Goal: Task Accomplishment & Management: Manage account settings

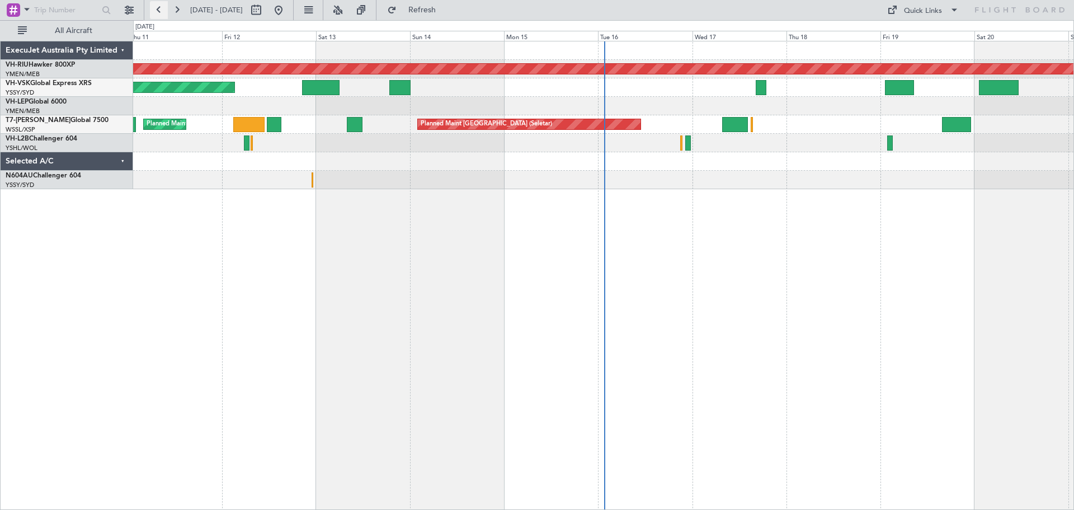
click at [164, 14] on button at bounding box center [159, 10] width 18 height 18
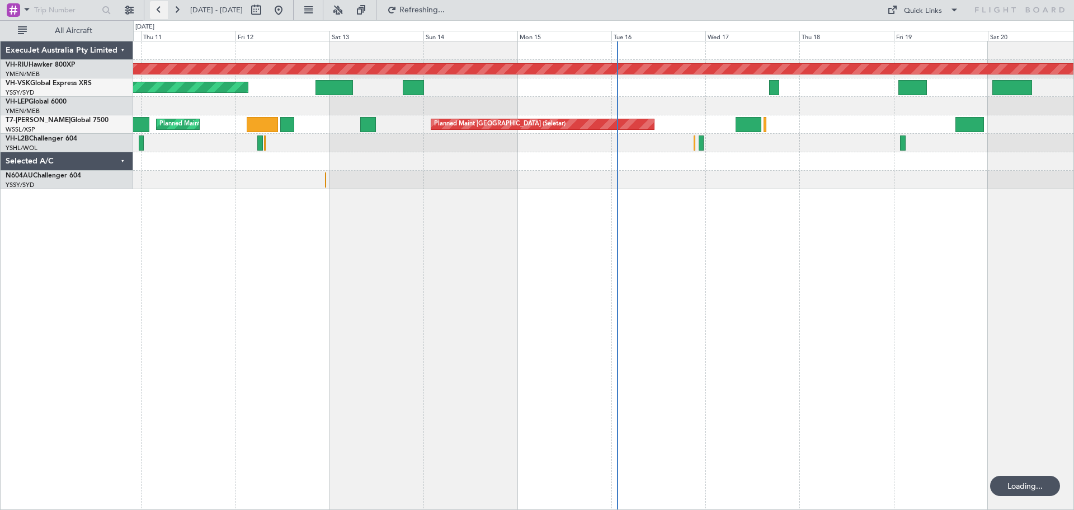
click at [164, 14] on button at bounding box center [159, 10] width 18 height 18
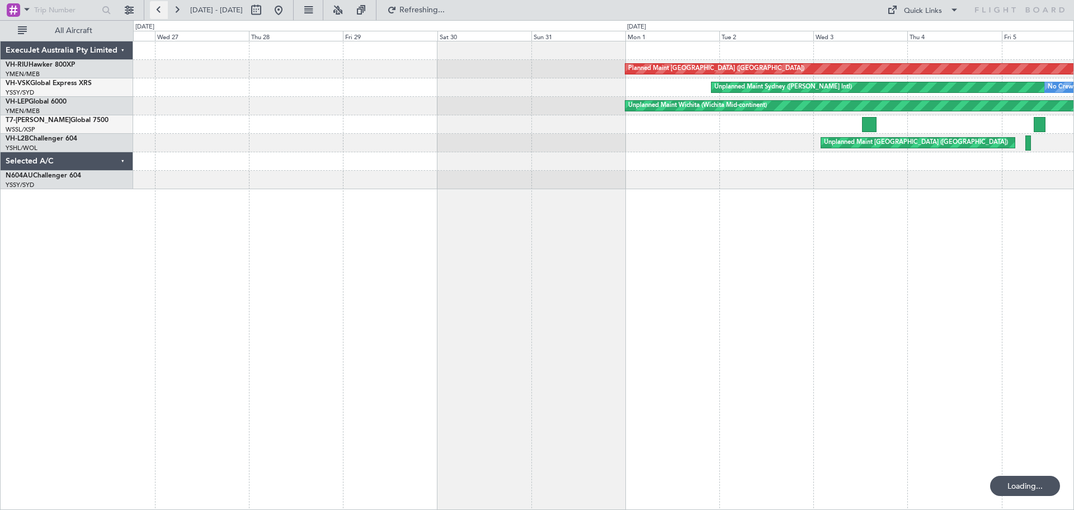
click at [164, 14] on button at bounding box center [159, 10] width 18 height 18
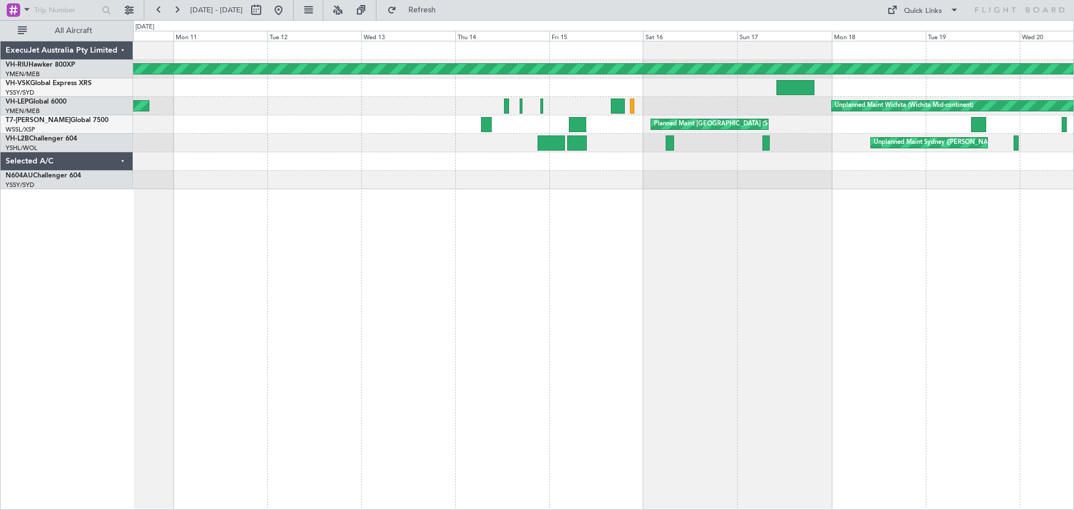
click at [499, 195] on div "Planned Maint [GEOGRAPHIC_DATA] ([GEOGRAPHIC_DATA]) Unplanned Maint Wichita (Wi…" at bounding box center [603, 275] width 941 height 469
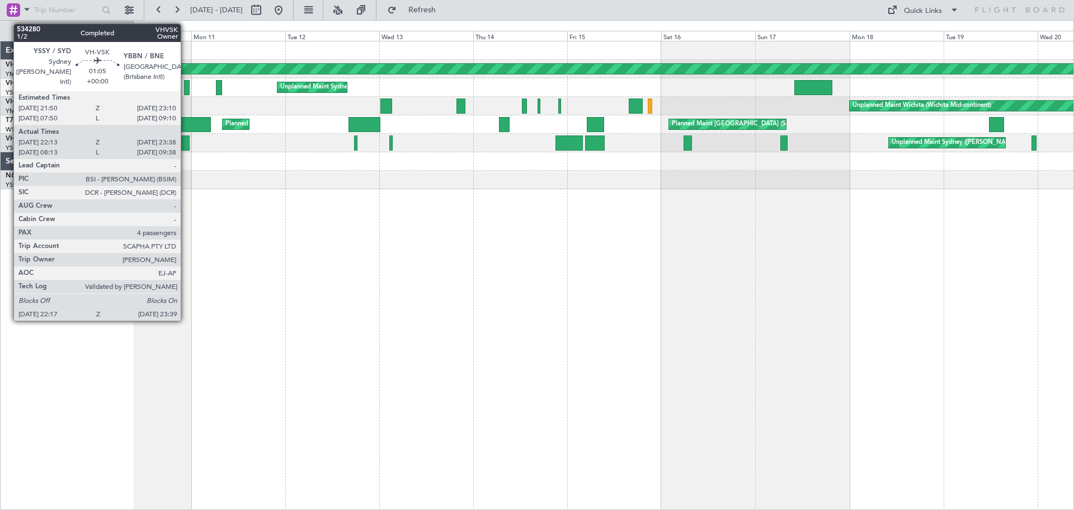
click at [186, 91] on div at bounding box center [187, 87] width 6 height 15
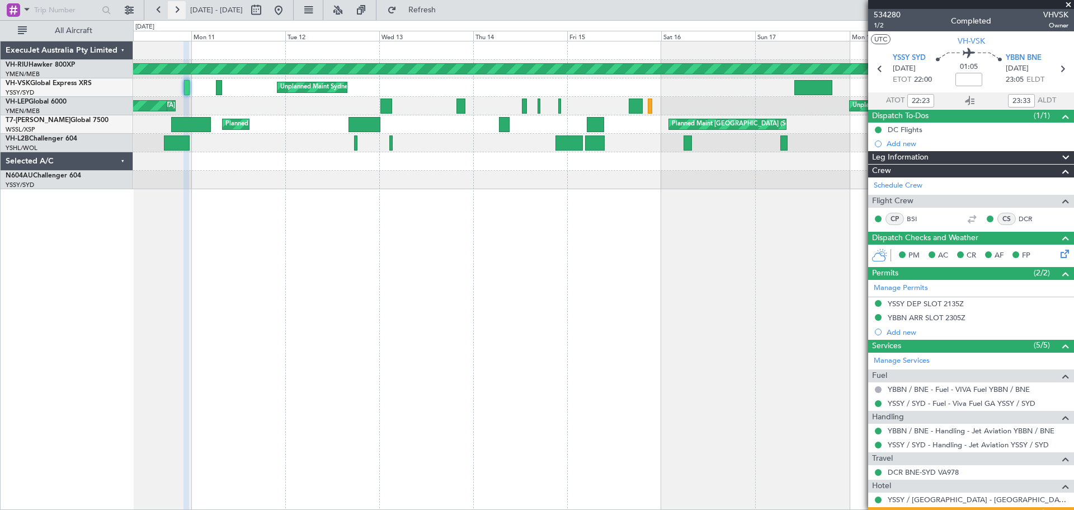
click at [174, 12] on button at bounding box center [177, 10] width 18 height 18
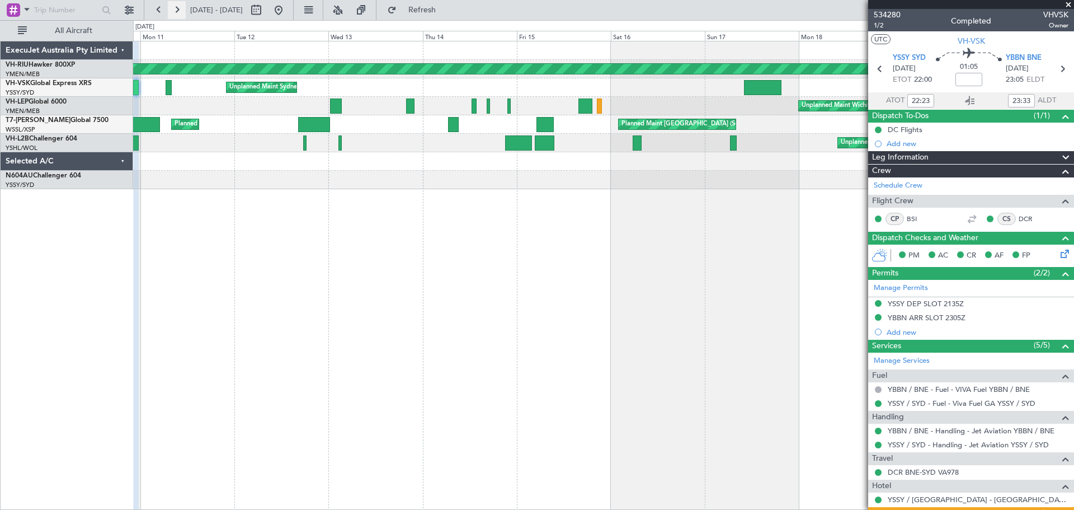
click at [174, 12] on button at bounding box center [177, 10] width 18 height 18
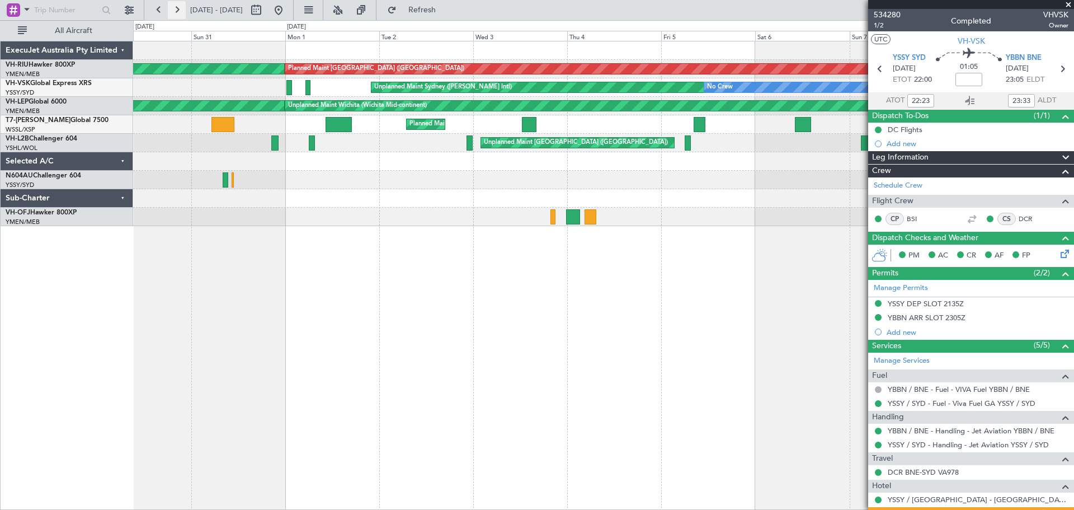
click at [174, 11] on button at bounding box center [177, 10] width 18 height 18
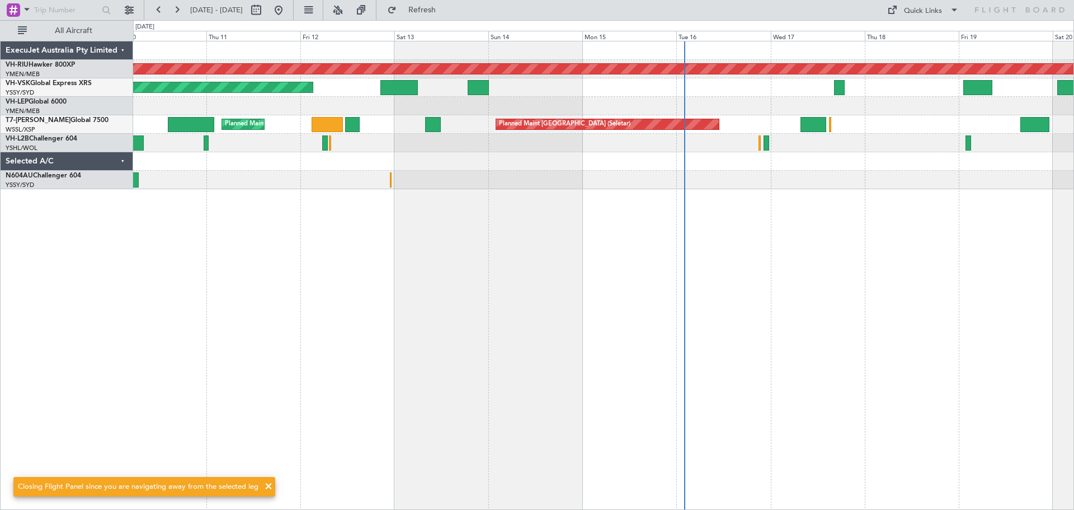
click at [223, 231] on div "Planned Maint [GEOGRAPHIC_DATA] ([GEOGRAPHIC_DATA]) Unplanned Maint Sydney ([PE…" at bounding box center [603, 275] width 941 height 469
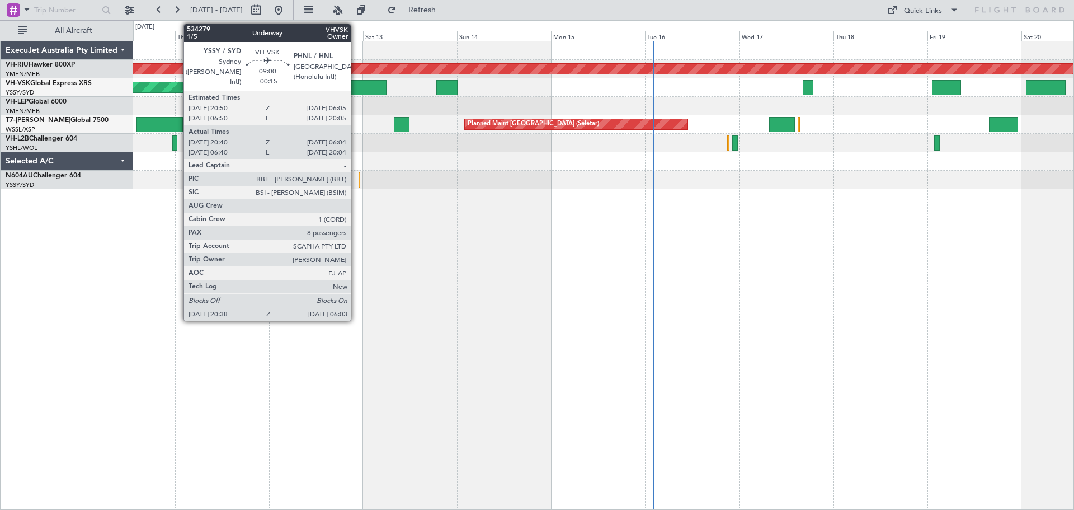
click at [356, 90] on div at bounding box center [367, 87] width 37 height 15
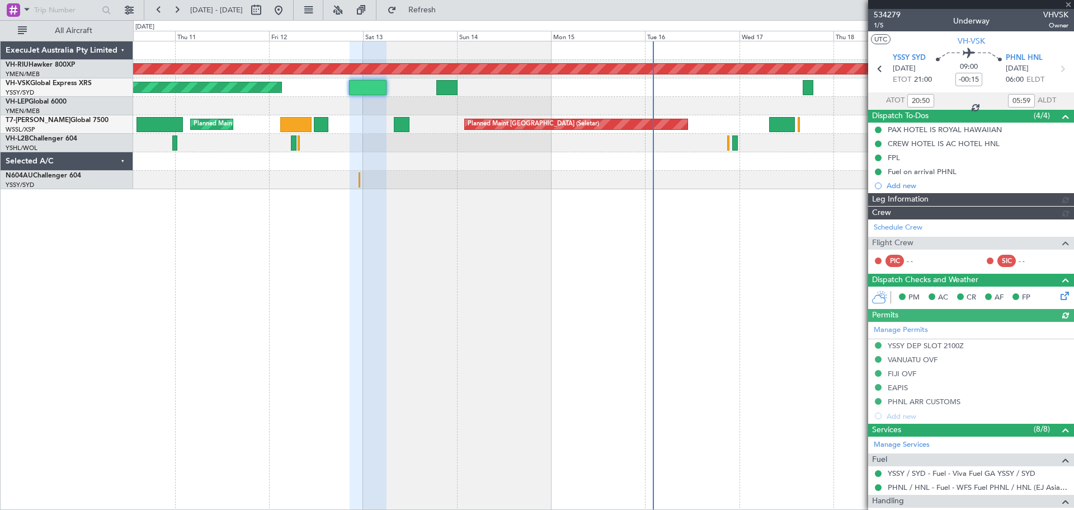
type input "[PERSON_NAME] (BTA)"
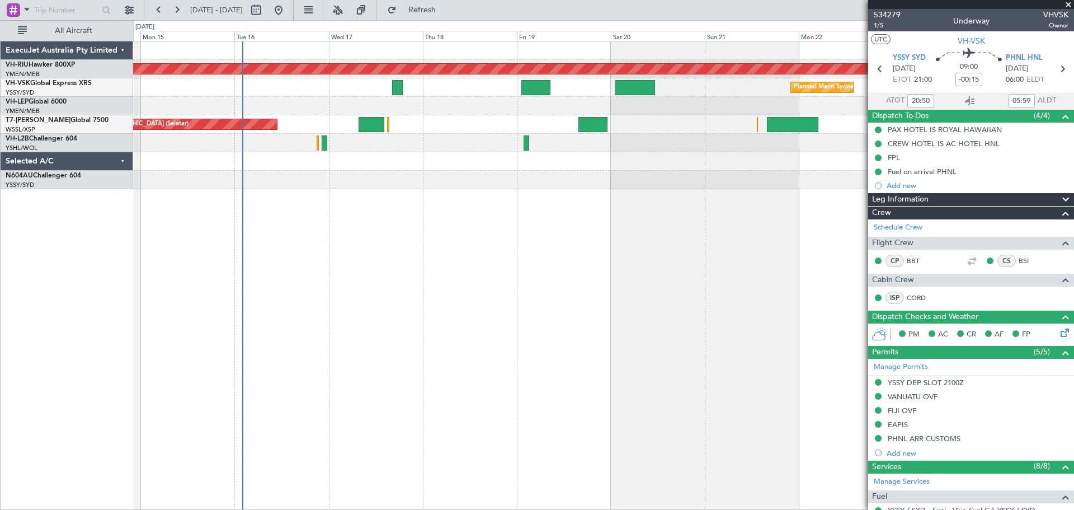
click at [375, 86] on div "Planned Maint Sydney ([PERSON_NAME] Intl)" at bounding box center [603, 87] width 940 height 18
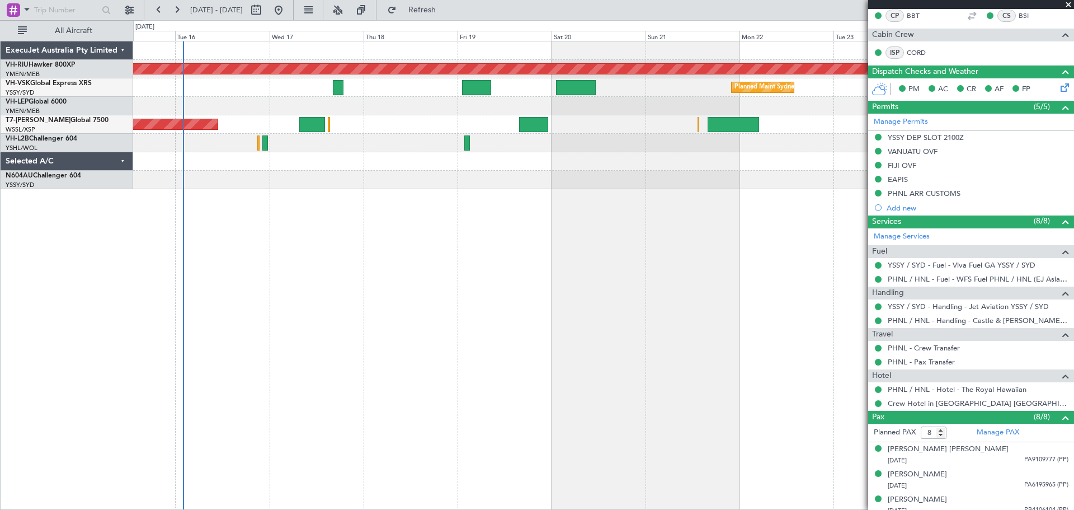
scroll to position [378, 0]
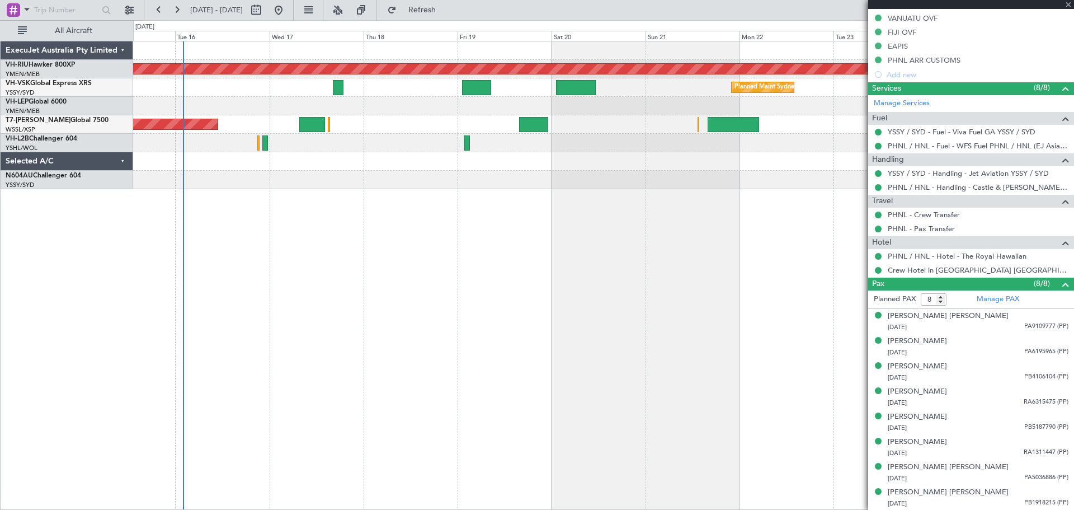
type input "[PERSON_NAME] (BTA)"
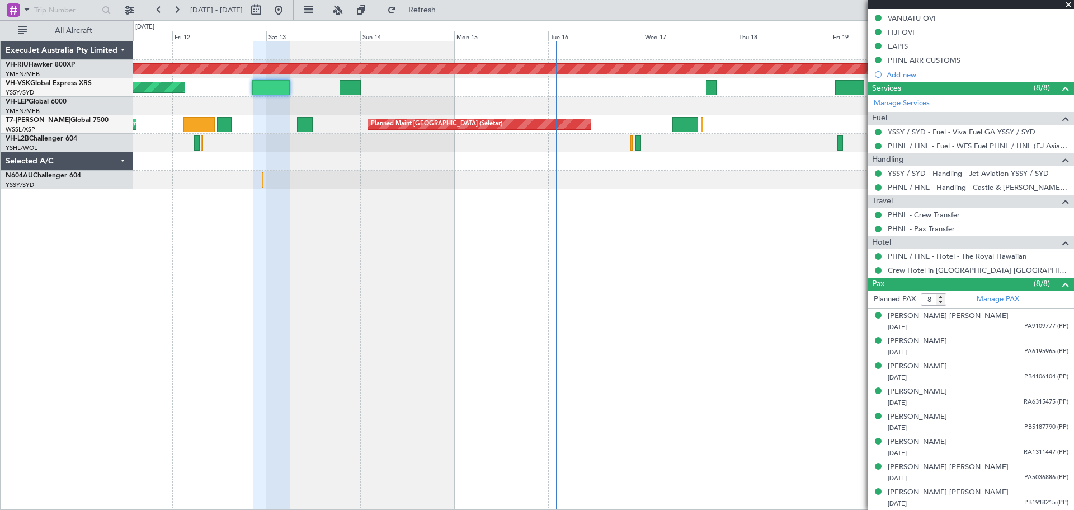
click at [711, 186] on div "Planned Maint [GEOGRAPHIC_DATA] ([GEOGRAPHIC_DATA]) Unplanned Maint Sydney ([PE…" at bounding box center [603, 275] width 941 height 469
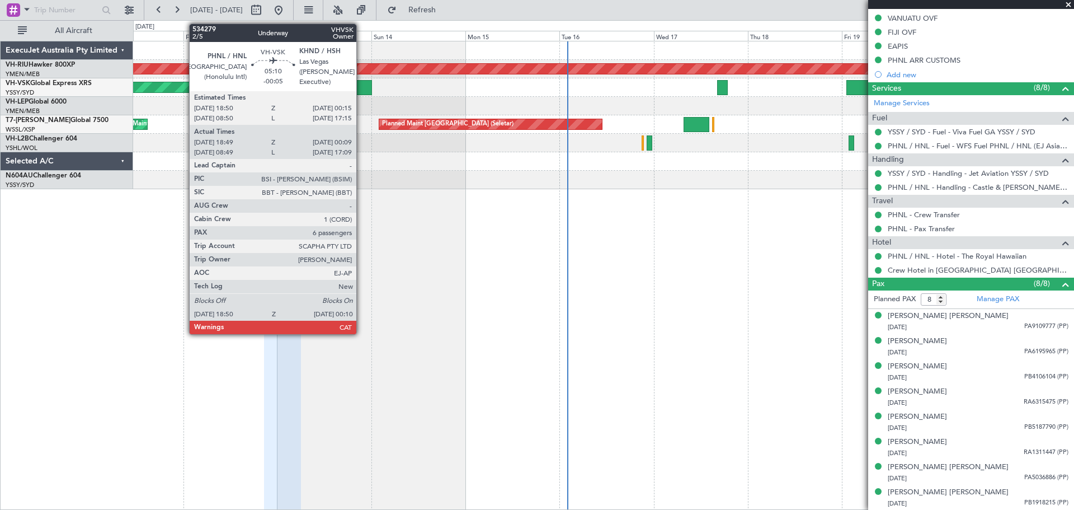
click at [361, 87] on div at bounding box center [361, 87] width 21 height 15
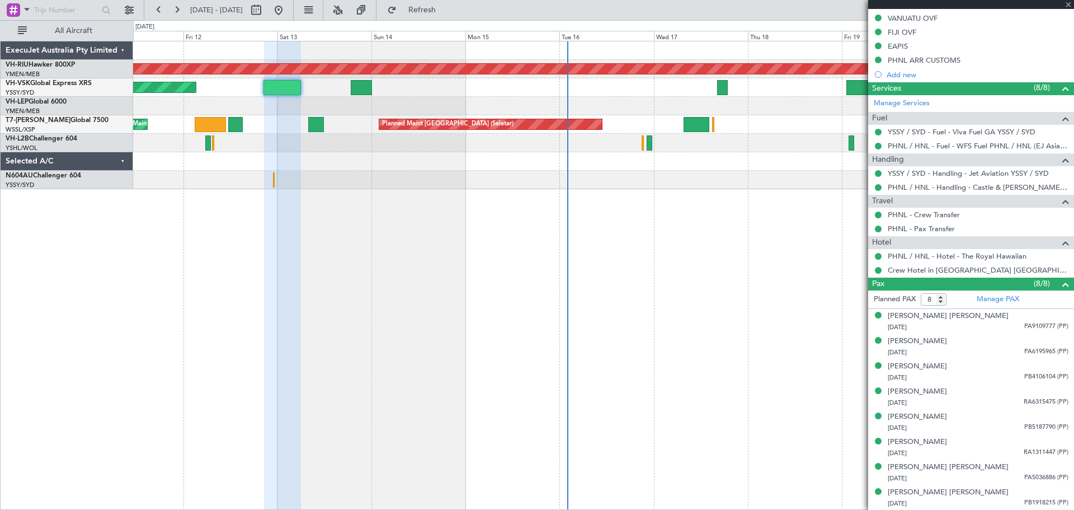
type input "-00:05"
type input "18:59"
type input "00:04"
type input "6"
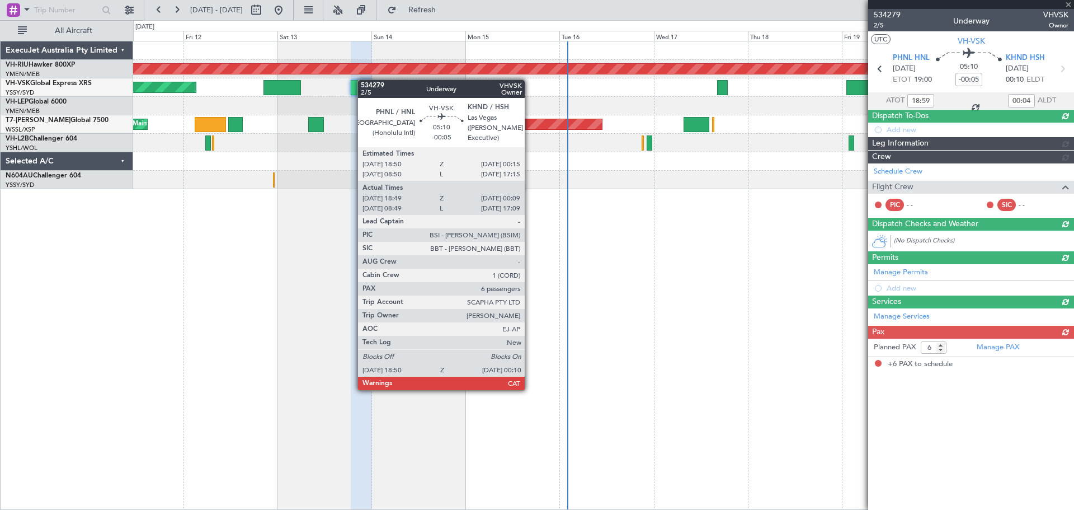
scroll to position [0, 0]
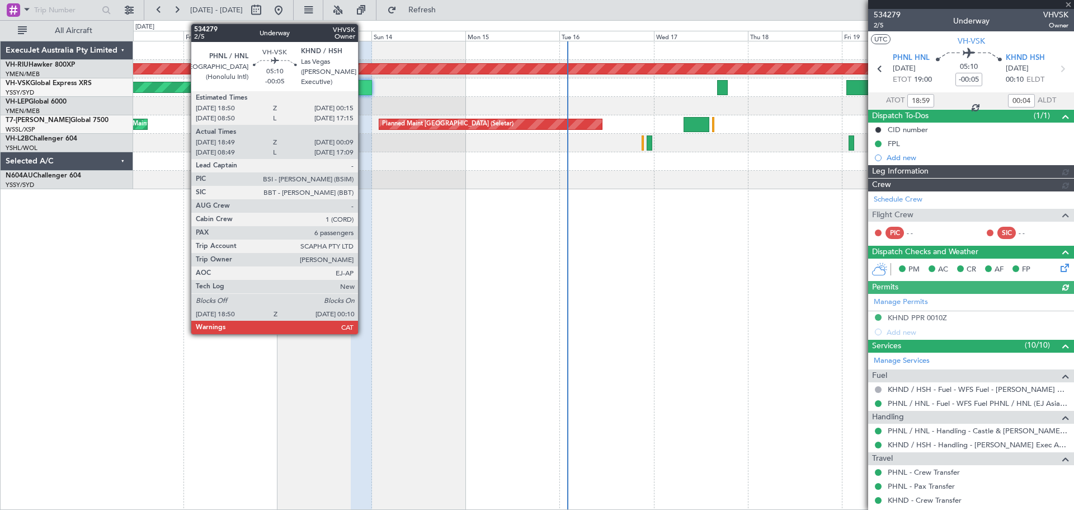
type input "[PERSON_NAME] (BTA)"
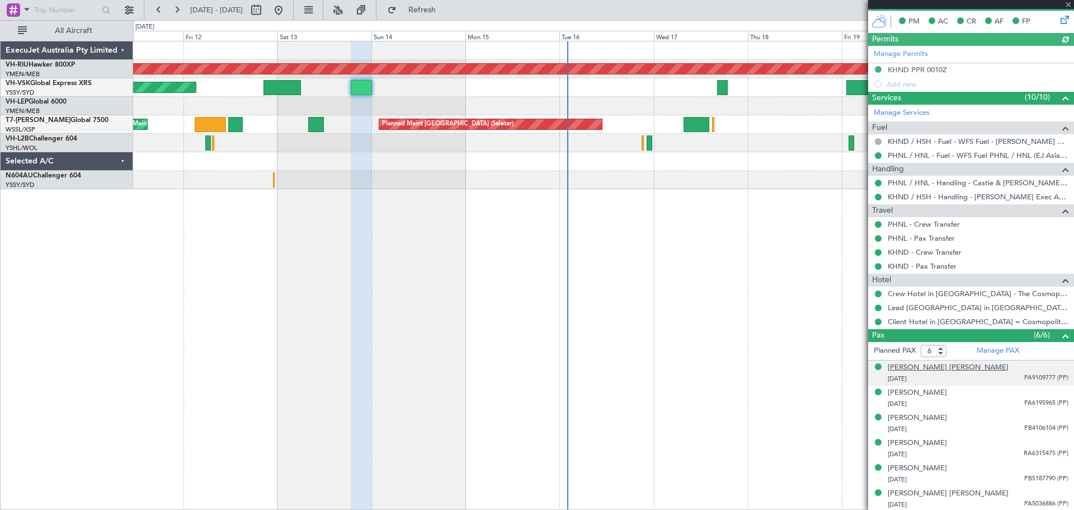
scroll to position [286, 0]
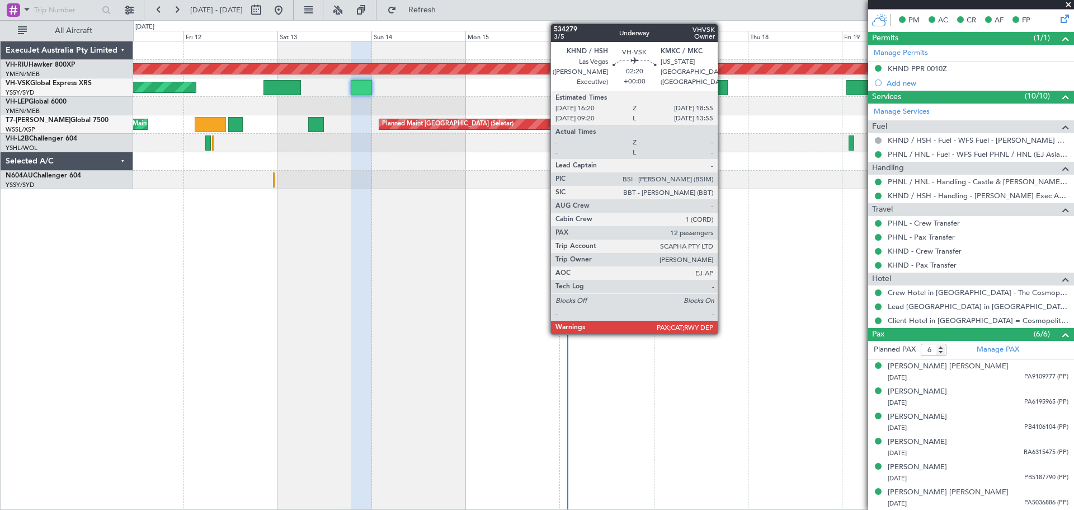
click at [723, 83] on div at bounding box center [722, 87] width 11 height 15
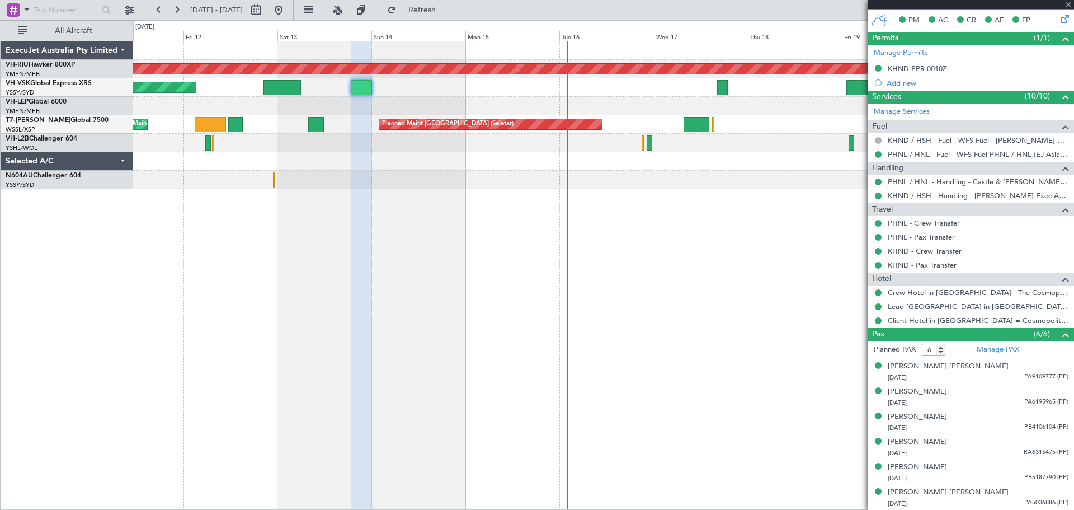
type input "12"
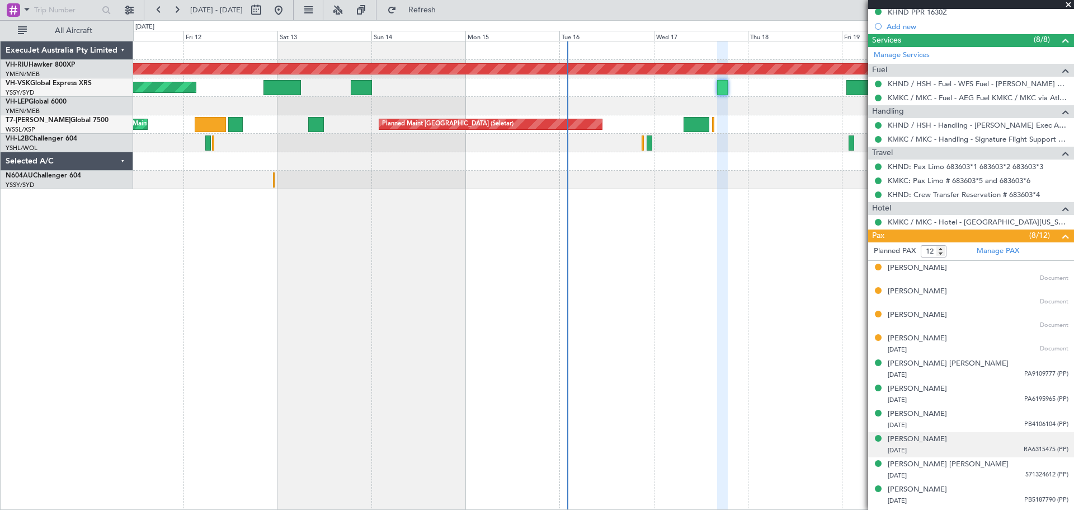
scroll to position [376, 0]
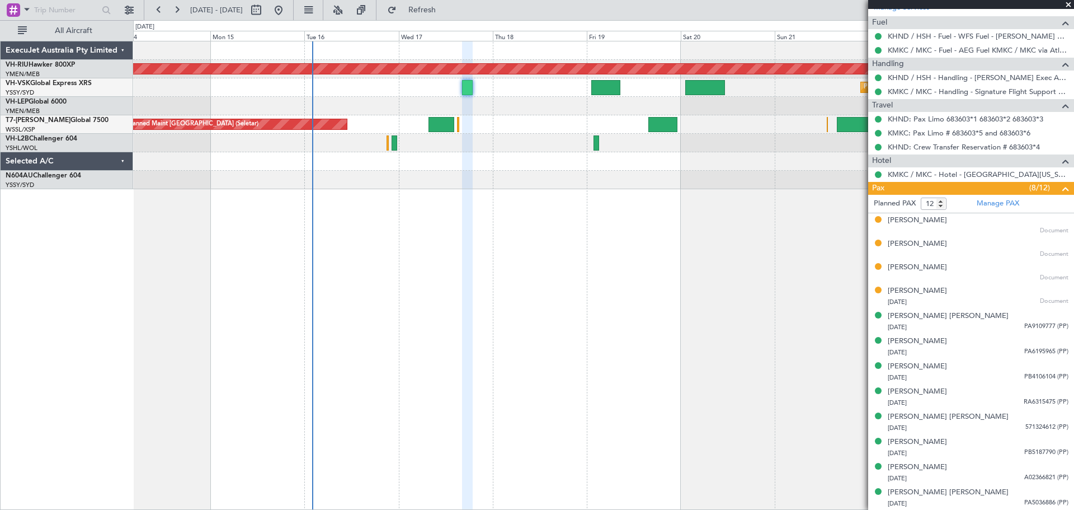
click at [553, 128] on div "Planned Maint [GEOGRAPHIC_DATA] ([GEOGRAPHIC_DATA]) Planned Maint Sydney ([PERS…" at bounding box center [603, 115] width 940 height 148
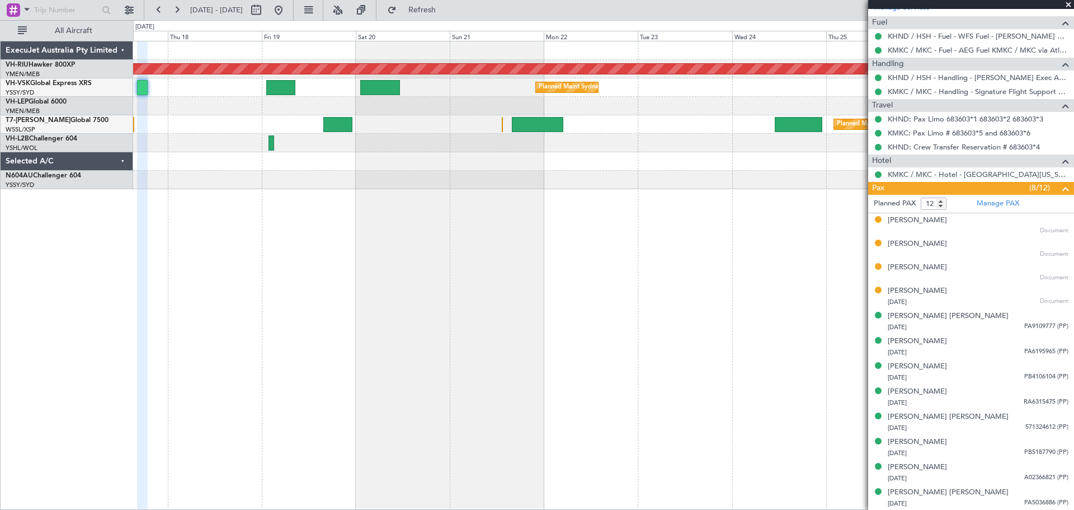
click at [489, 129] on div "Planned Maint [GEOGRAPHIC_DATA] ([GEOGRAPHIC_DATA]) Planned Maint Sydney ([PERS…" at bounding box center [603, 115] width 940 height 148
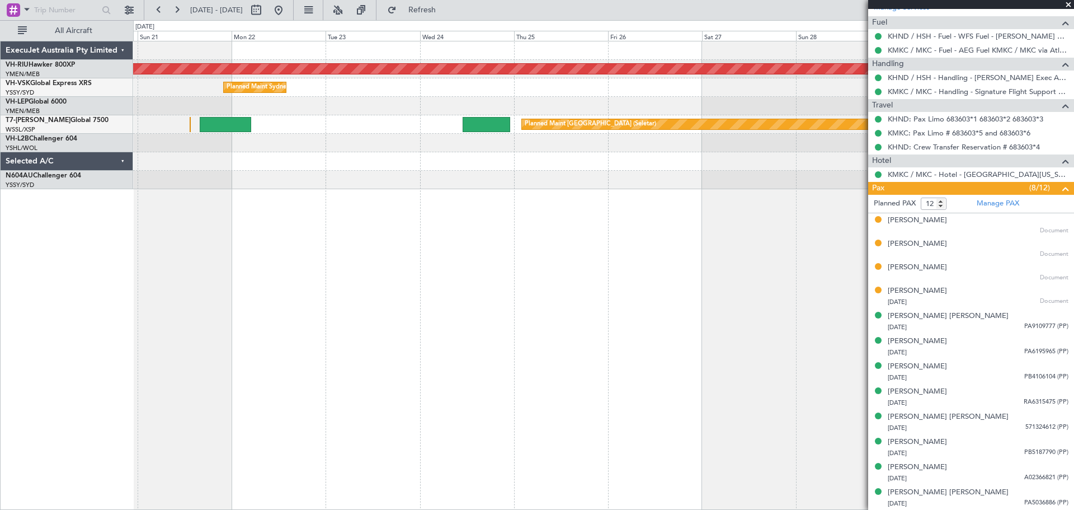
click at [399, 119] on div "Planned Maint [GEOGRAPHIC_DATA] ([GEOGRAPHIC_DATA]) Planned Maint Sydney ([PERS…" at bounding box center [603, 115] width 940 height 148
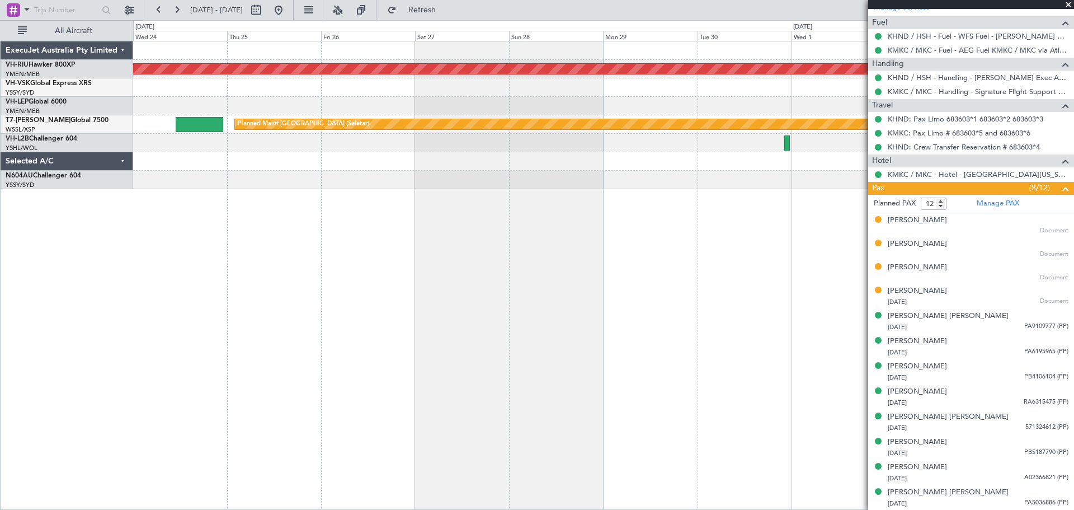
click at [378, 121] on div "Planned Maint [GEOGRAPHIC_DATA] ([GEOGRAPHIC_DATA]) Planned Maint Sydney ([PERS…" at bounding box center [603, 115] width 940 height 148
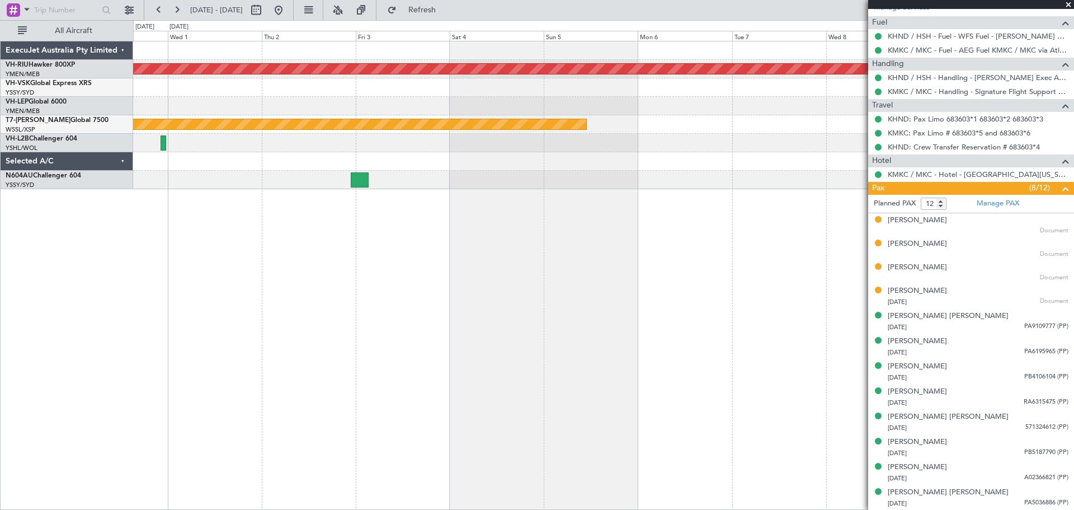
click at [412, 115] on div "Planned Maint [GEOGRAPHIC_DATA] ([GEOGRAPHIC_DATA]) Planned Maint [GEOGRAPHIC_D…" at bounding box center [603, 115] width 940 height 148
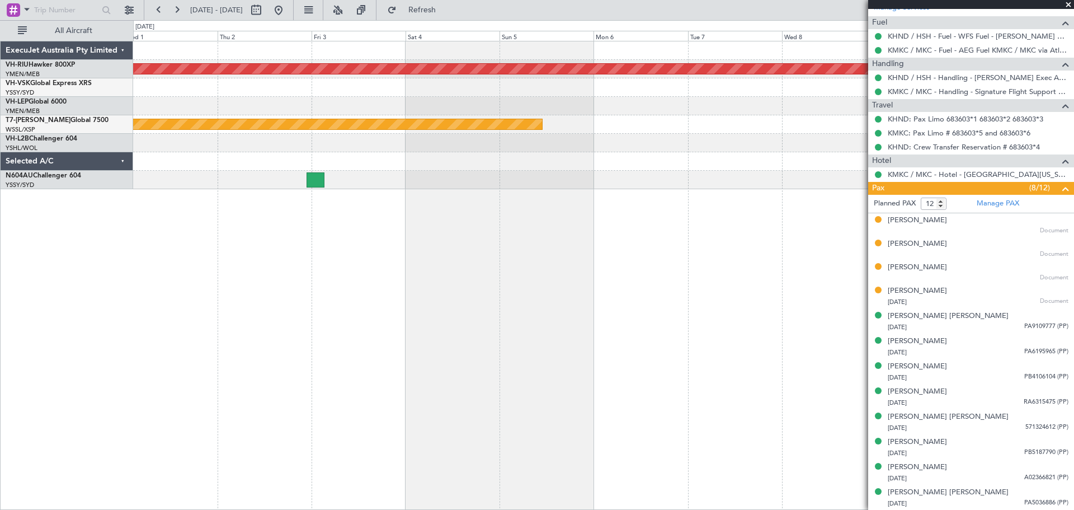
click at [507, 121] on div "Planned Maint [GEOGRAPHIC_DATA] ([GEOGRAPHIC_DATA]) Planned Maint [GEOGRAPHIC_D…" at bounding box center [603, 115] width 940 height 148
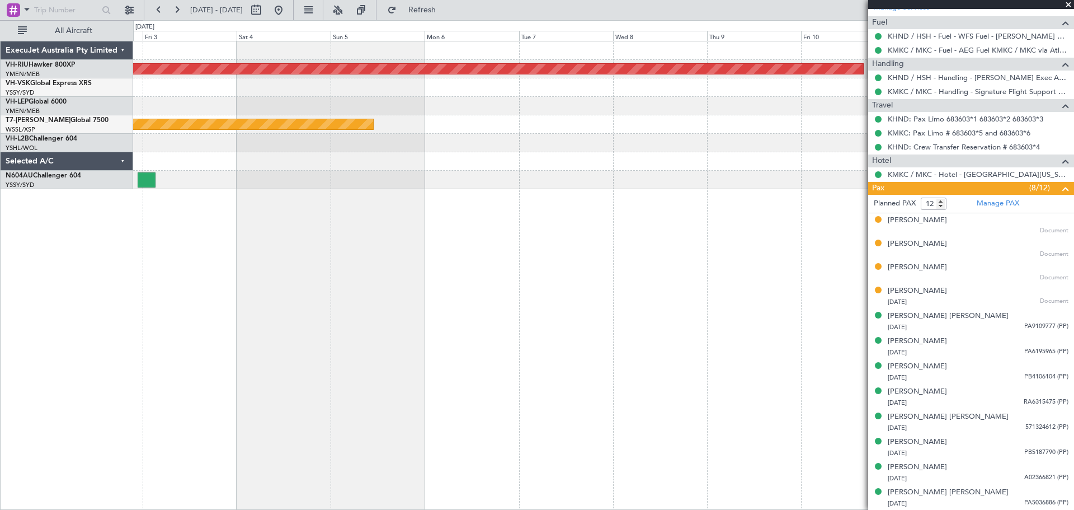
click at [628, 109] on div "Planned Maint [GEOGRAPHIC_DATA] ([GEOGRAPHIC_DATA]) Planned Maint [GEOGRAPHIC_D…" at bounding box center [603, 115] width 940 height 148
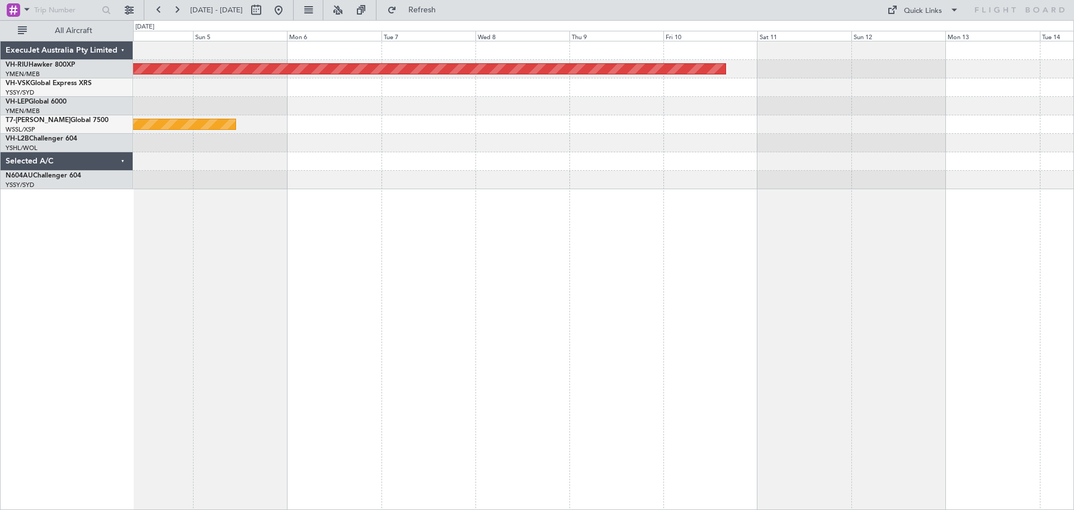
scroll to position [0, 0]
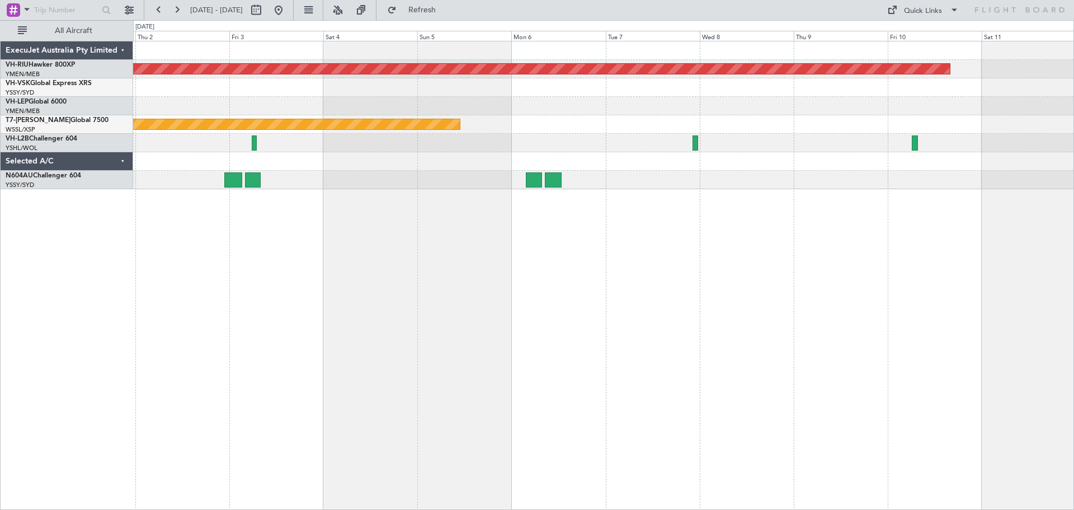
click at [708, 103] on div "Planned Maint [GEOGRAPHIC_DATA] ([GEOGRAPHIC_DATA]) Planned Maint [GEOGRAPHIC_D…" at bounding box center [603, 115] width 940 height 148
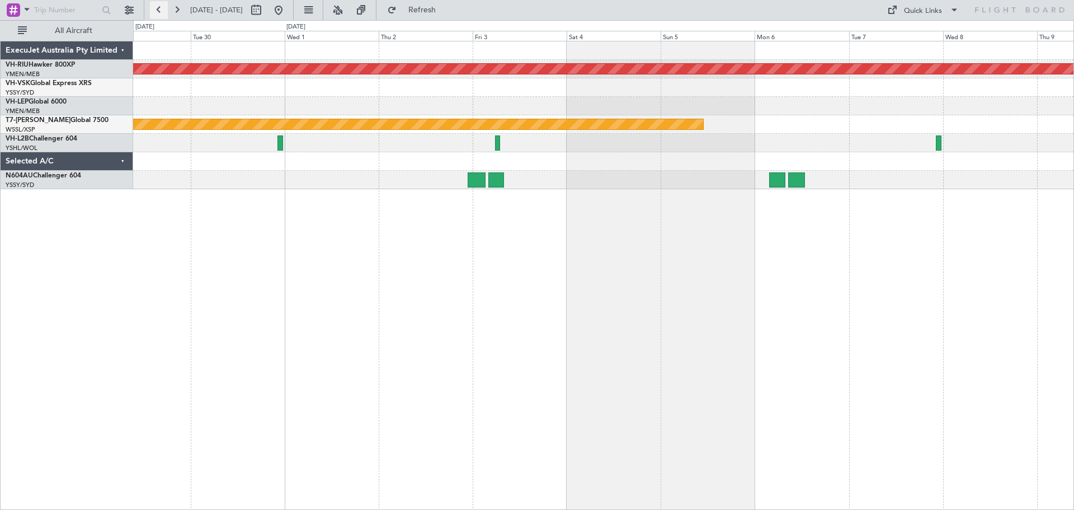
click at [157, 9] on button at bounding box center [159, 10] width 18 height 18
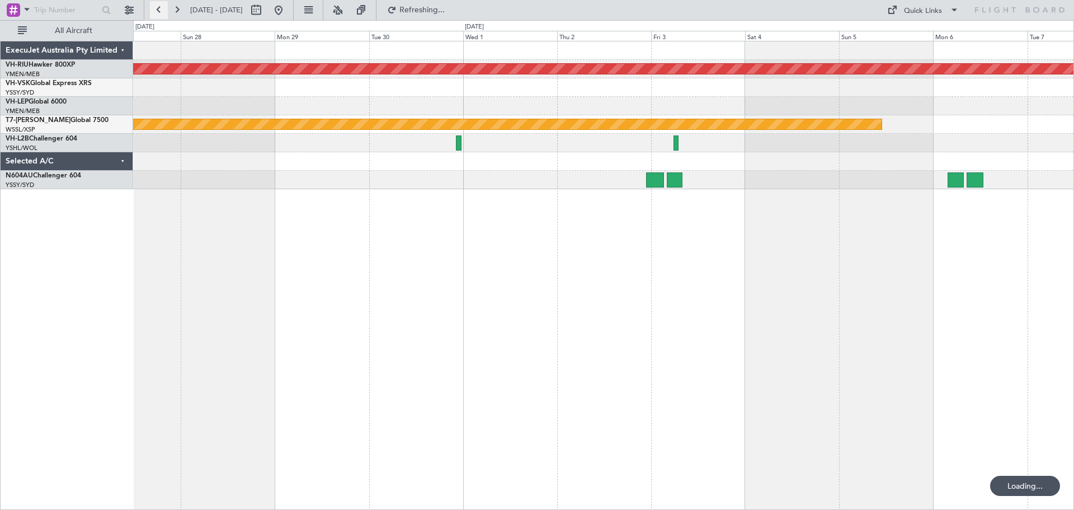
click at [157, 9] on button at bounding box center [159, 10] width 18 height 18
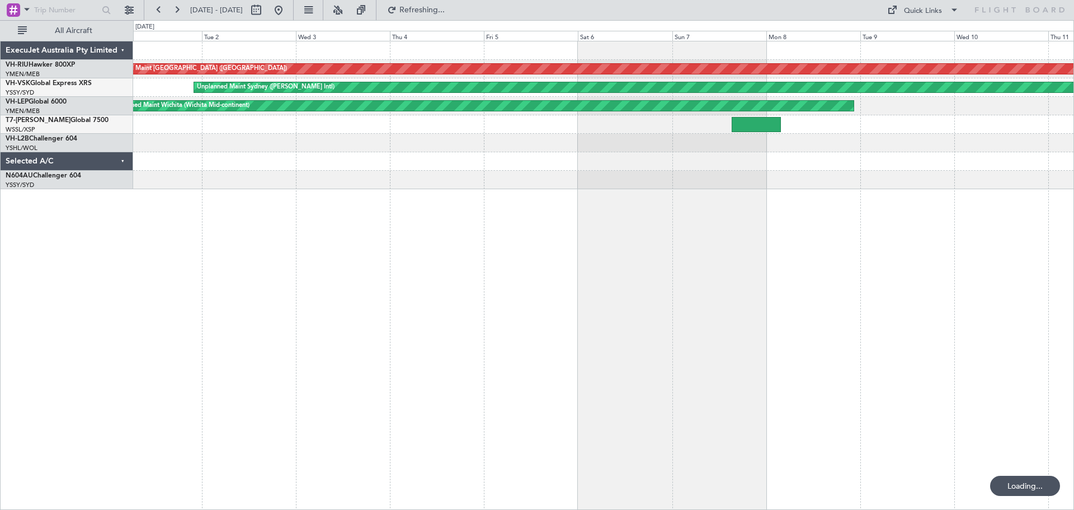
click at [253, 181] on div "Planned Maint [GEOGRAPHIC_DATA] ([GEOGRAPHIC_DATA]) Planned Maint [GEOGRAPHIC_D…" at bounding box center [603, 115] width 940 height 148
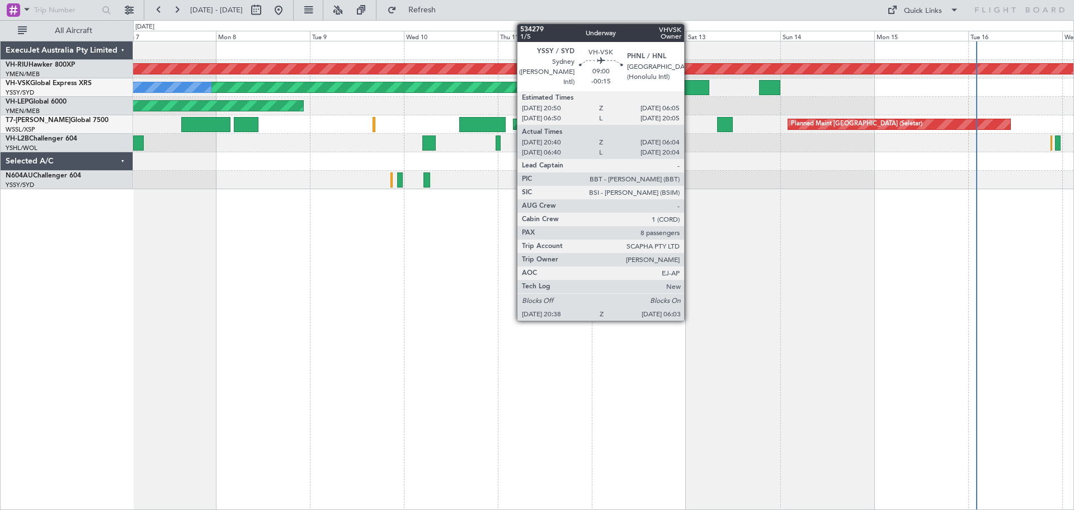
click at [689, 90] on div at bounding box center [690, 87] width 37 height 15
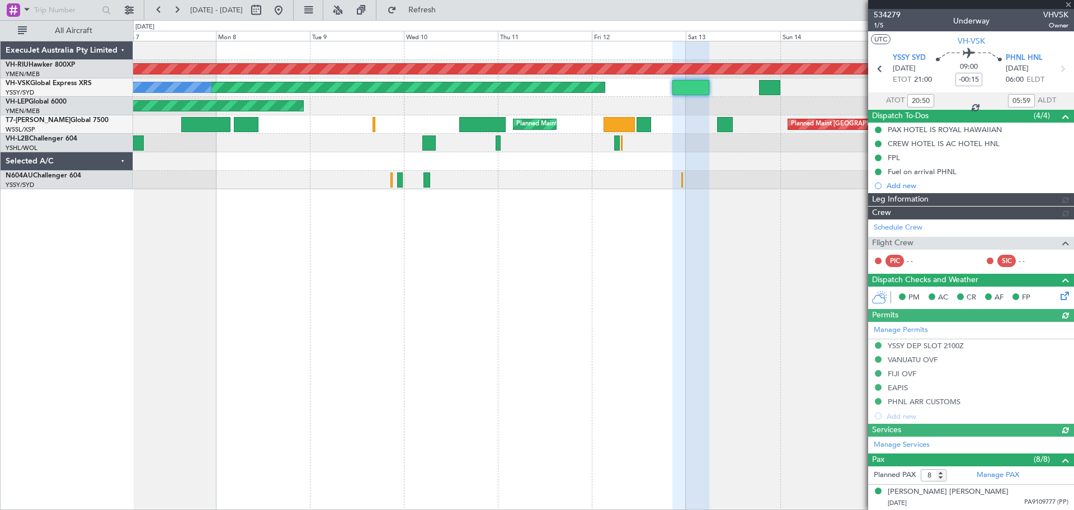
type input "[PERSON_NAME] (BTA)"
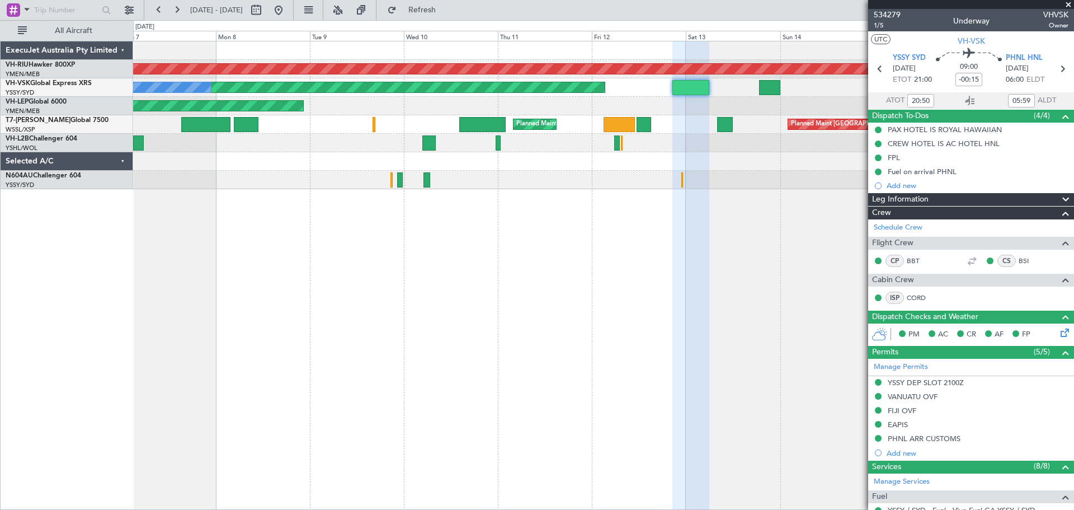
click at [309, 224] on div "Planned Maint [GEOGRAPHIC_DATA] ([GEOGRAPHIC_DATA]) Unplanned Maint Sydney ([PE…" at bounding box center [603, 275] width 941 height 469
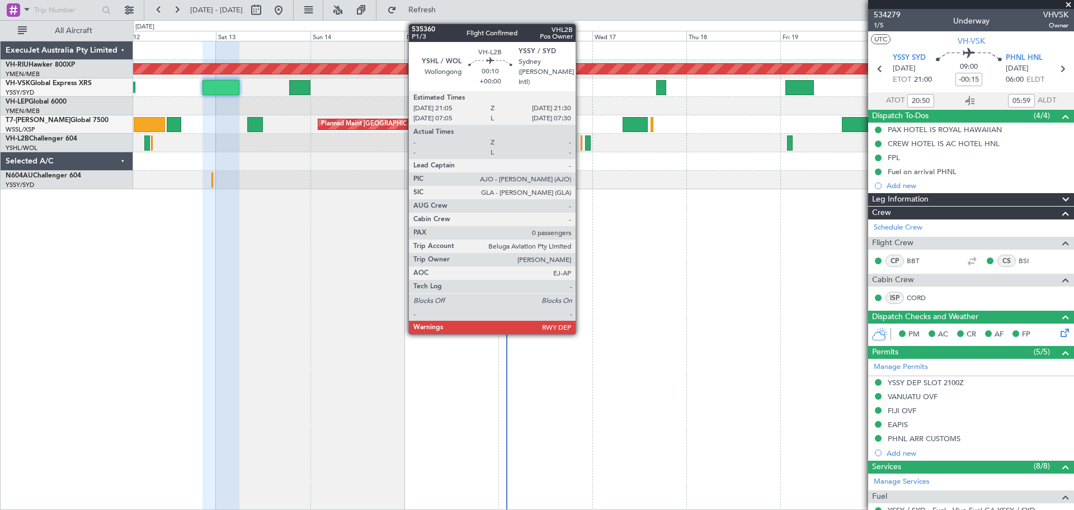
click at [581, 144] on div at bounding box center [582, 142] width 2 height 15
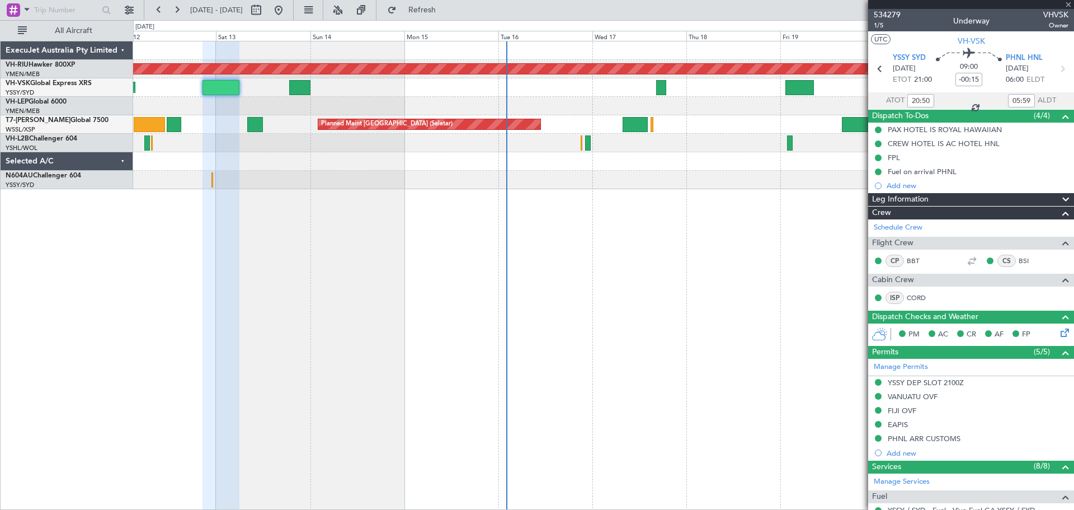
type input "0"
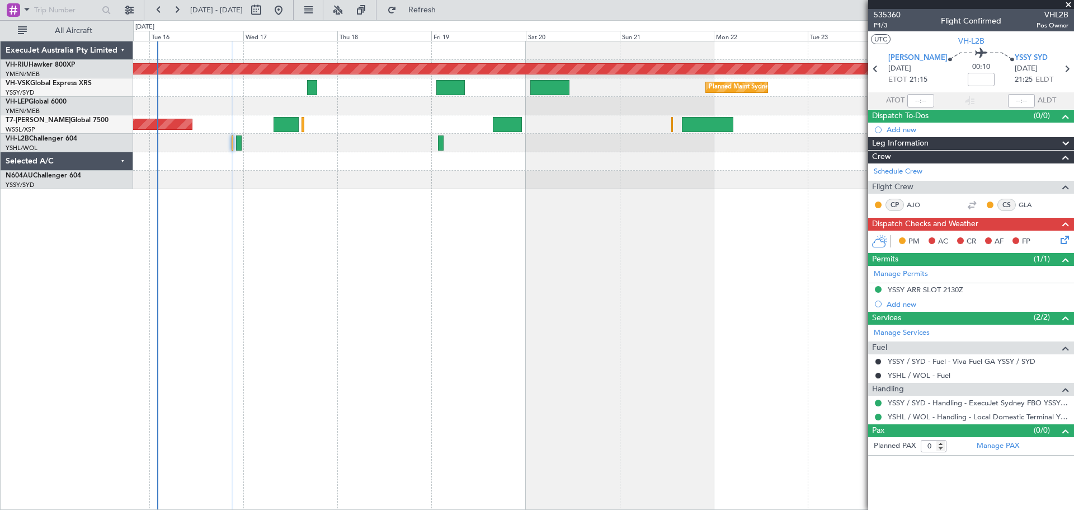
click at [470, 194] on div "Planned Maint [GEOGRAPHIC_DATA] ([GEOGRAPHIC_DATA]) Planned Maint Sydney ([PERS…" at bounding box center [603, 275] width 941 height 469
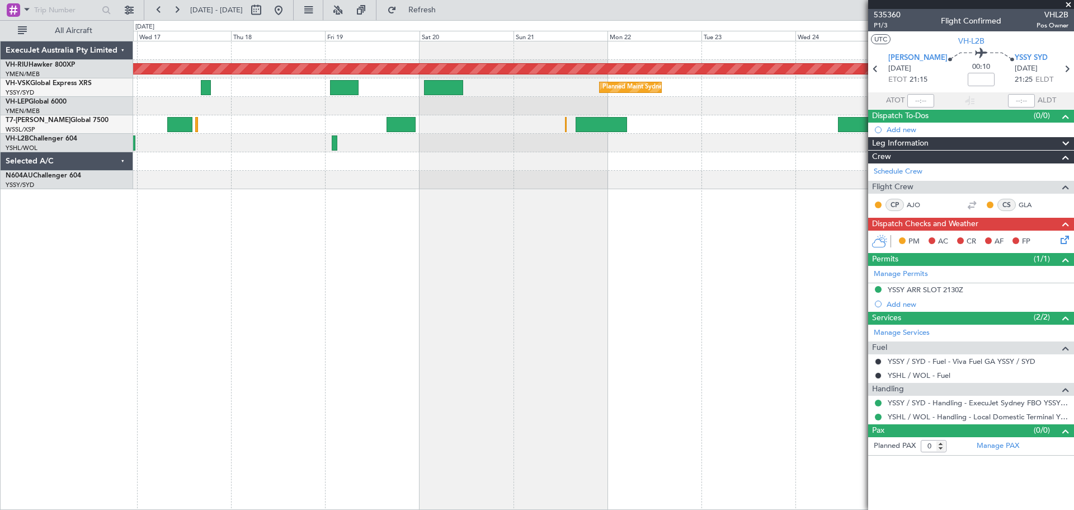
click at [262, 198] on div "Planned Maint [GEOGRAPHIC_DATA] ([GEOGRAPHIC_DATA]) Planned Maint Sydney ([PERS…" at bounding box center [603, 275] width 941 height 469
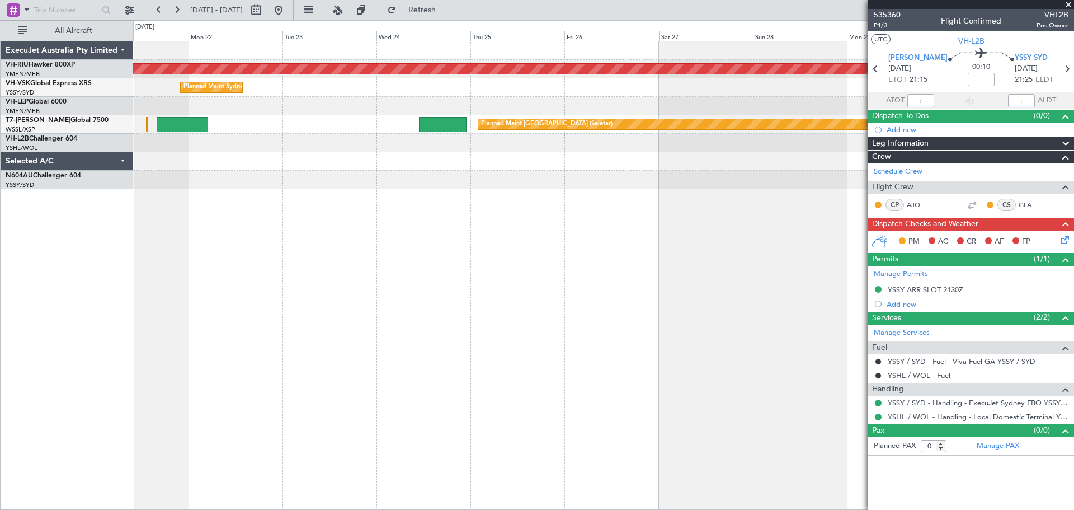
click at [423, 164] on div "Planned Maint [GEOGRAPHIC_DATA] ([GEOGRAPHIC_DATA]) Planned Maint Sydney ([PERS…" at bounding box center [603, 115] width 940 height 148
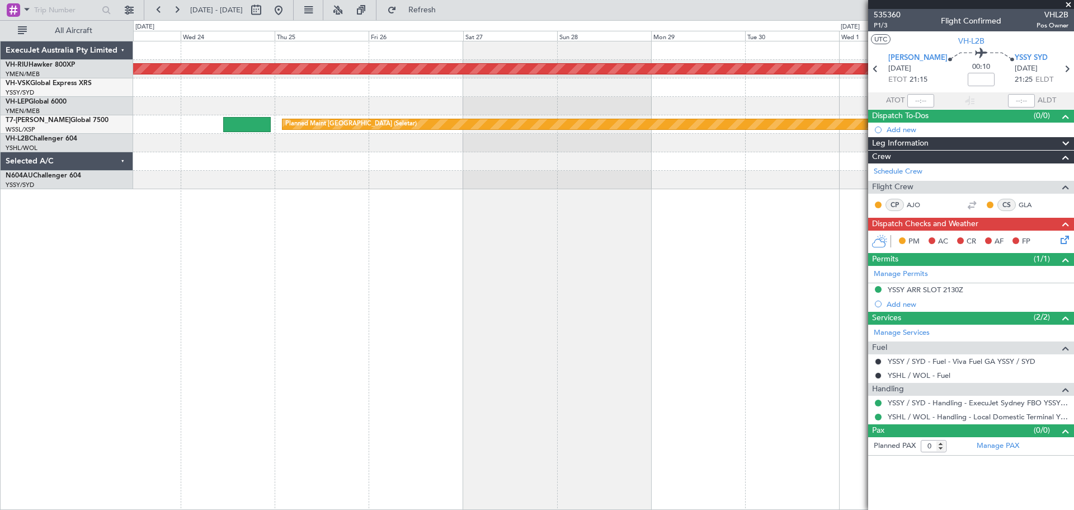
click at [524, 161] on div at bounding box center [603, 161] width 940 height 18
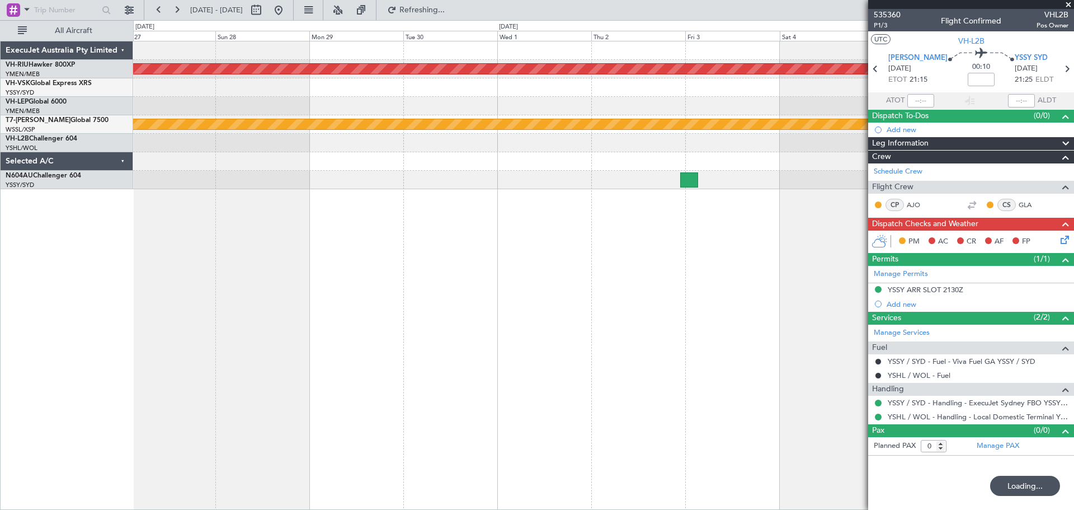
click at [699, 147] on div at bounding box center [603, 143] width 940 height 18
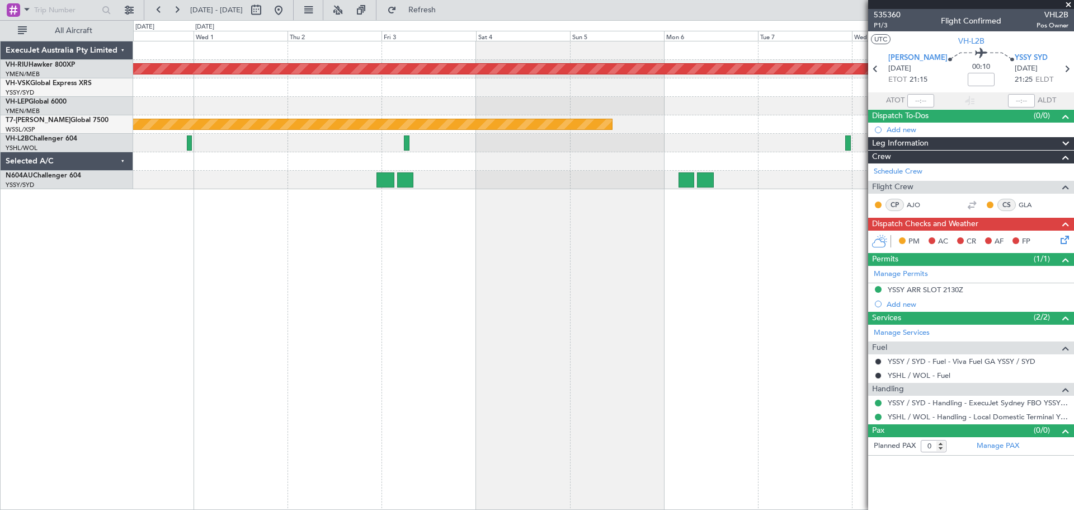
click at [293, 214] on div "Planned Maint [GEOGRAPHIC_DATA] ([GEOGRAPHIC_DATA]) Planned Maint [GEOGRAPHIC_D…" at bounding box center [603, 275] width 941 height 469
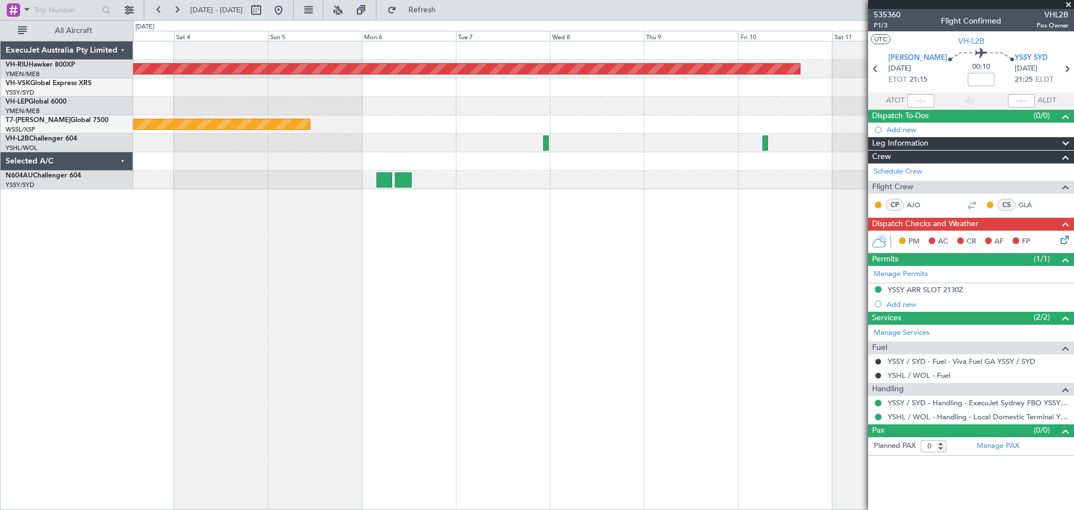
click at [270, 219] on div "Planned Maint [GEOGRAPHIC_DATA] ([GEOGRAPHIC_DATA]) Planned Maint [GEOGRAPHIC_D…" at bounding box center [603, 275] width 941 height 469
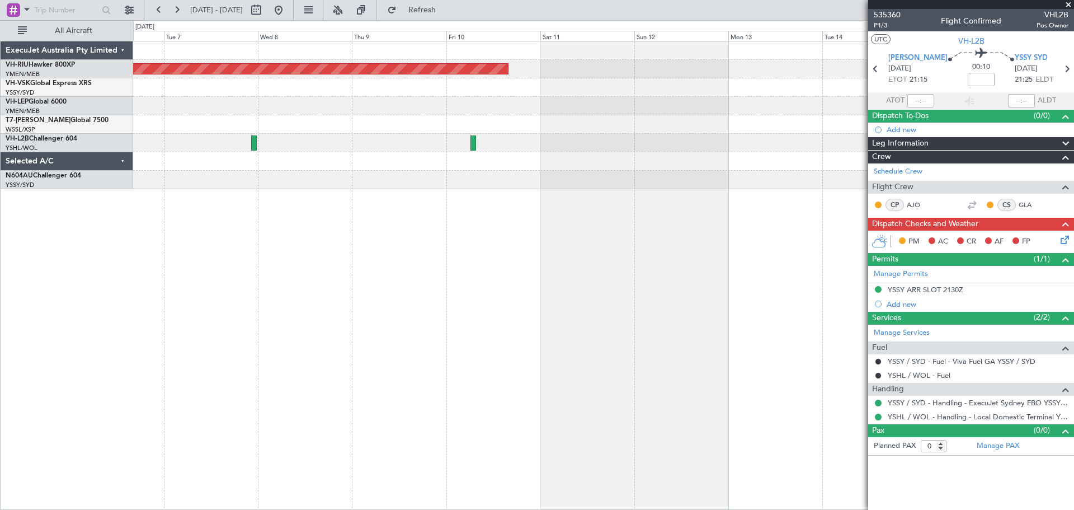
click at [370, 215] on div "Planned Maint [GEOGRAPHIC_DATA] ([GEOGRAPHIC_DATA]) Planned Maint [GEOGRAPHIC_D…" at bounding box center [603, 275] width 941 height 469
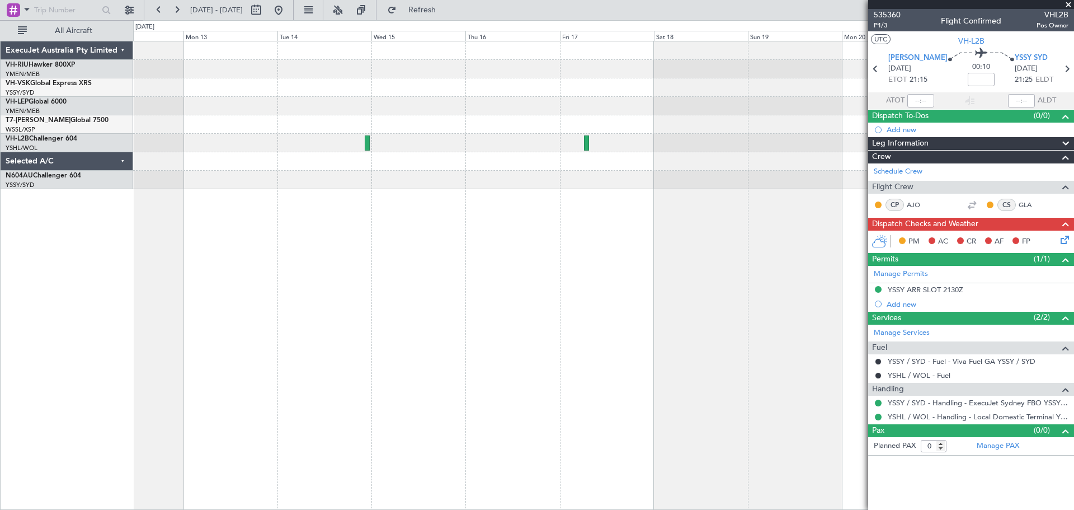
click at [372, 206] on div "Planned Maint [GEOGRAPHIC_DATA] ([GEOGRAPHIC_DATA])" at bounding box center [603, 275] width 941 height 469
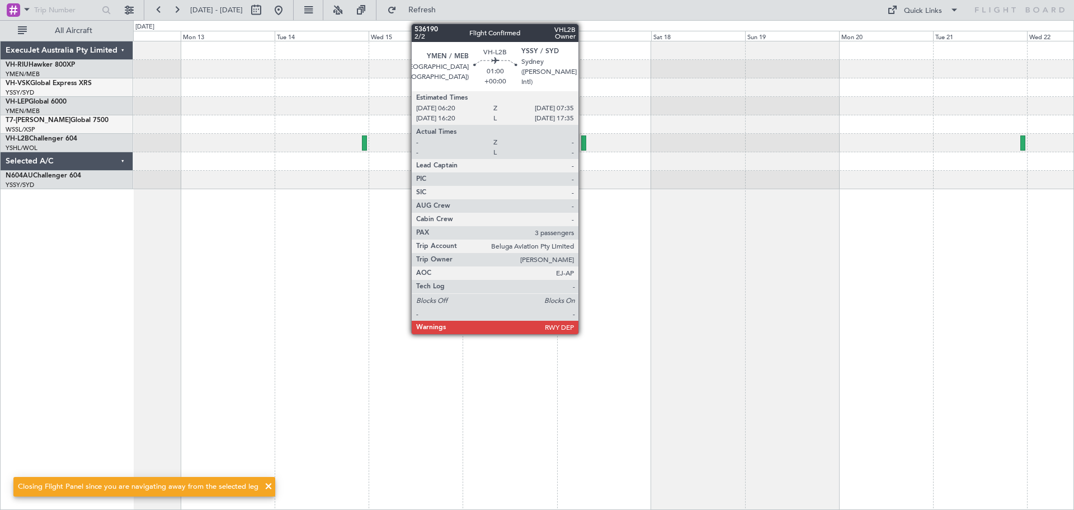
click at [584, 148] on div at bounding box center [583, 142] width 5 height 15
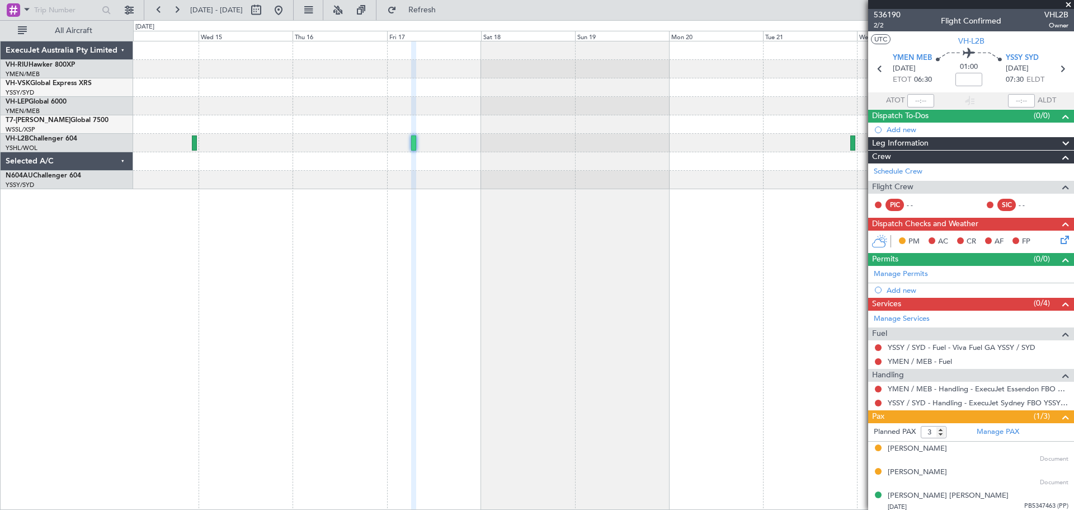
click at [402, 182] on div at bounding box center [603, 180] width 940 height 18
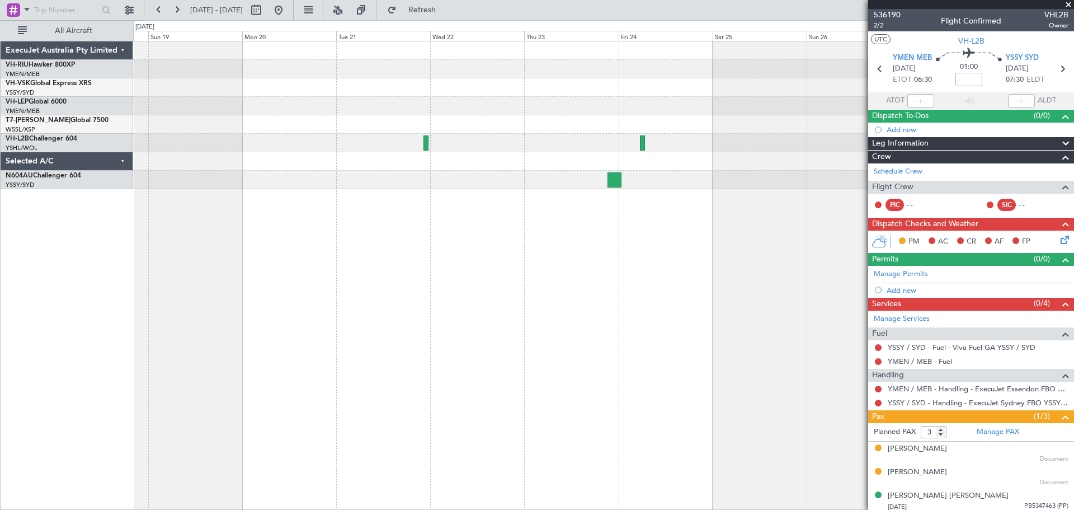
click at [369, 211] on div at bounding box center [603, 275] width 941 height 469
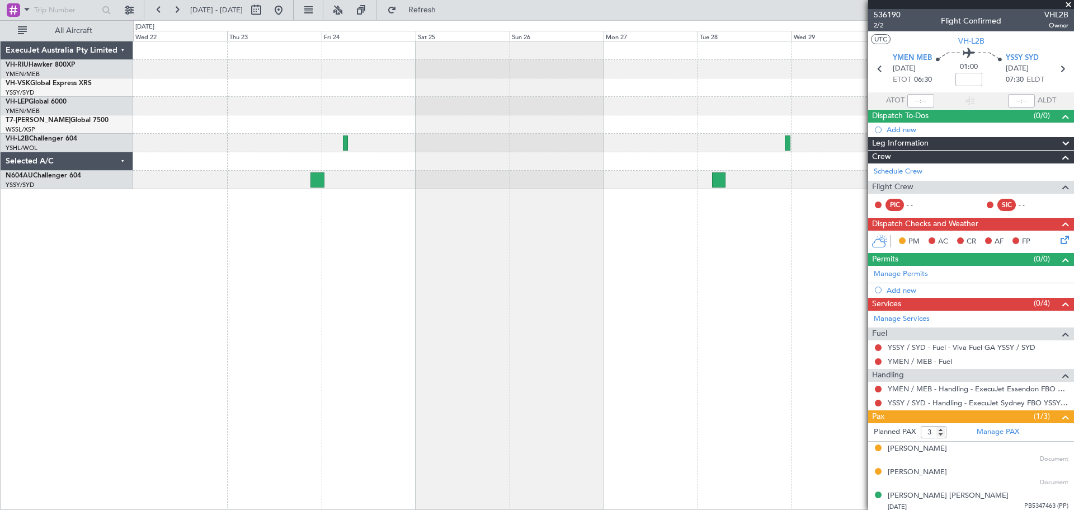
click at [354, 155] on div "Planned Maint Sydney ([PERSON_NAME] Intl)" at bounding box center [603, 115] width 940 height 148
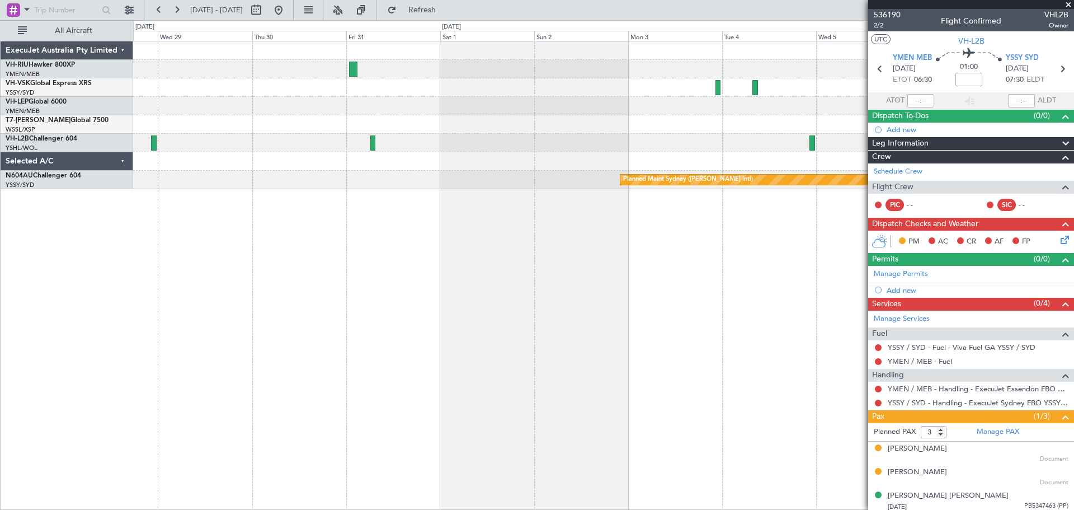
click at [201, 210] on div "Planned Maint Sydney ([PERSON_NAME] Intl)" at bounding box center [603, 275] width 941 height 469
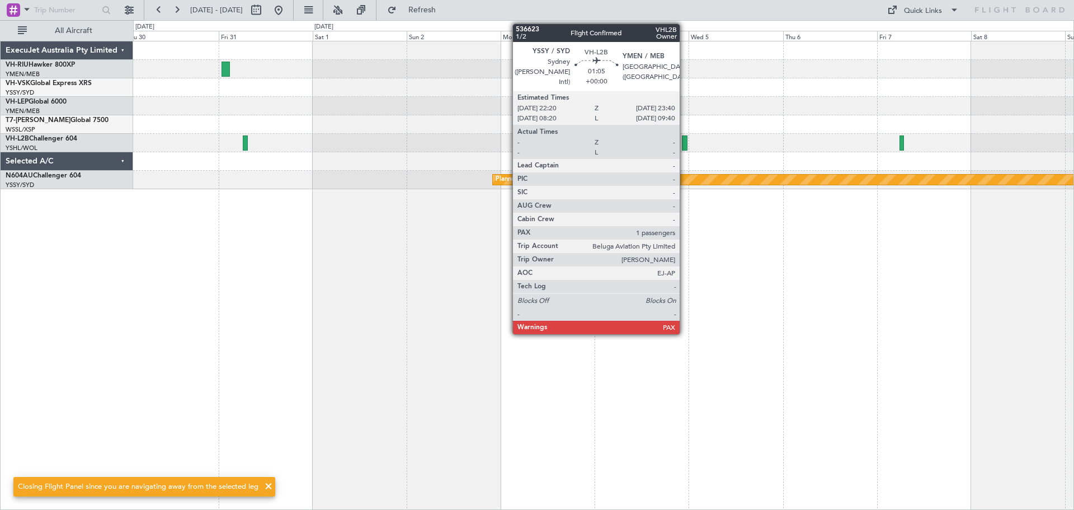
click at [685, 140] on div at bounding box center [685, 142] width 6 height 15
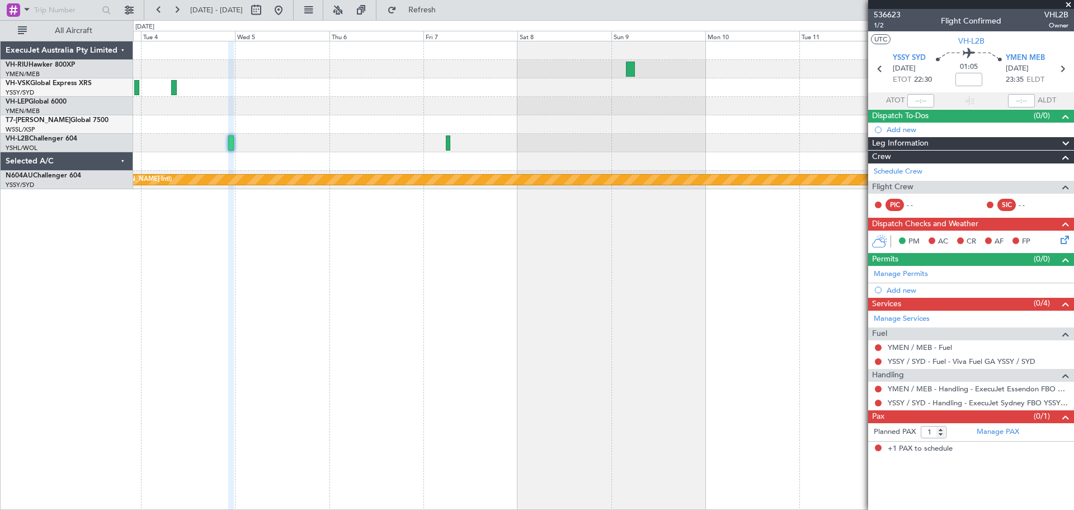
click at [142, 170] on div "Planned Maint Sydney ([PERSON_NAME] Intl)" at bounding box center [603, 115] width 940 height 148
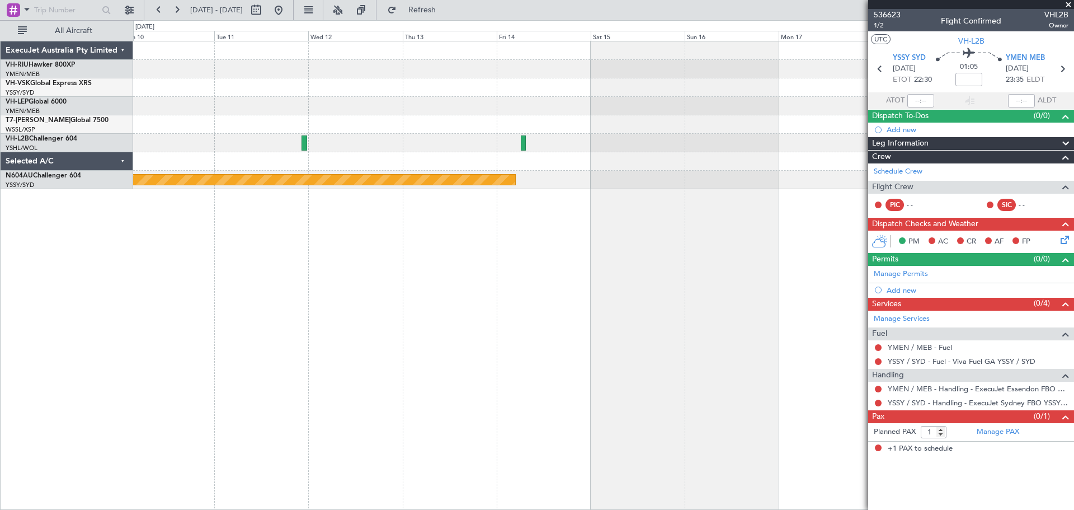
click at [257, 144] on div "Planned Maint Sydney ([PERSON_NAME] Intl)" at bounding box center [603, 115] width 940 height 148
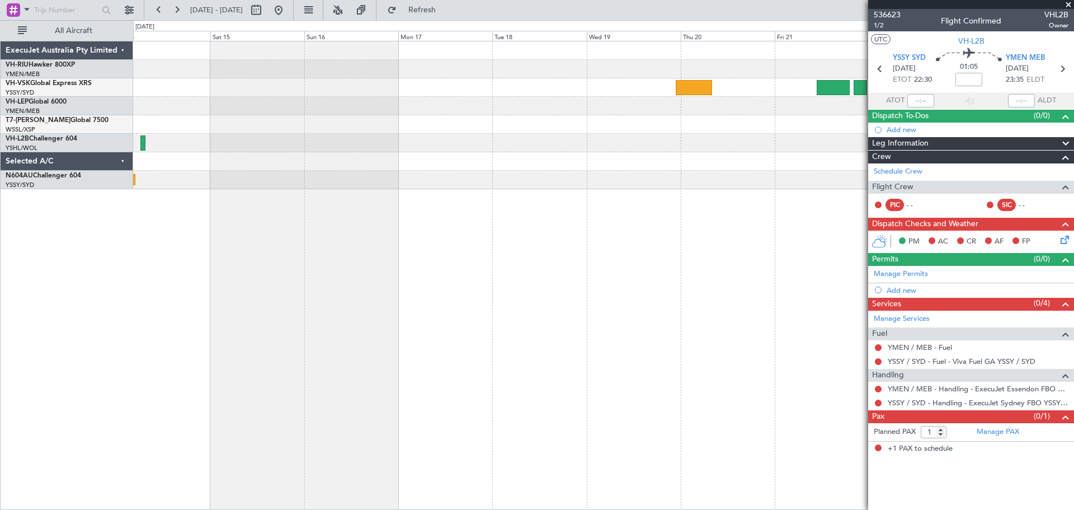
click at [316, 152] on div at bounding box center [603, 143] width 940 height 18
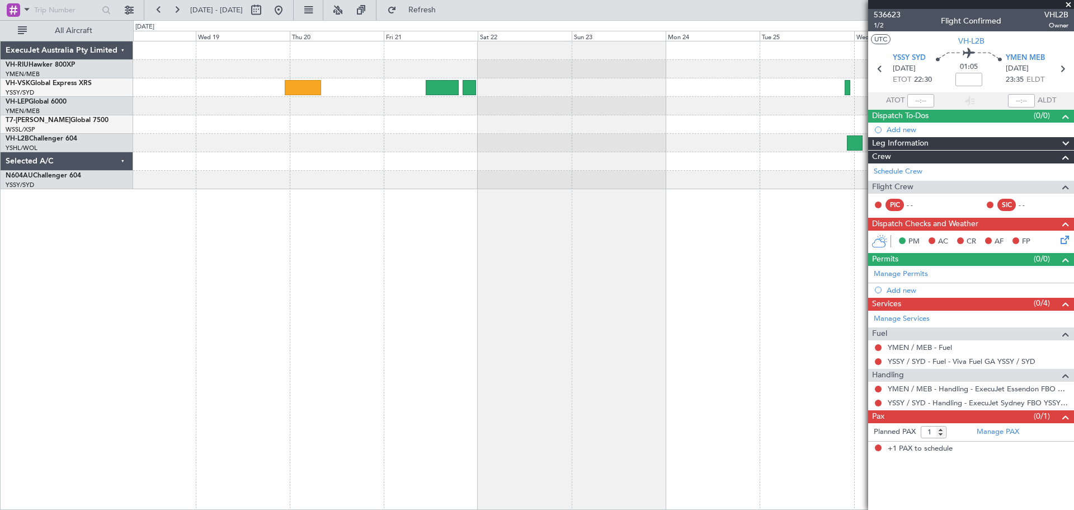
click at [427, 159] on div at bounding box center [603, 161] width 940 height 18
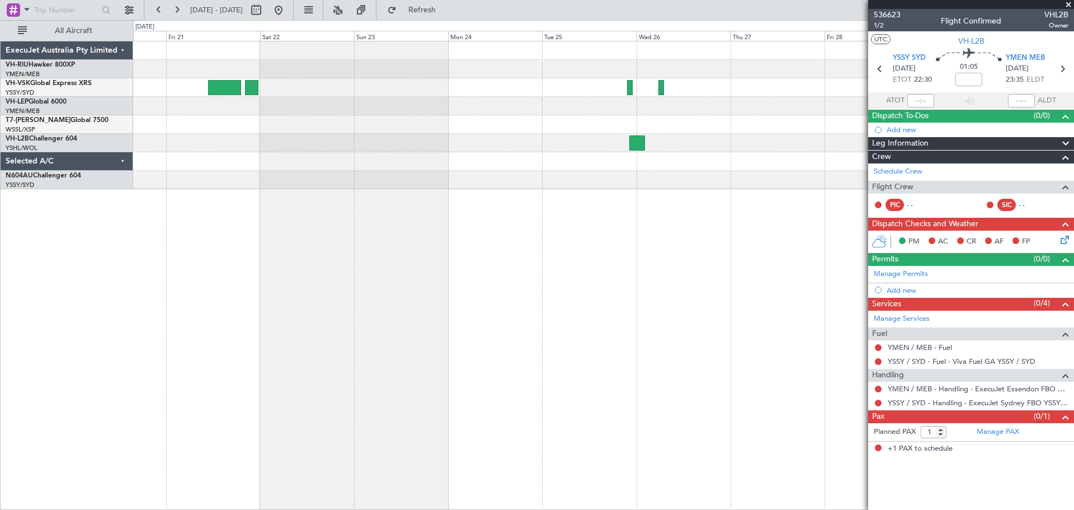
click at [343, 170] on div at bounding box center [603, 161] width 940 height 18
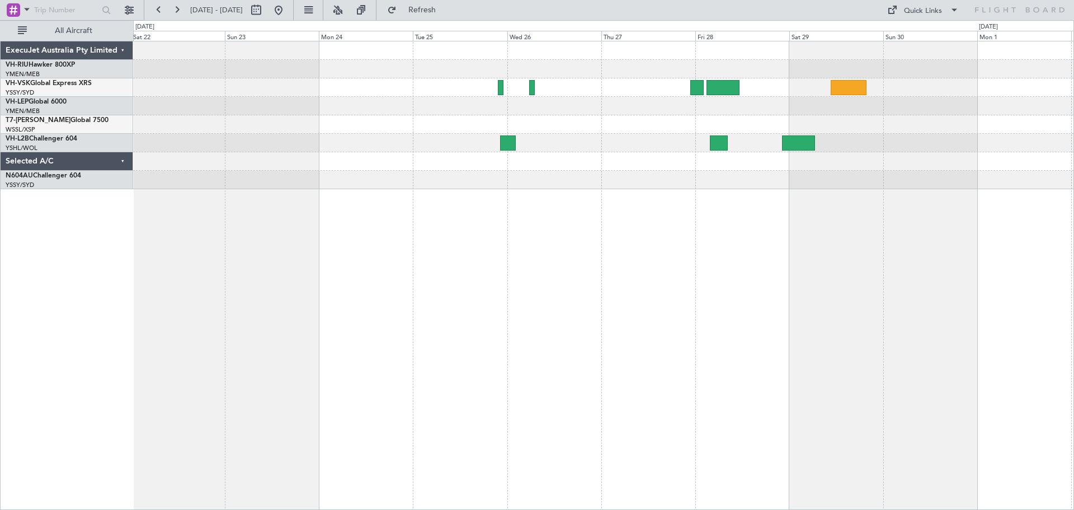
click at [789, 197] on div at bounding box center [603, 275] width 941 height 469
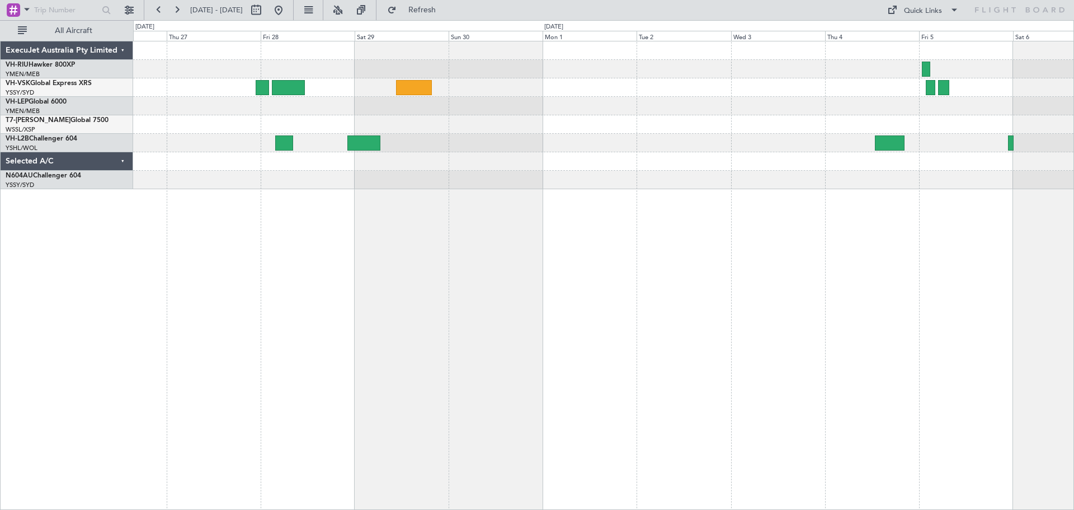
click at [407, 186] on div at bounding box center [603, 115] width 940 height 148
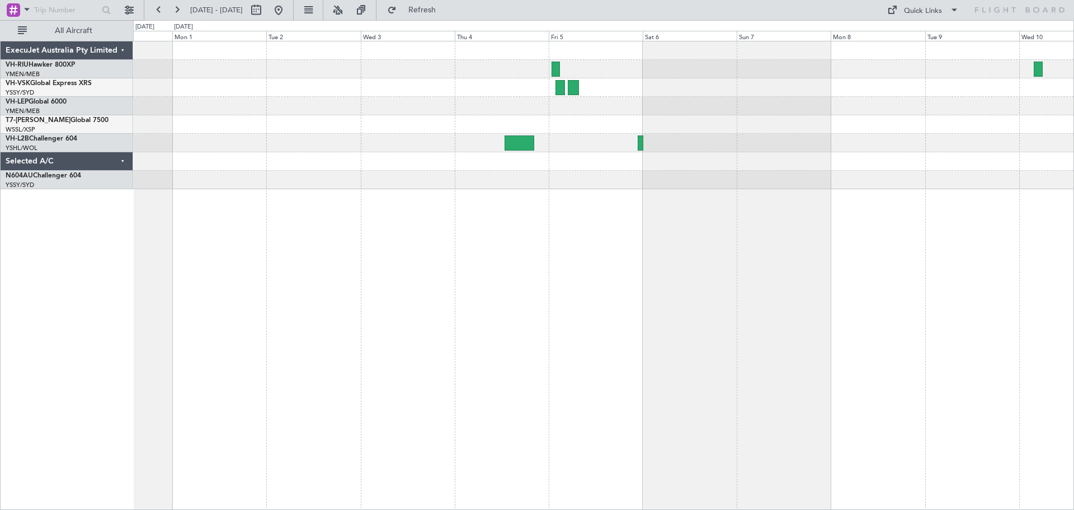
click at [392, 203] on div at bounding box center [603, 275] width 941 height 469
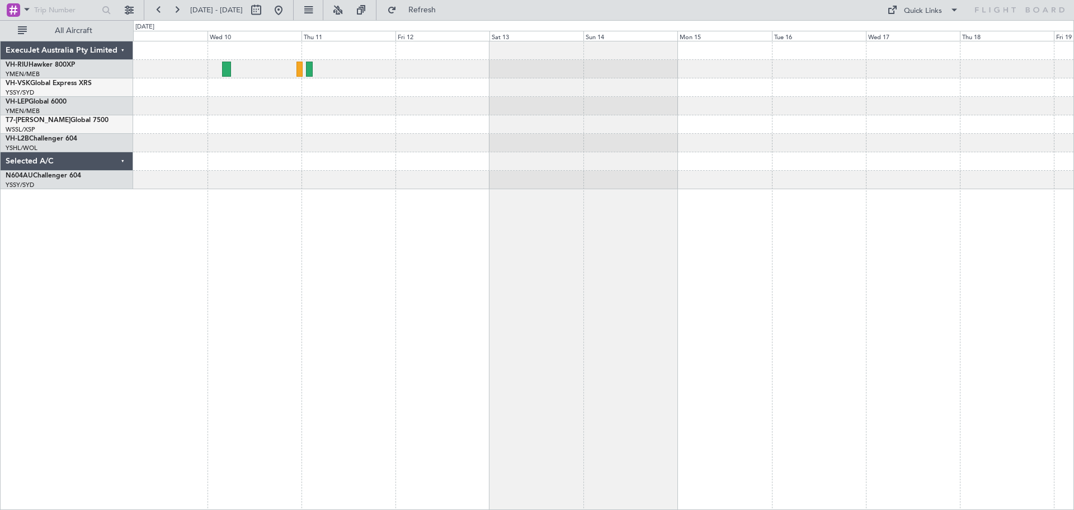
click at [213, 159] on div at bounding box center [603, 115] width 940 height 148
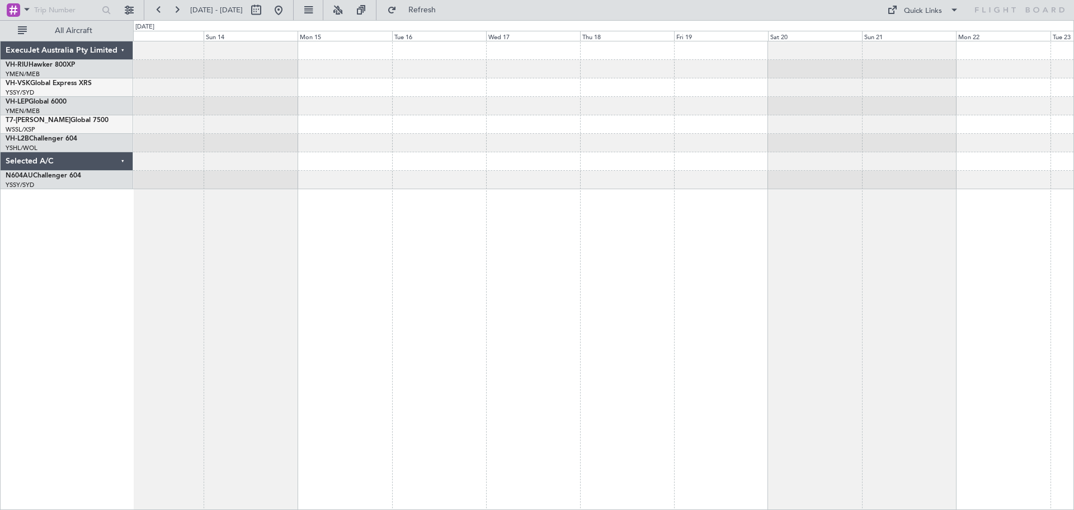
click at [539, 152] on div at bounding box center [603, 115] width 940 height 148
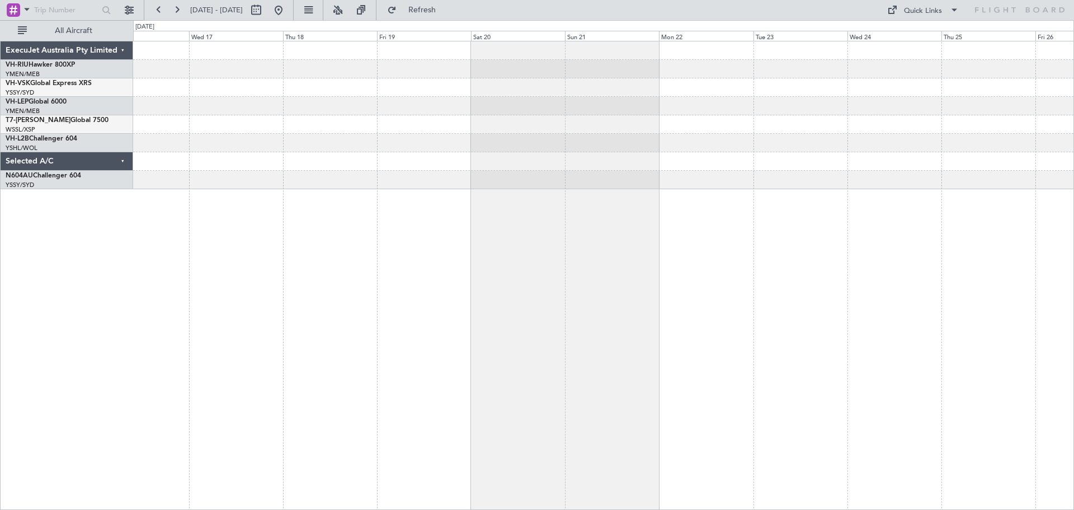
click at [612, 158] on div at bounding box center [603, 115] width 940 height 148
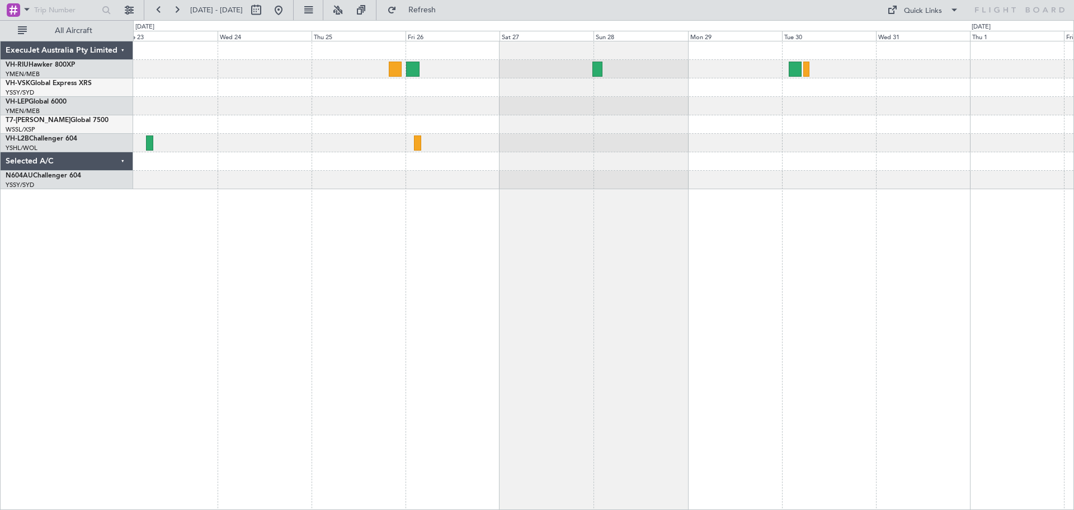
click at [419, 156] on div at bounding box center [603, 115] width 940 height 148
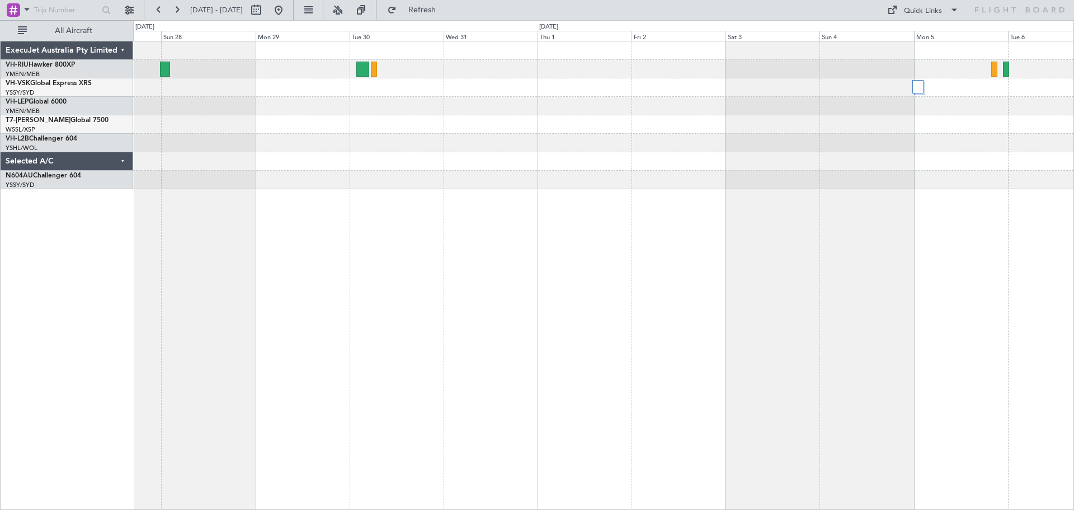
click at [524, 163] on div at bounding box center [603, 115] width 940 height 148
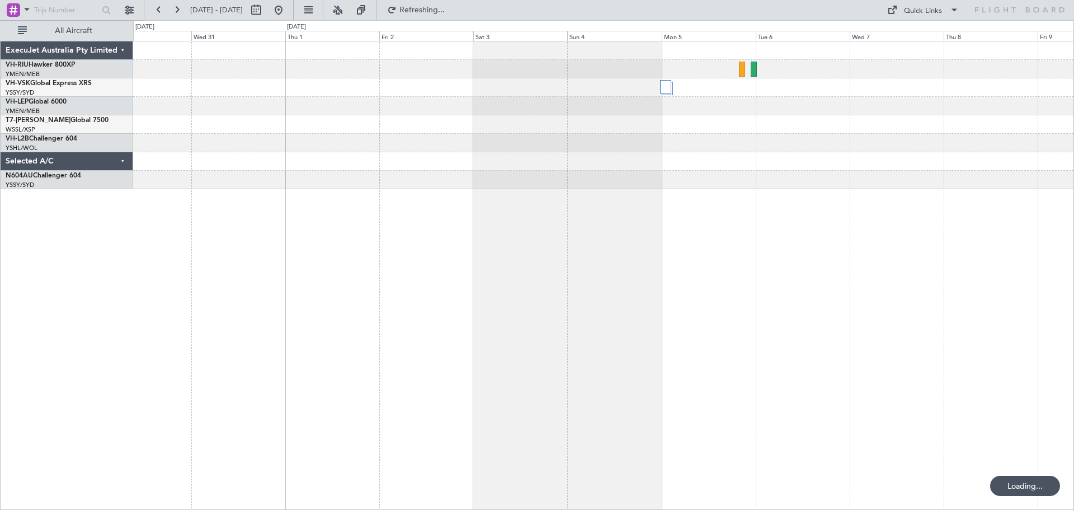
click at [785, 158] on div at bounding box center [603, 161] width 940 height 18
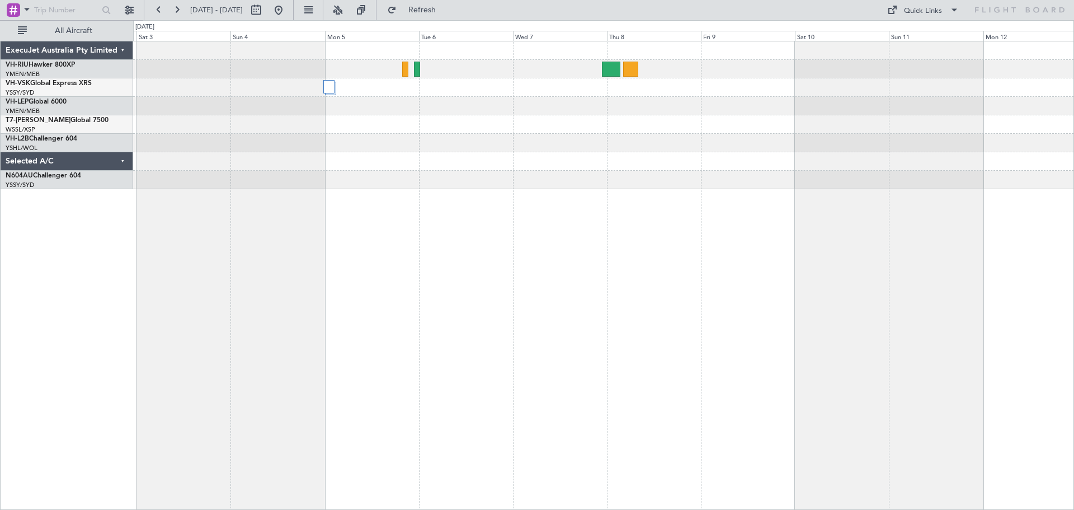
click at [599, 187] on div at bounding box center [603, 115] width 940 height 148
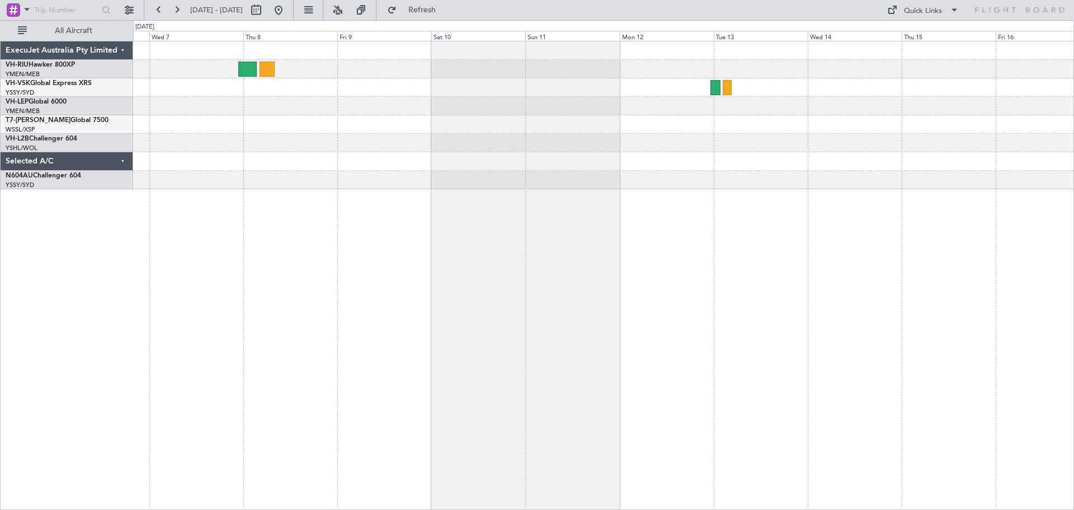
click at [620, 176] on div at bounding box center [603, 115] width 940 height 148
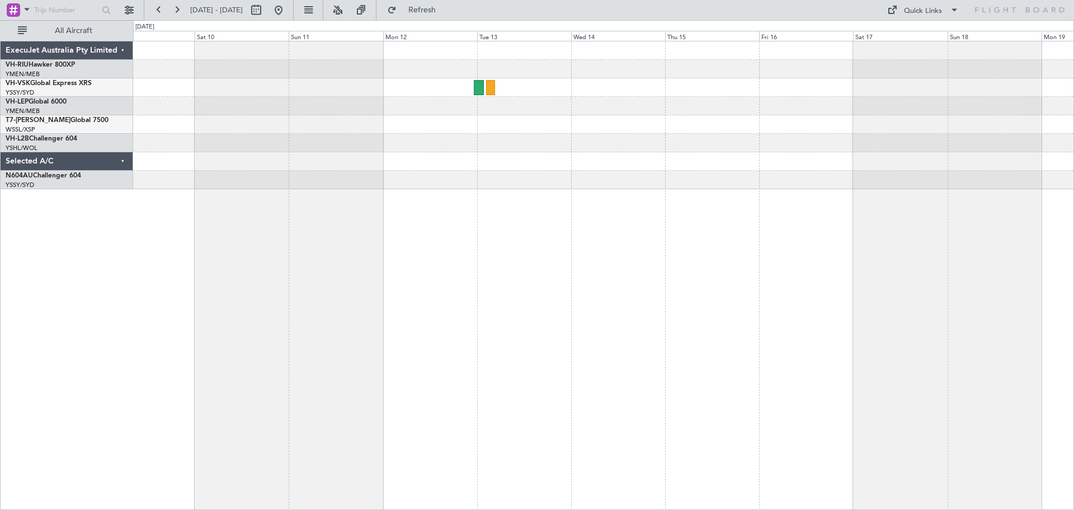
click at [863, 153] on div at bounding box center [603, 115] width 940 height 148
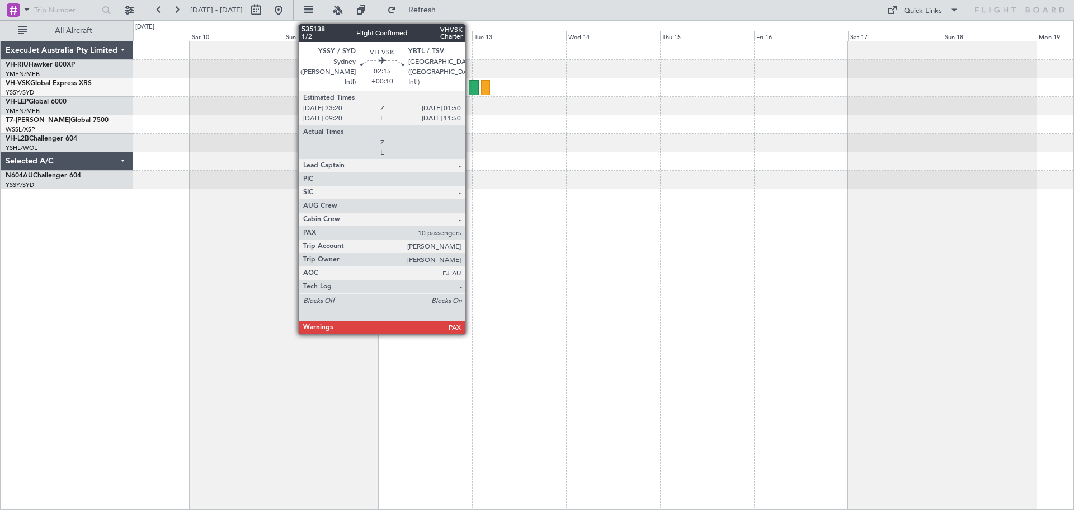
click at [471, 88] on div at bounding box center [474, 87] width 10 height 15
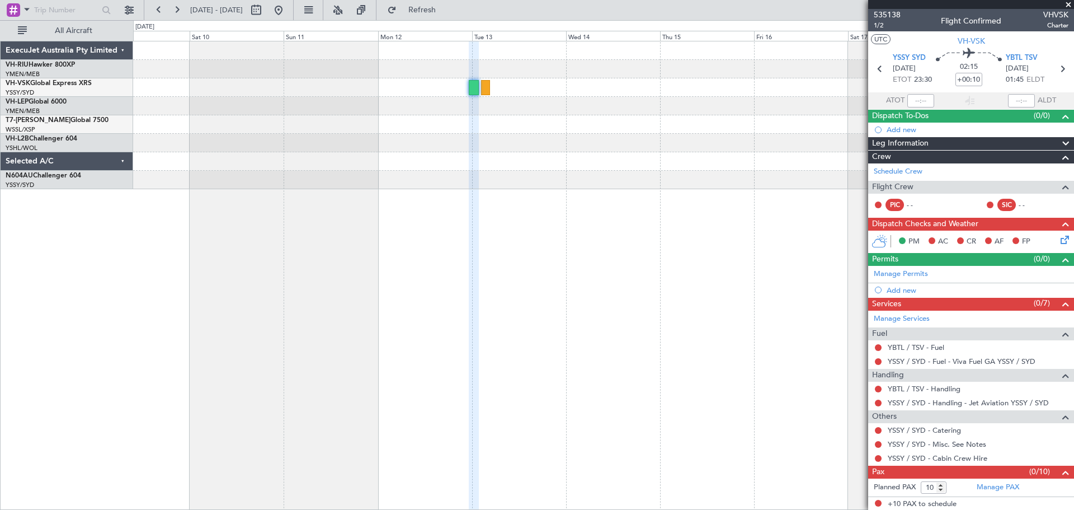
click at [1066, 2] on span at bounding box center [1068, 5] width 11 height 10
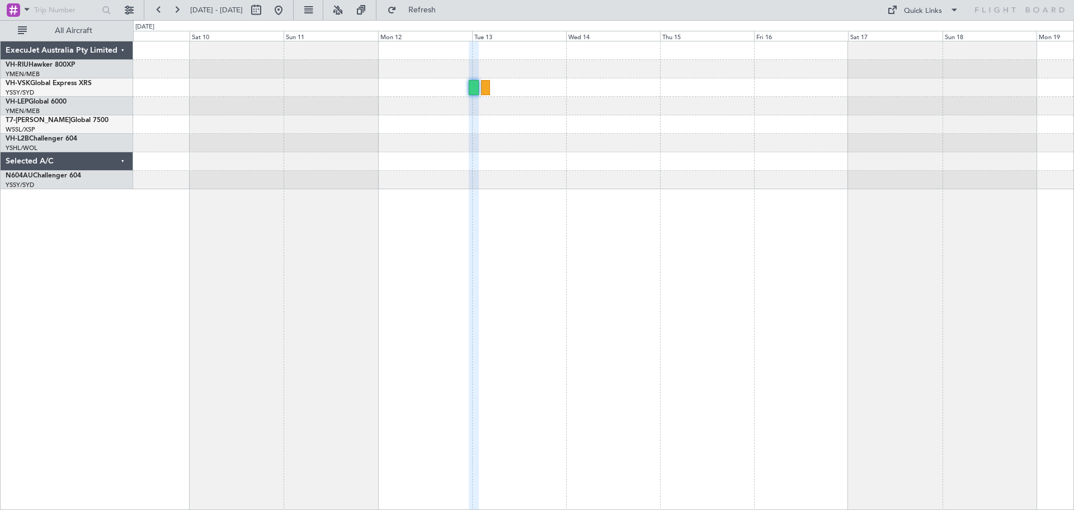
type input "0"
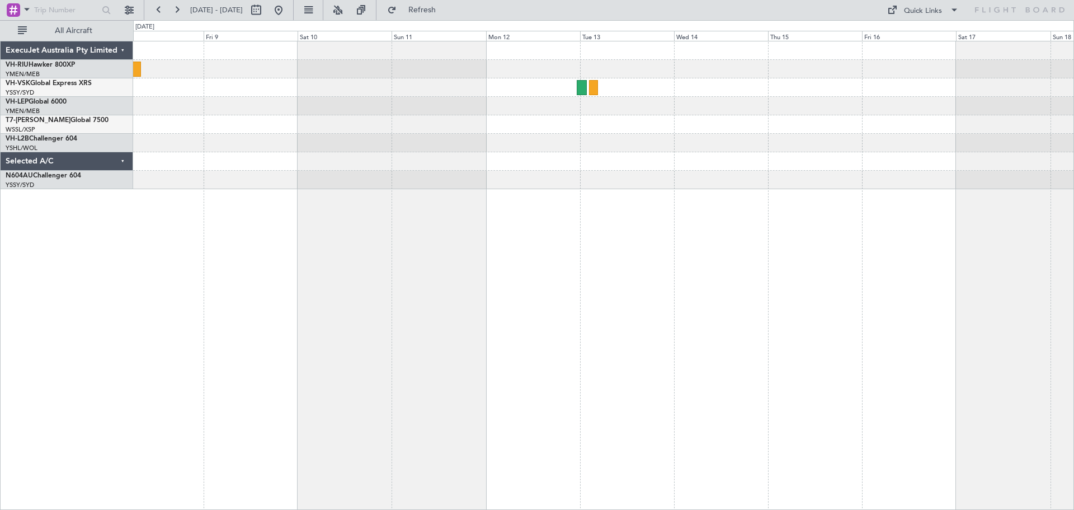
click at [862, 96] on div at bounding box center [603, 87] width 940 height 18
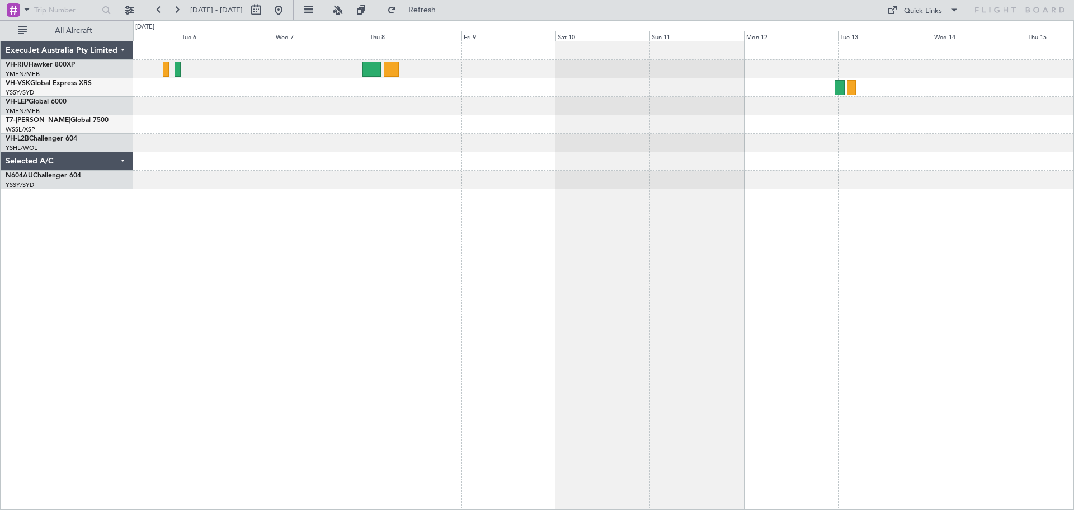
click at [583, 100] on div at bounding box center [603, 106] width 940 height 18
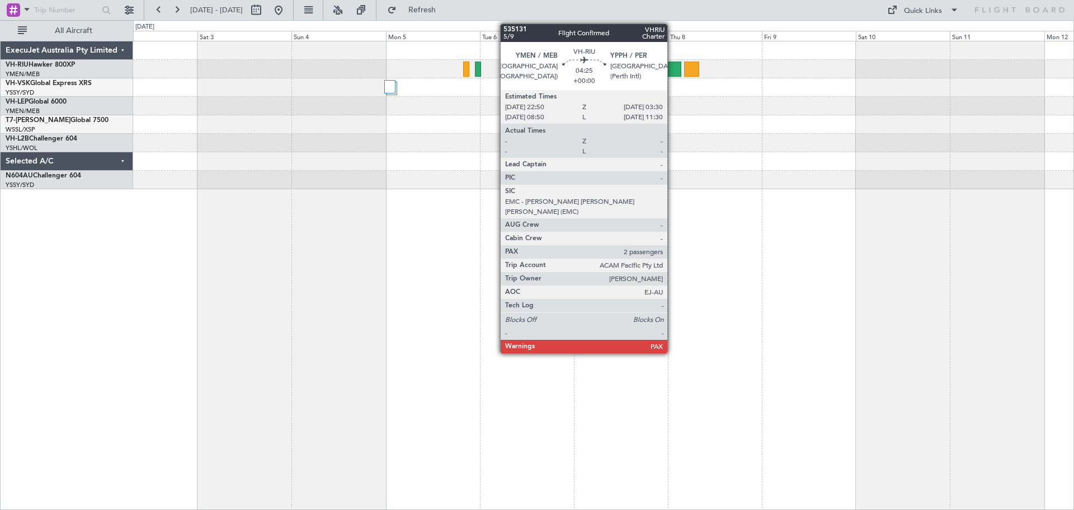
click at [672, 68] on div at bounding box center [672, 69] width 18 height 15
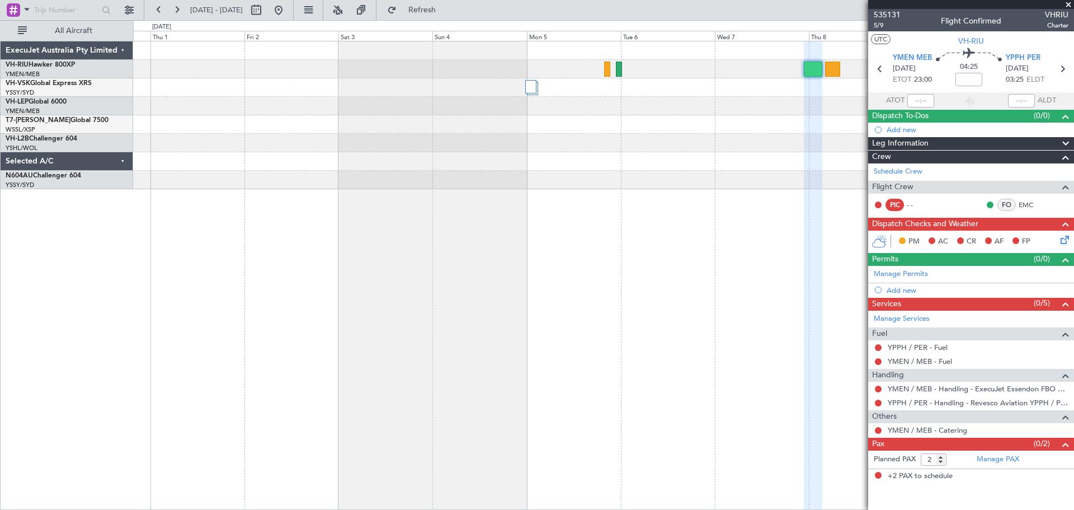
click at [683, 69] on div at bounding box center [603, 69] width 940 height 18
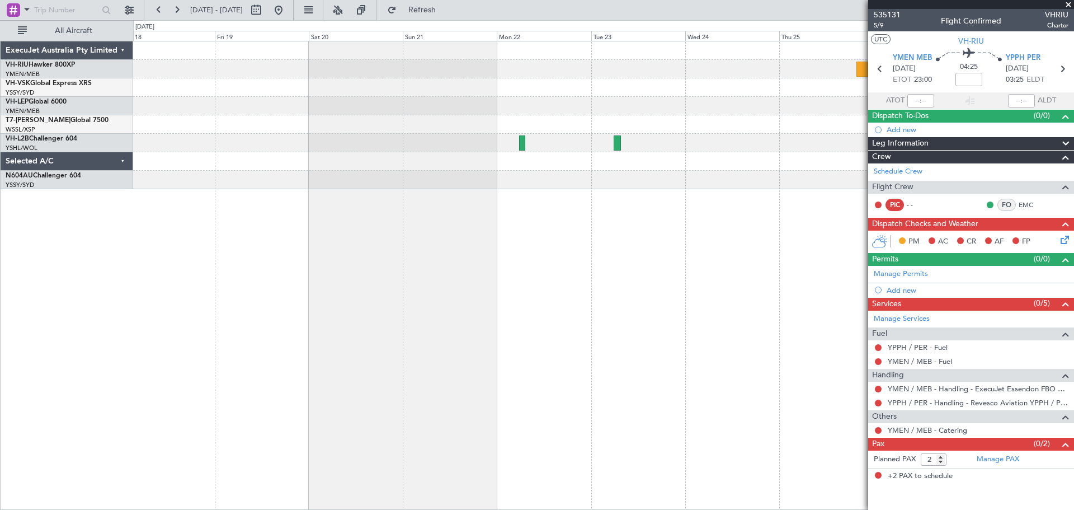
click at [892, 43] on fb-app "[DATE] - [DATE] Refresh Quick Links All Aircraft ExecuJet Australia Pty Limited…" at bounding box center [537, 258] width 1074 height 501
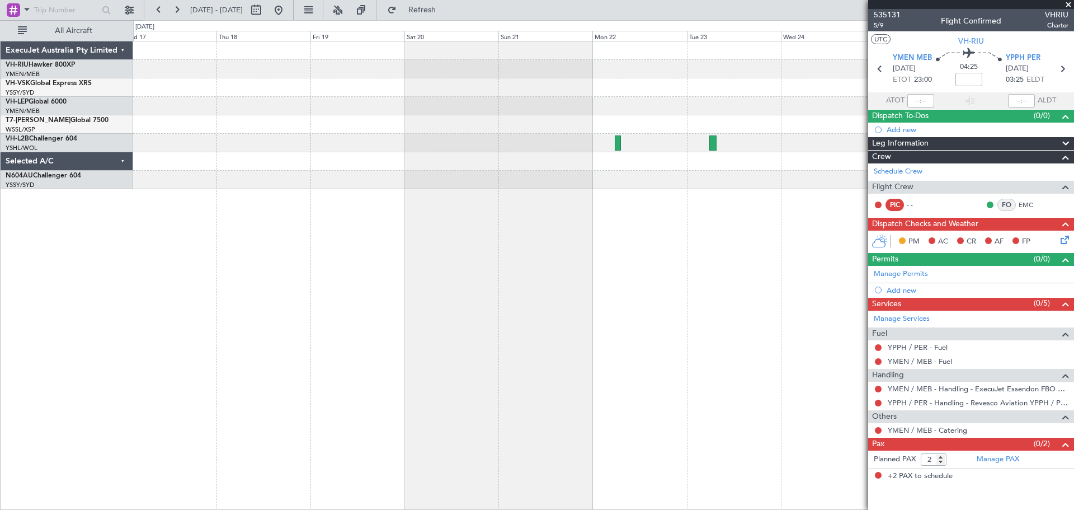
click at [755, 90] on div at bounding box center [603, 115] width 940 height 148
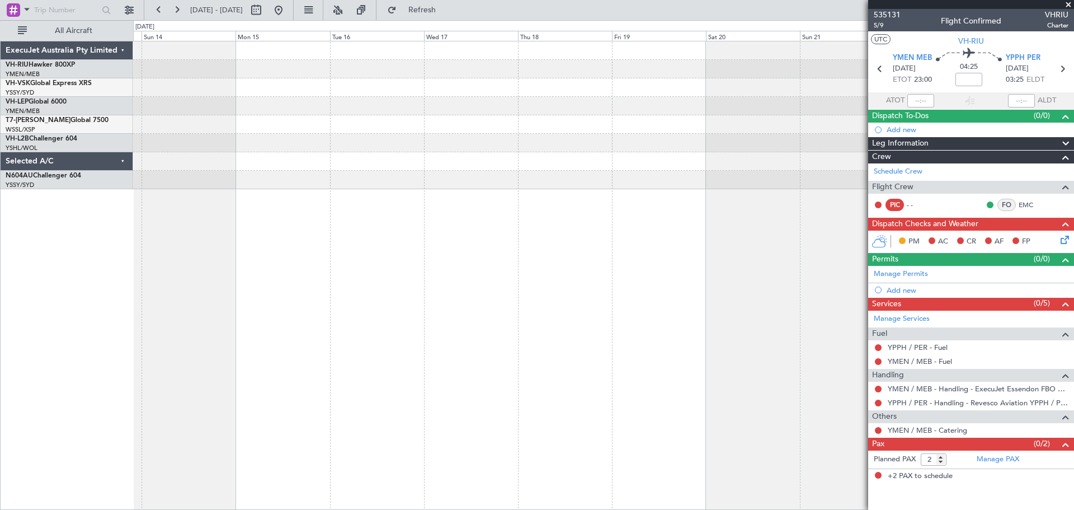
click at [416, 81] on div at bounding box center [603, 87] width 940 height 18
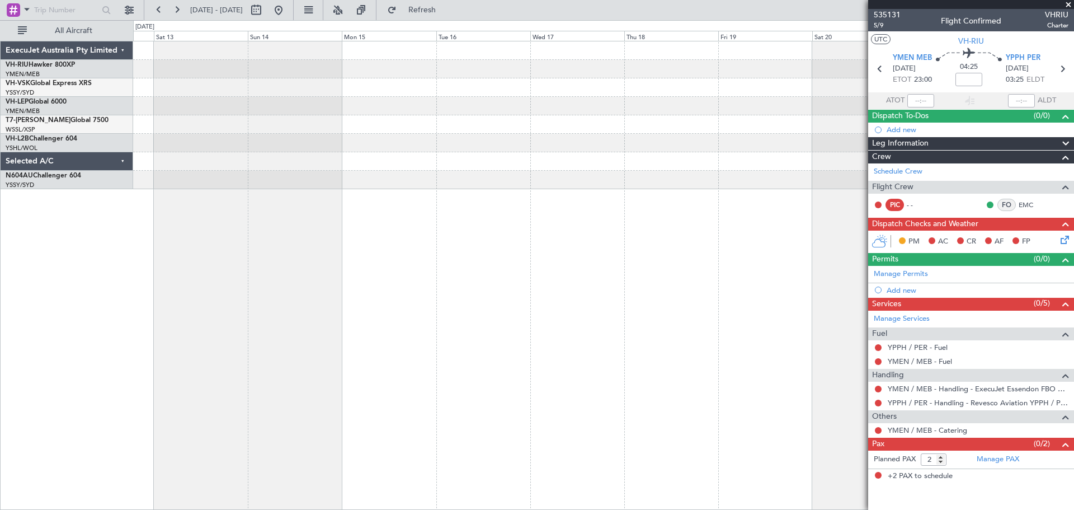
click at [485, 88] on div at bounding box center [603, 87] width 940 height 18
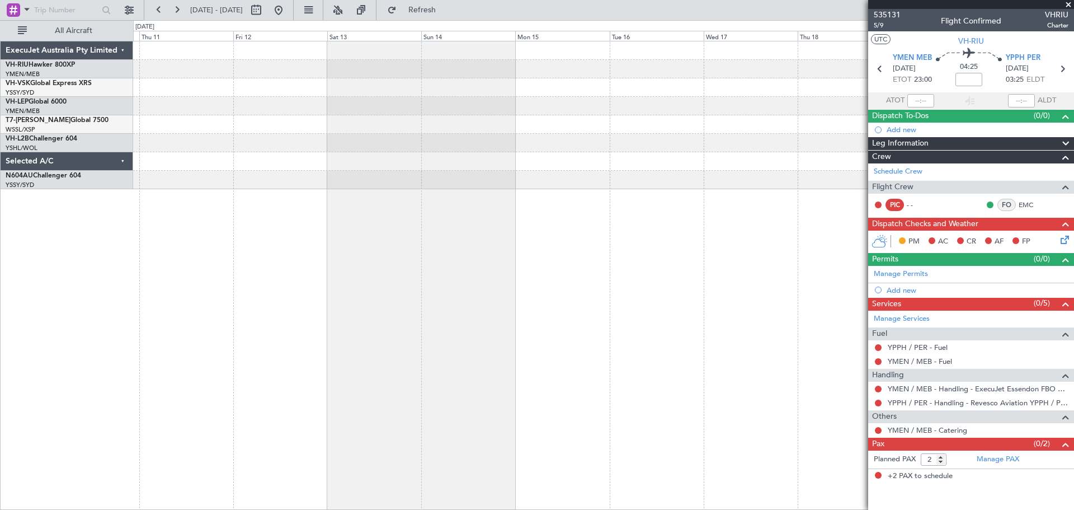
click at [434, 87] on div at bounding box center [603, 87] width 940 height 18
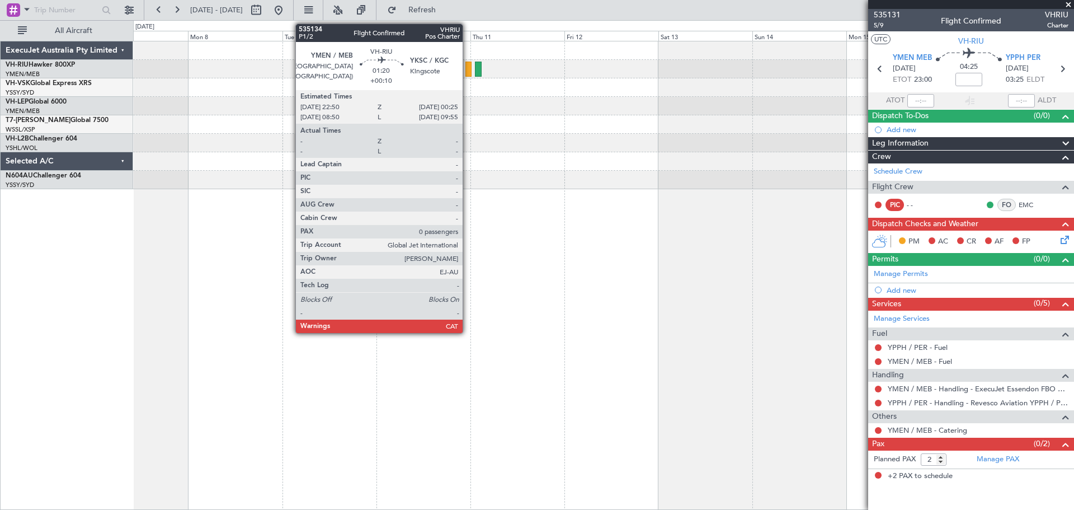
click at [468, 72] on div at bounding box center [468, 69] width 7 height 15
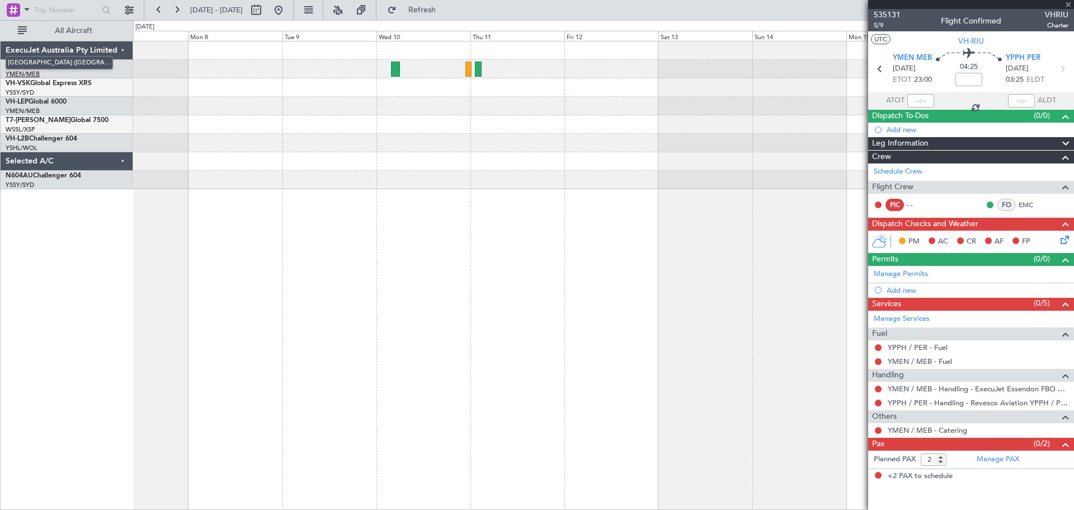
type input "+00:10"
type input "0"
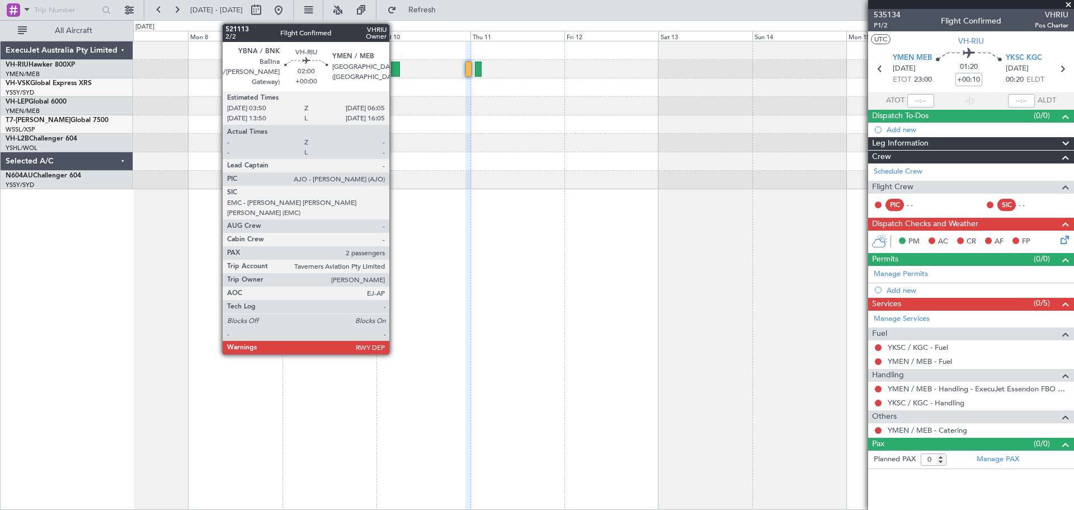
click at [394, 72] on div at bounding box center [395, 69] width 9 height 15
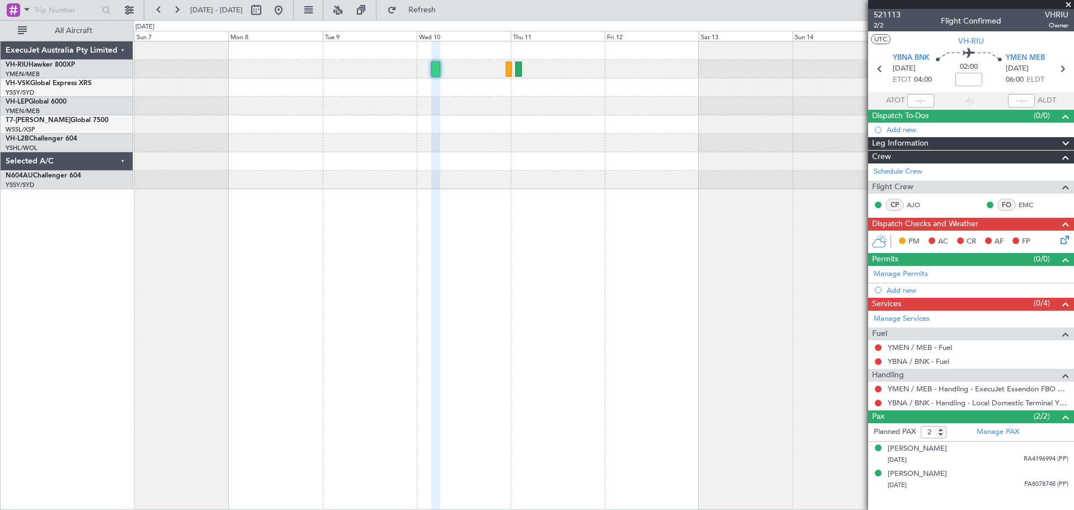
click at [648, 90] on div at bounding box center [603, 87] width 940 height 18
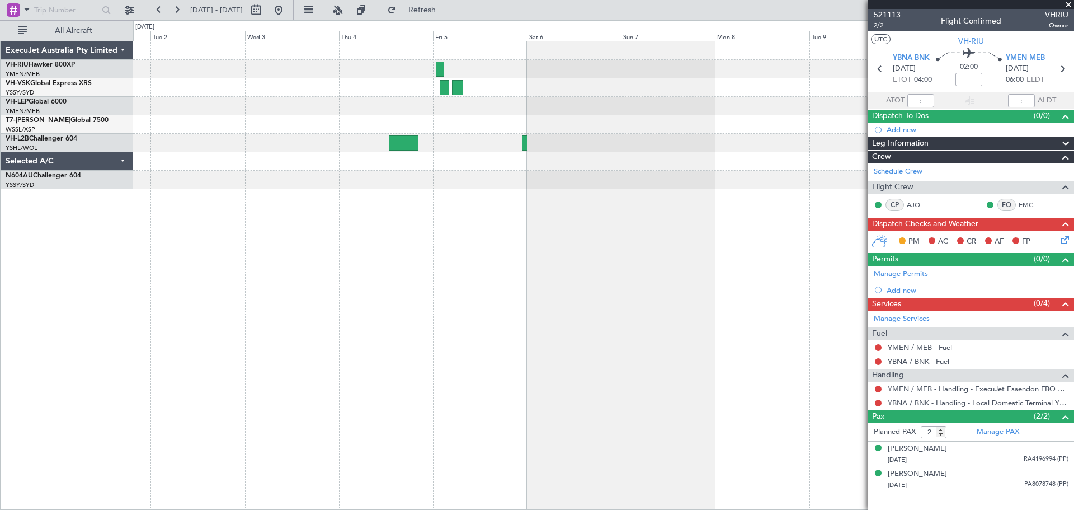
click at [453, 75] on div at bounding box center [603, 115] width 940 height 148
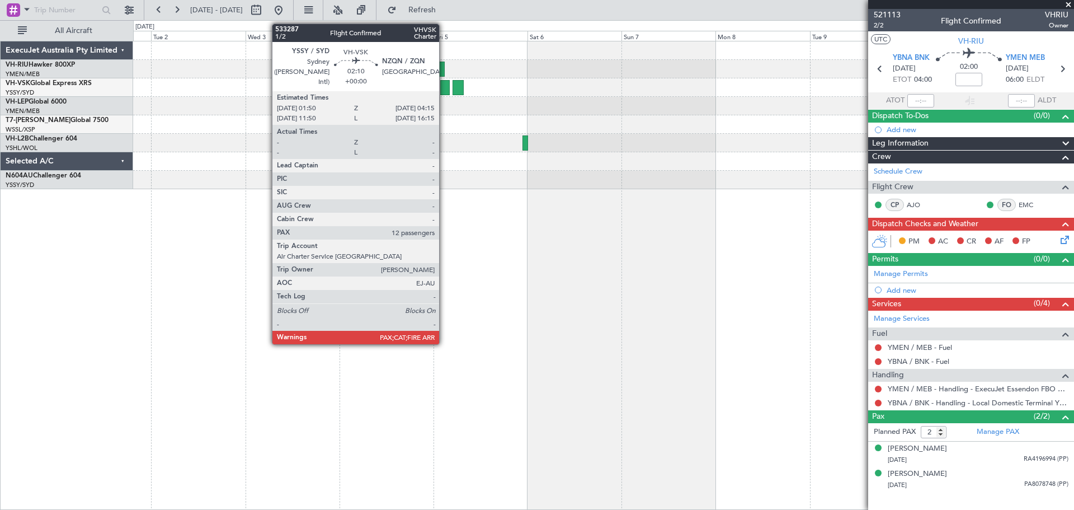
click at [444, 85] on div at bounding box center [445, 87] width 10 height 15
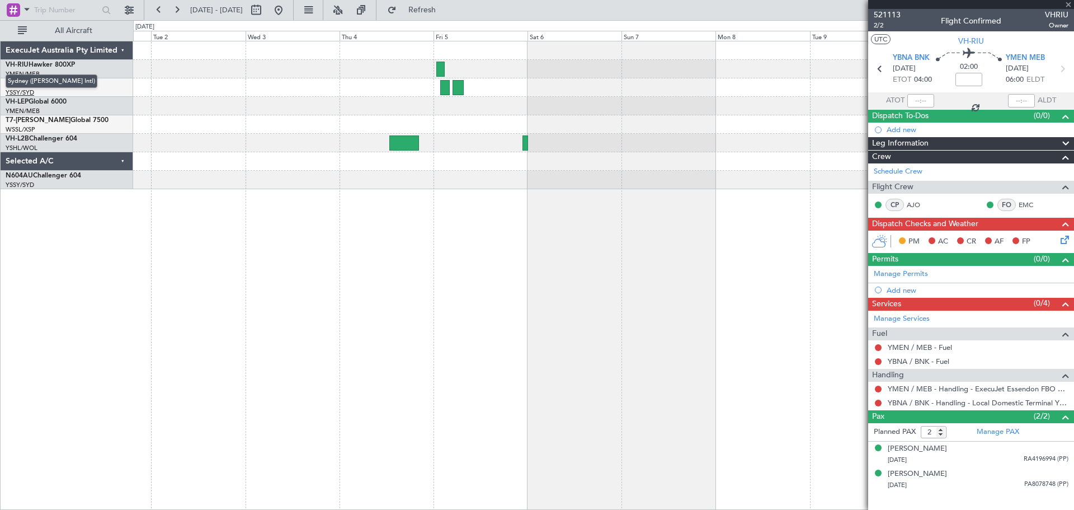
type input "12"
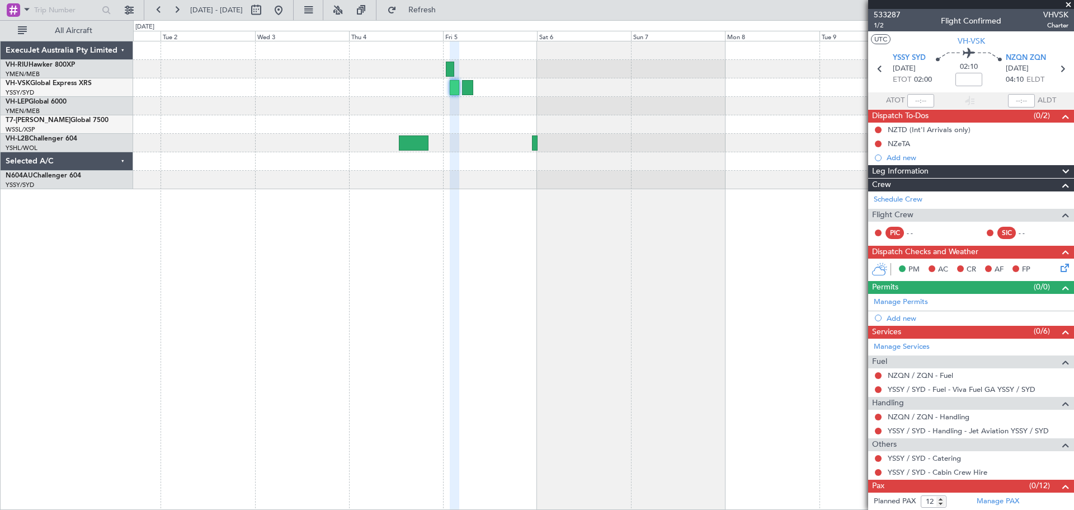
click at [459, 77] on div at bounding box center [603, 115] width 940 height 148
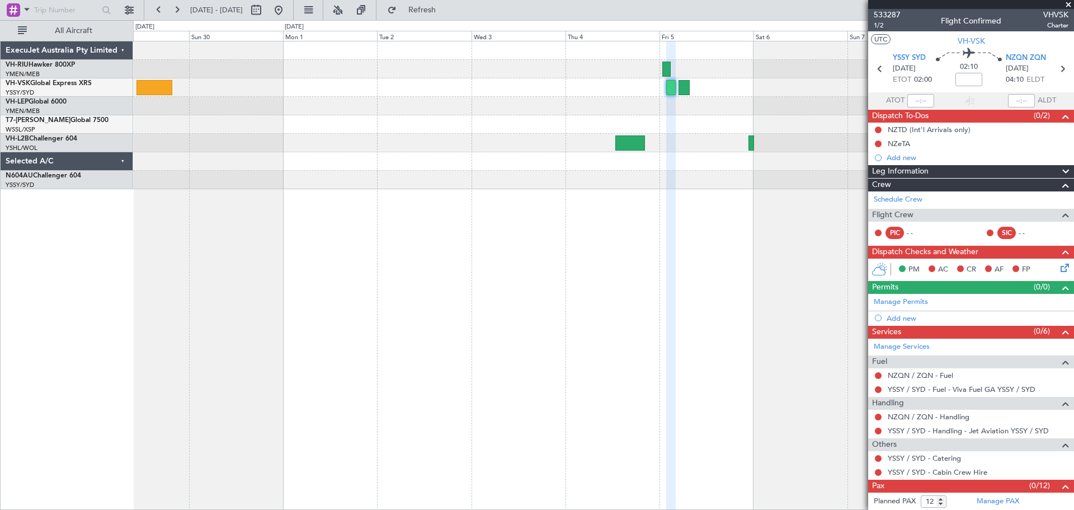
click at [615, 78] on div at bounding box center [603, 115] width 940 height 148
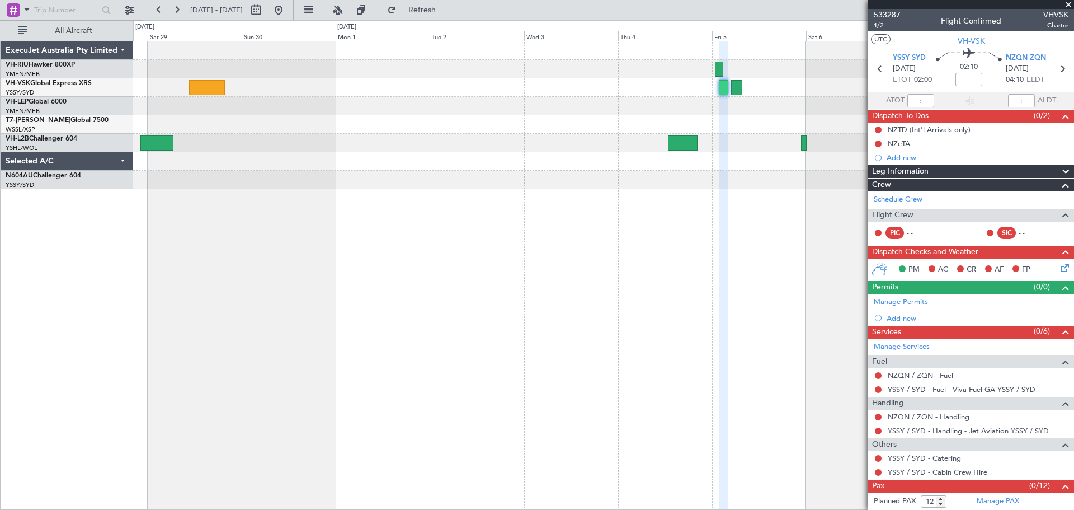
click at [463, 84] on div at bounding box center [603, 87] width 940 height 18
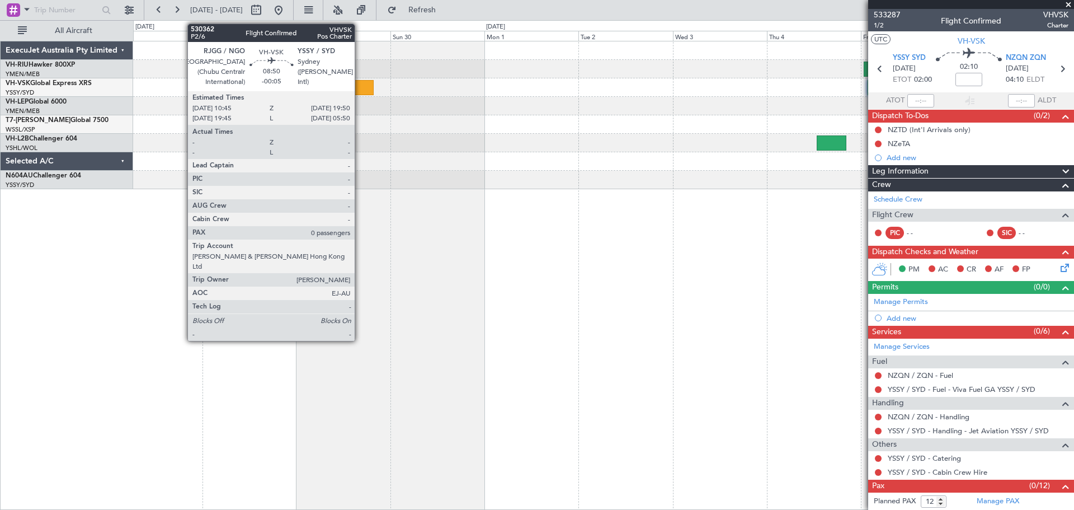
click at [360, 92] on div at bounding box center [356, 87] width 36 height 15
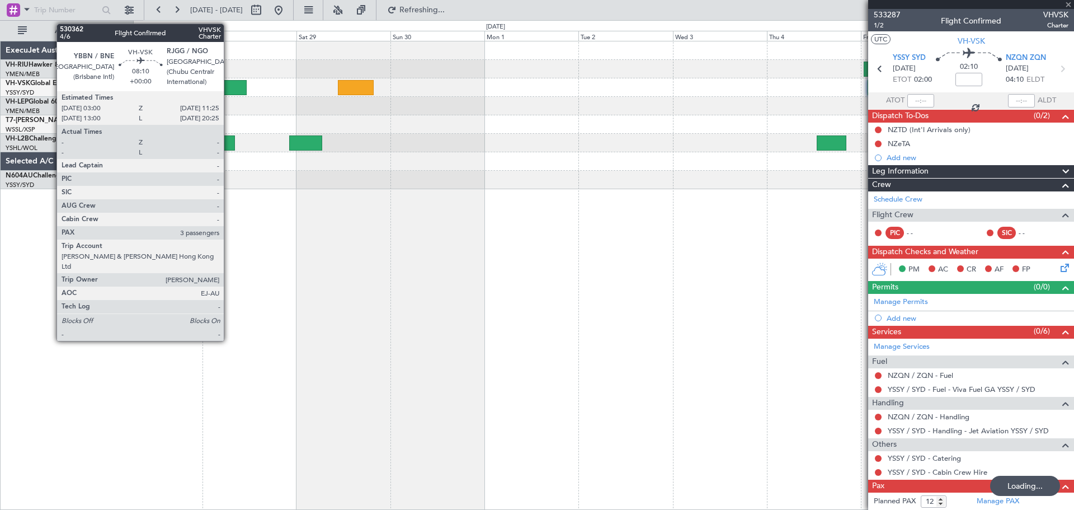
type input "-00:05"
type input "0"
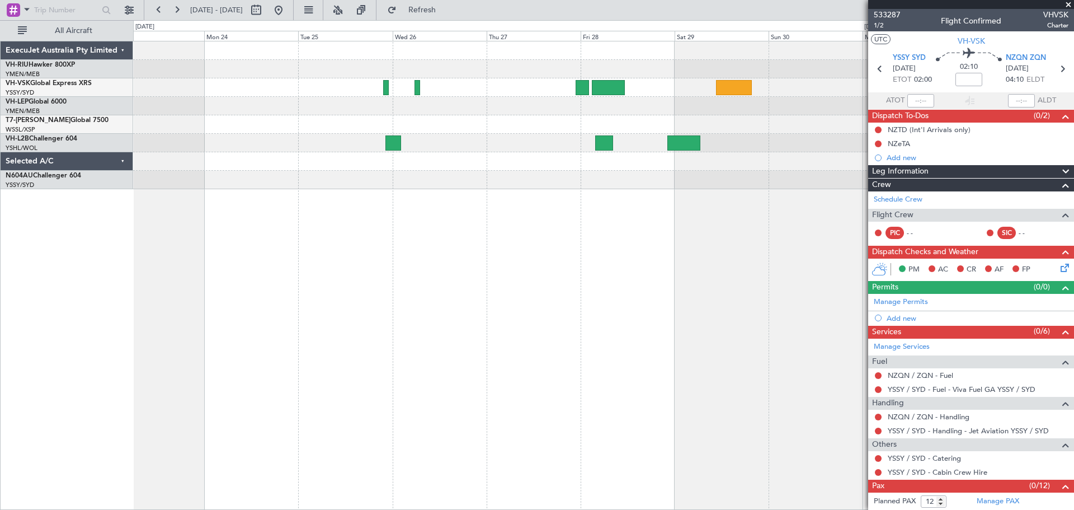
click at [566, 82] on div at bounding box center [603, 87] width 940 height 18
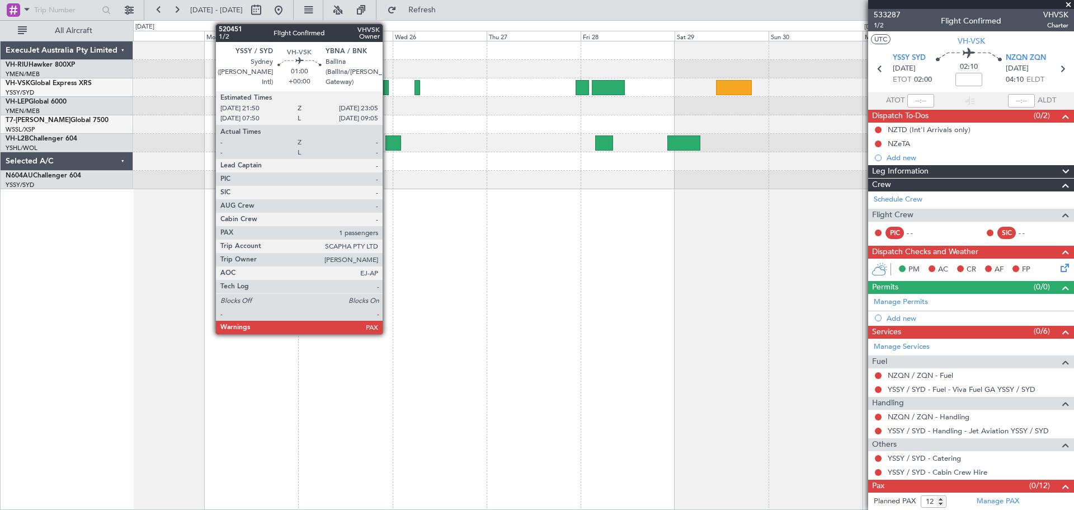
click at [388, 90] on div at bounding box center [385, 87] width 5 height 15
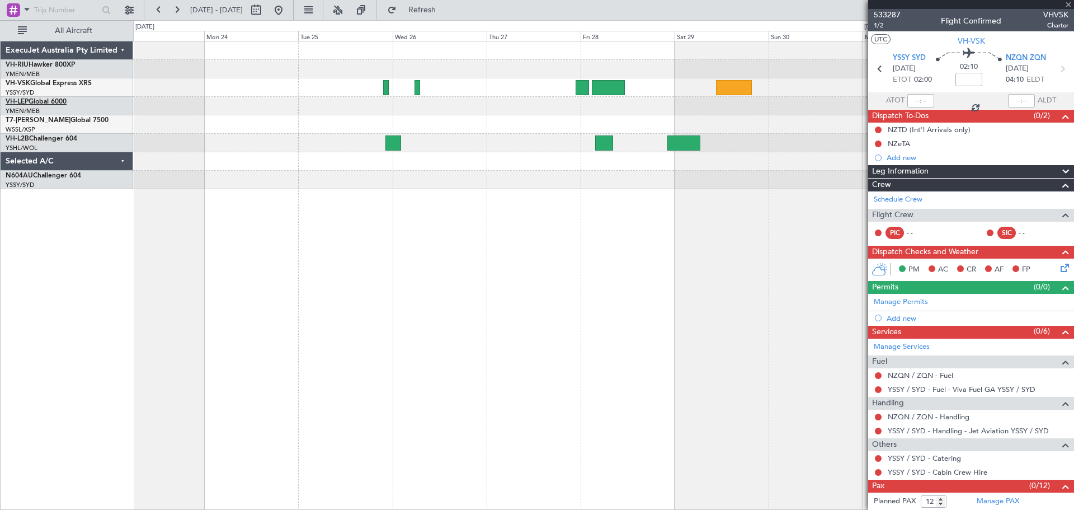
type input "1"
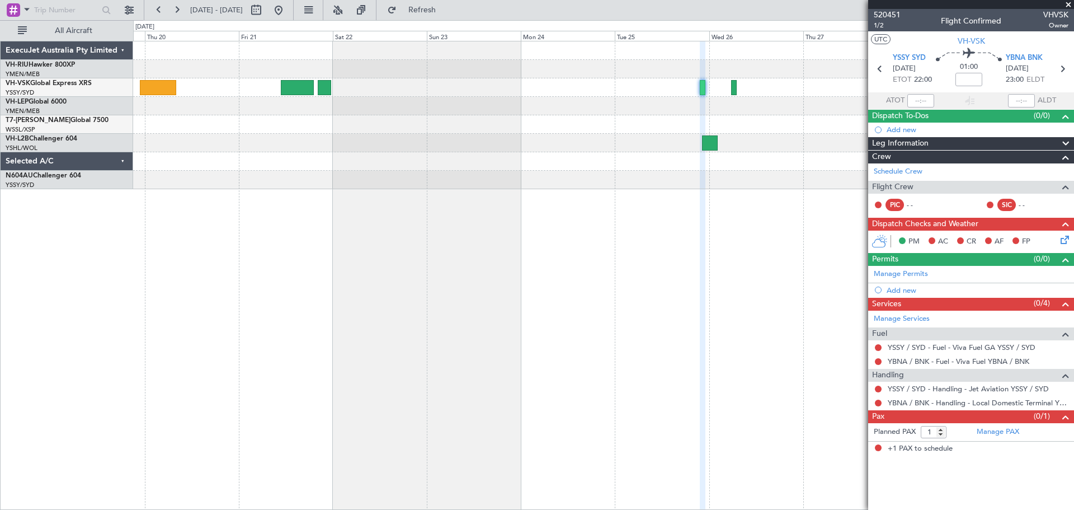
click at [614, 77] on div at bounding box center [603, 115] width 940 height 148
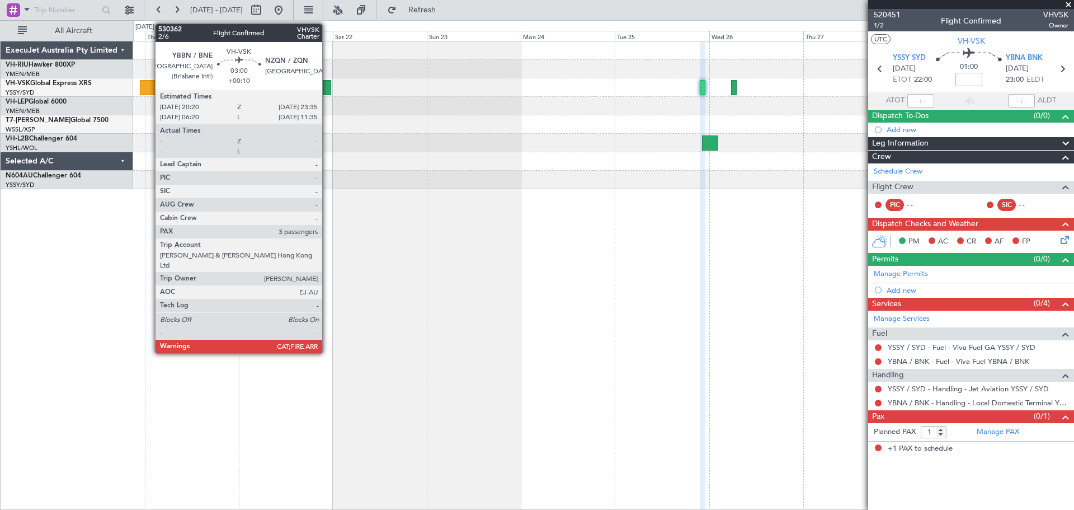
click at [327, 87] on div at bounding box center [324, 87] width 13 height 15
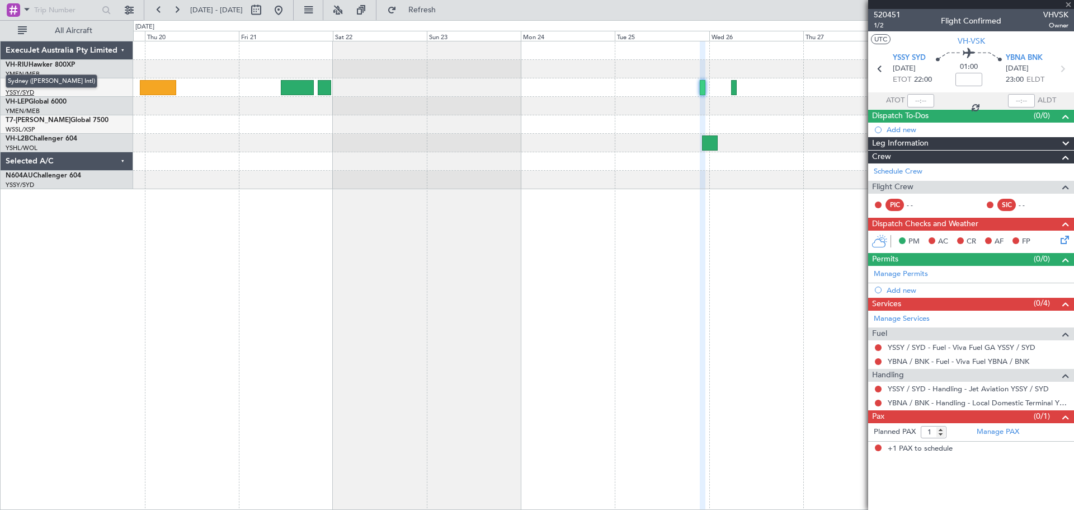
type input "+00:10"
type input "3"
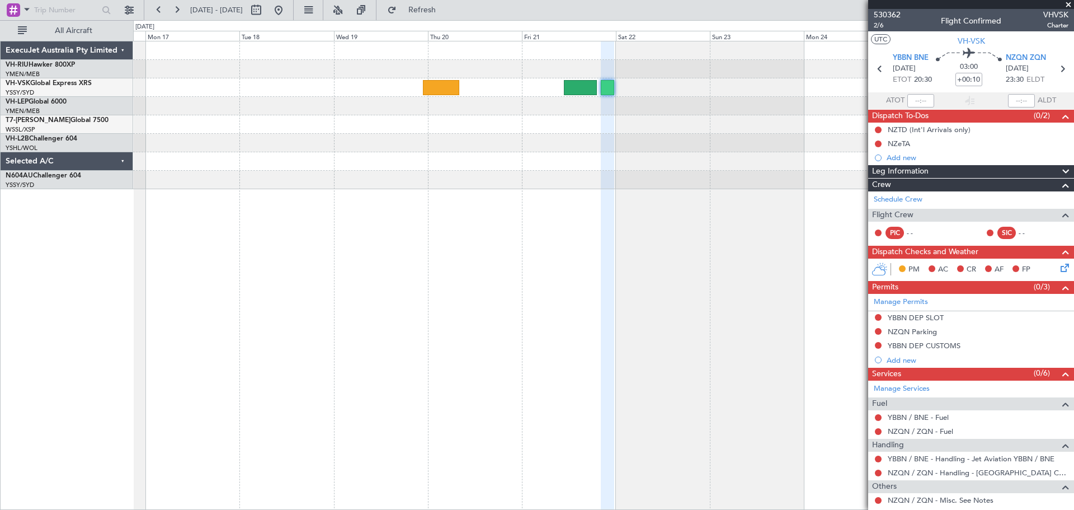
click at [476, 75] on div at bounding box center [603, 115] width 940 height 148
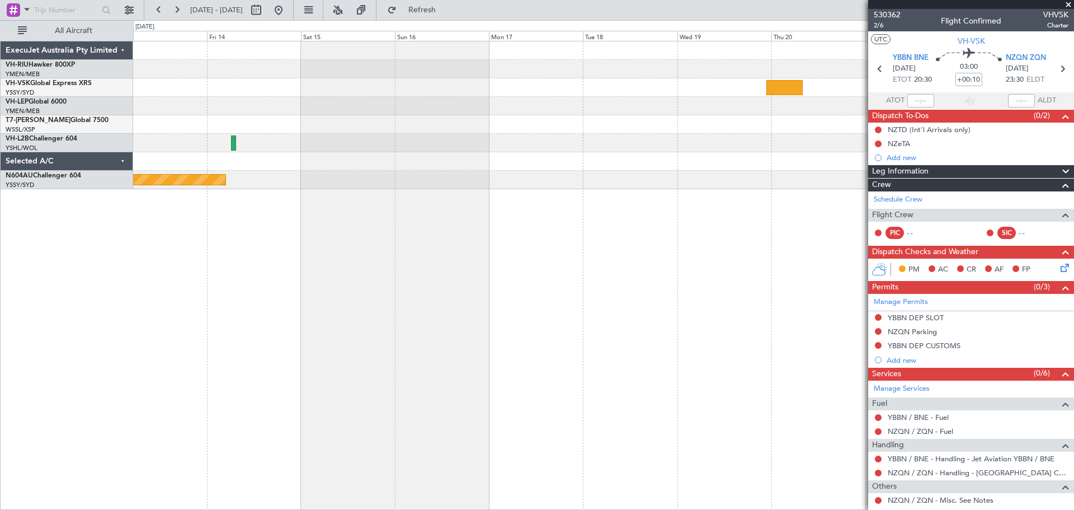
click at [656, 83] on div at bounding box center [603, 87] width 940 height 18
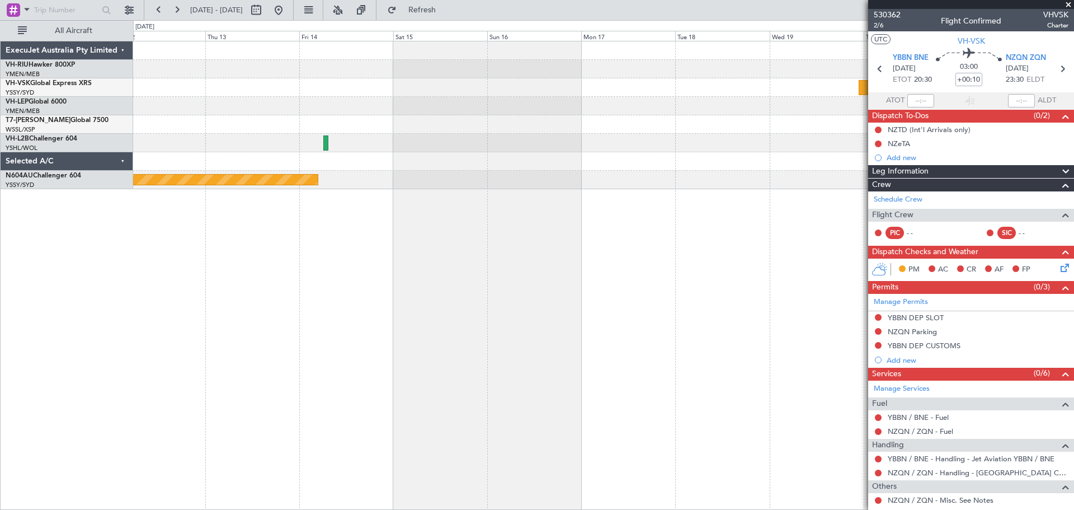
click at [587, 86] on div at bounding box center [603, 87] width 940 height 18
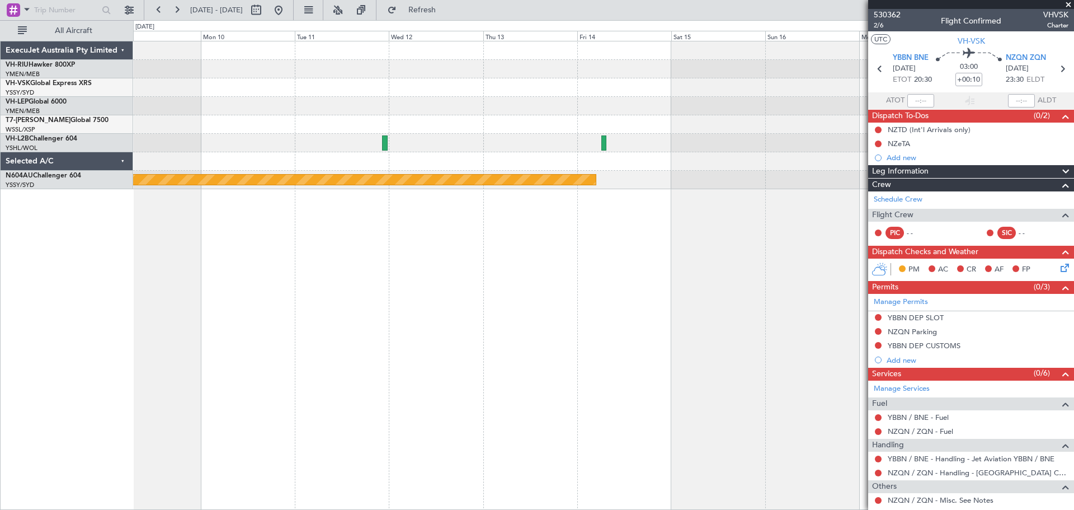
click at [410, 75] on div "Planned Maint Sydney ([PERSON_NAME] Intl)" at bounding box center [603, 115] width 940 height 148
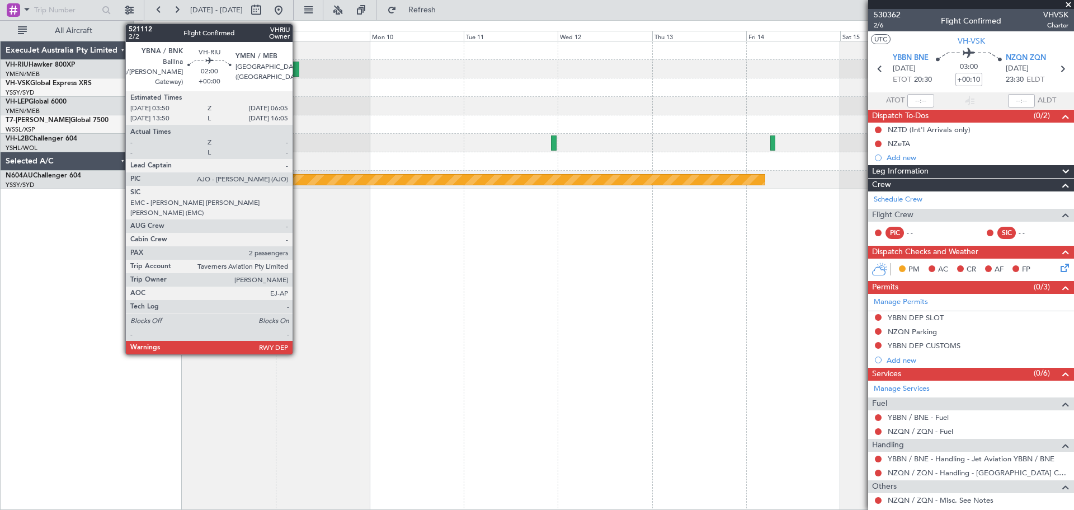
click at [298, 69] on div at bounding box center [294, 69] width 9 height 15
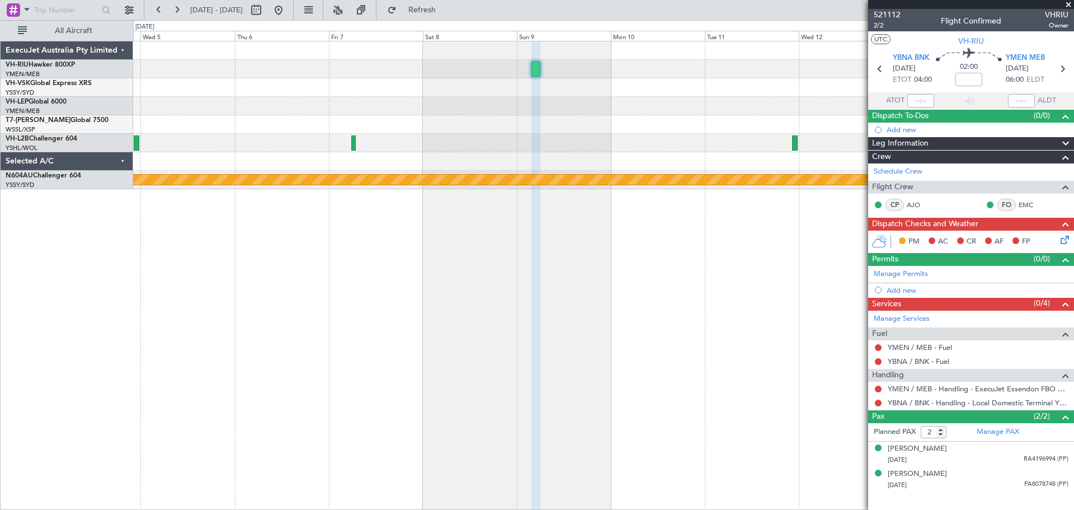
click at [620, 60] on div at bounding box center [603, 69] width 940 height 18
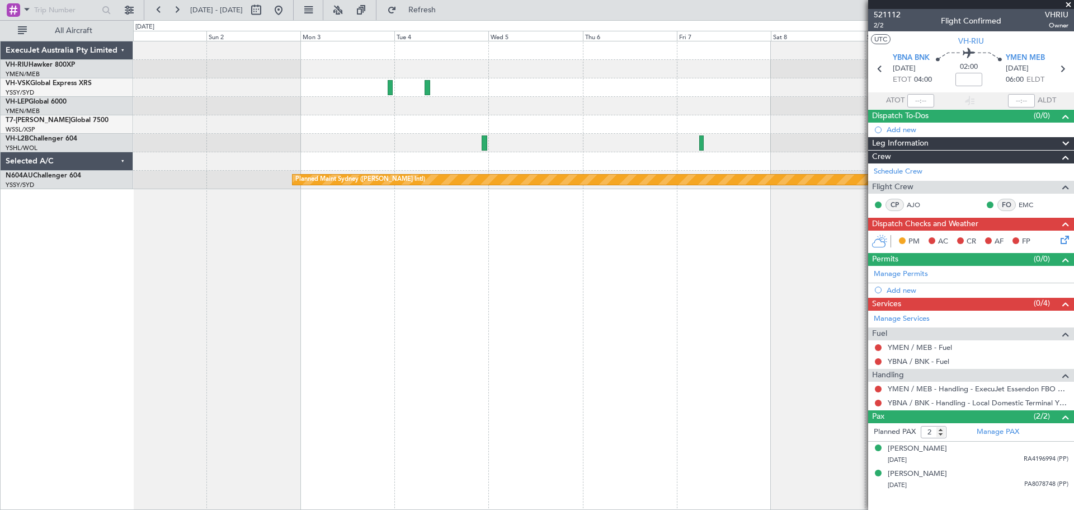
click at [511, 73] on div "Planned Maint Sydney ([PERSON_NAME] Intl)" at bounding box center [603, 115] width 940 height 148
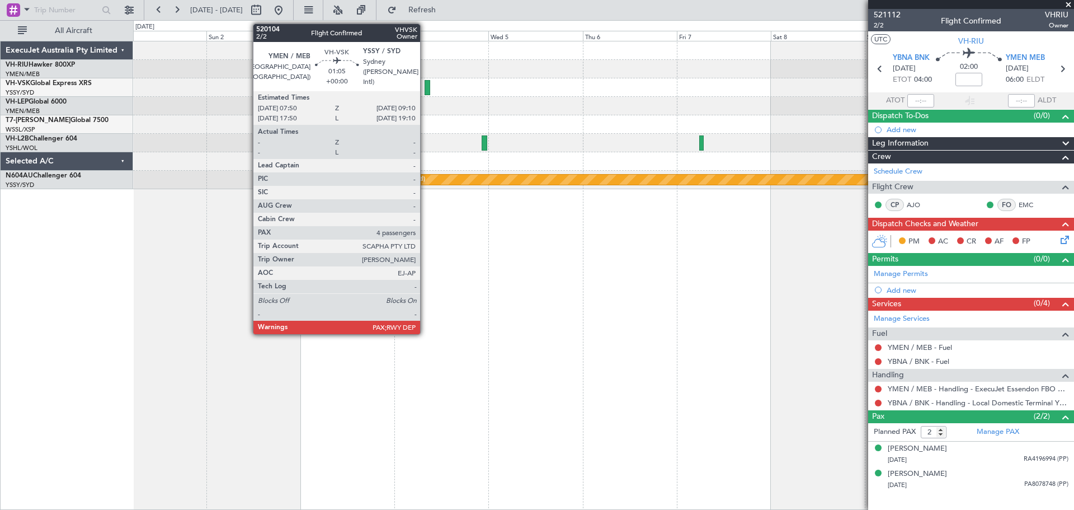
click at [425, 90] on div at bounding box center [428, 87] width 6 height 15
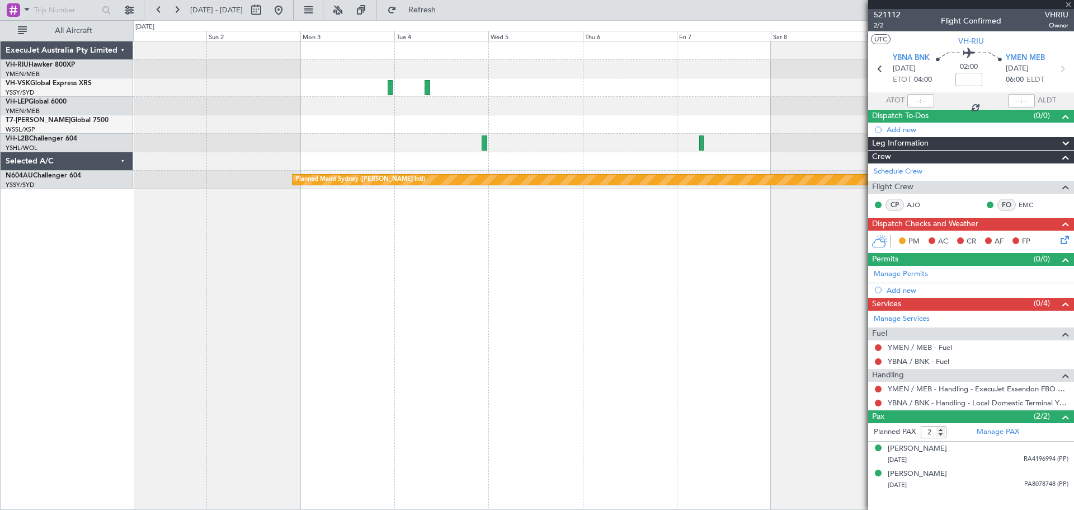
type input "4"
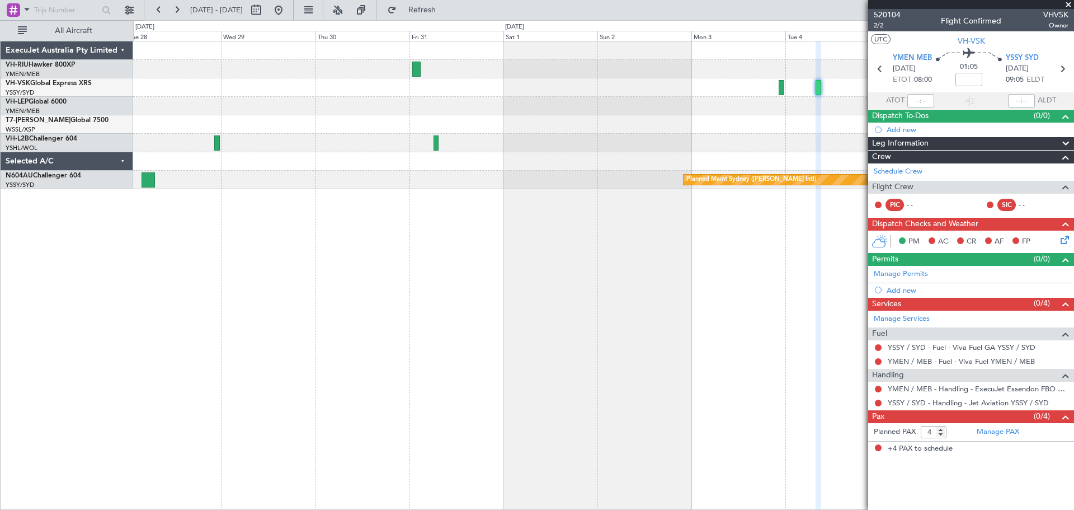
click at [647, 89] on div at bounding box center [603, 87] width 940 height 18
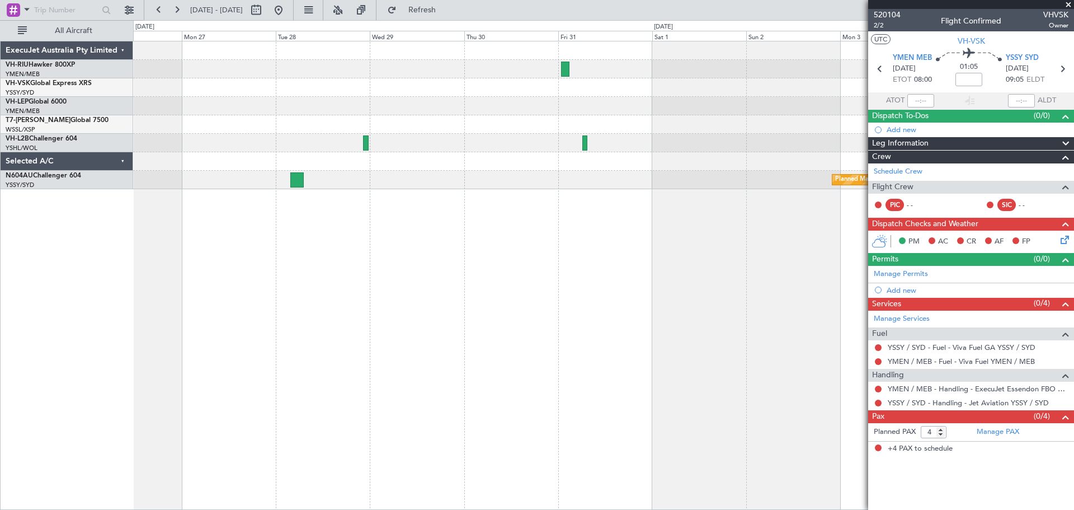
click at [473, 87] on div at bounding box center [603, 87] width 940 height 18
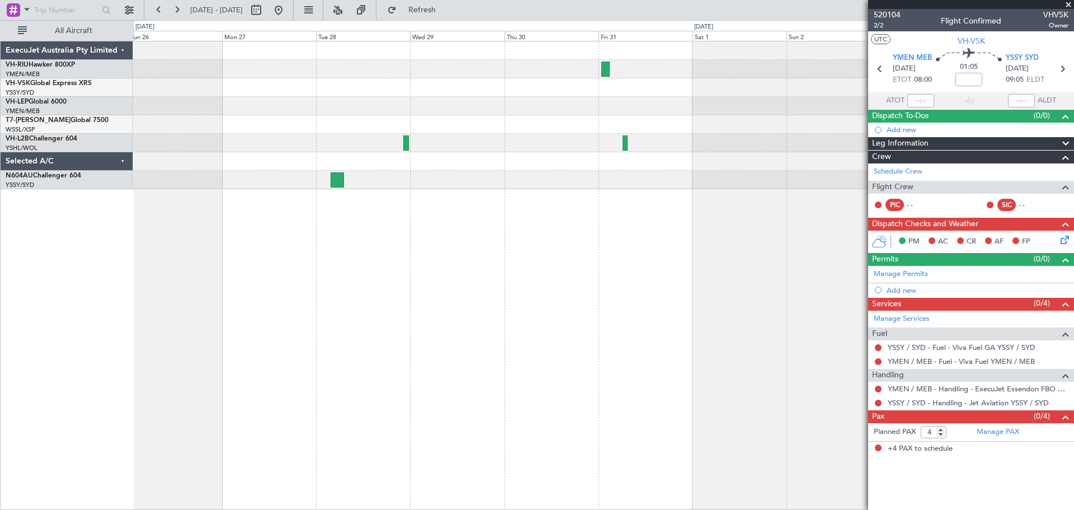
click at [621, 76] on div "Planned Maint Sydney ([PERSON_NAME] Intl)" at bounding box center [603, 115] width 940 height 148
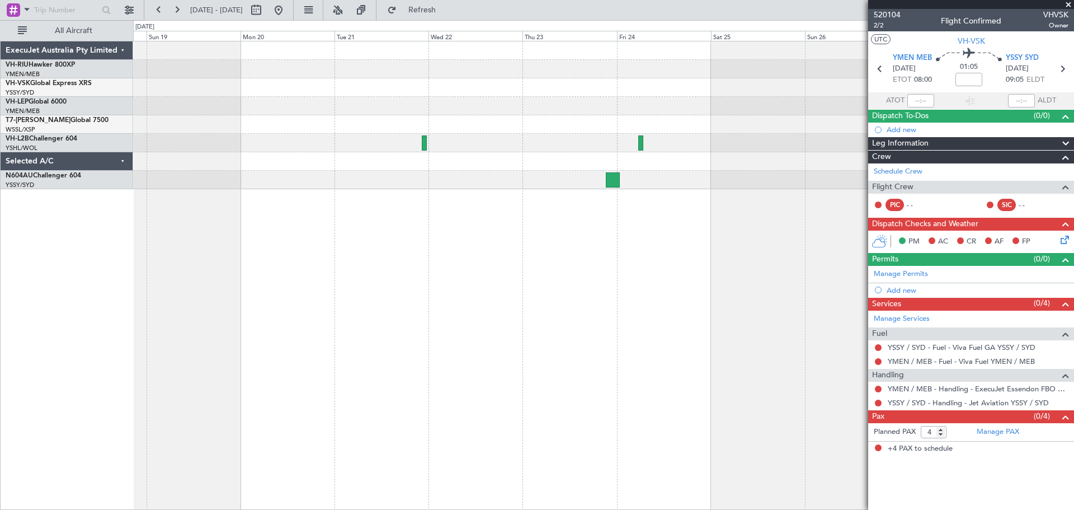
click at [658, 85] on div at bounding box center [603, 115] width 940 height 148
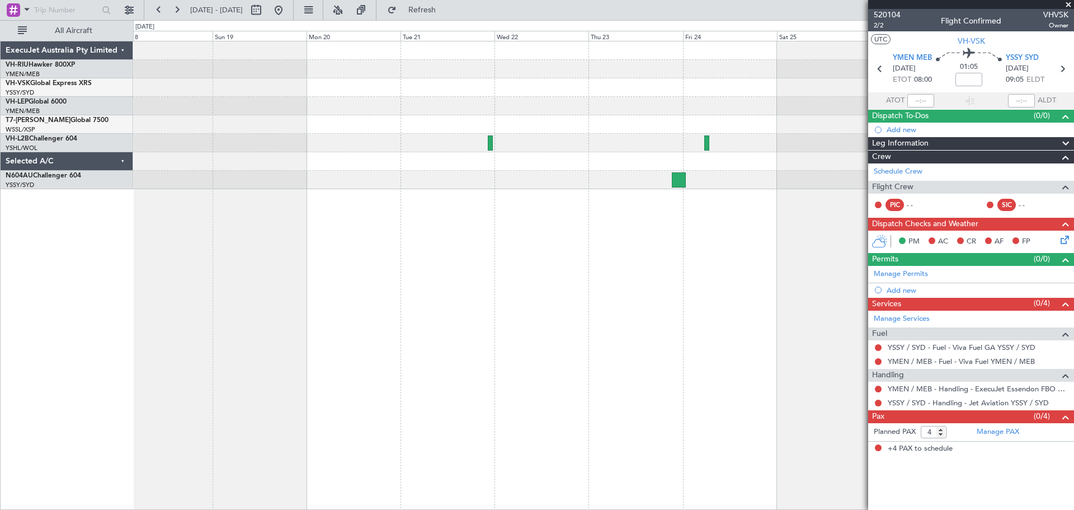
click at [572, 104] on div at bounding box center [603, 115] width 940 height 148
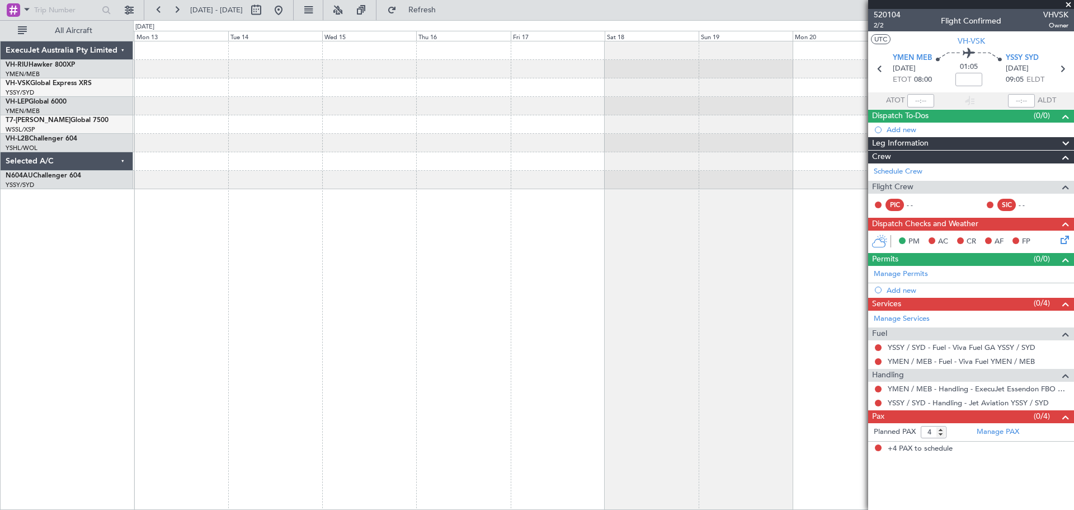
click at [635, 90] on div "Planned Maint [GEOGRAPHIC_DATA] ([GEOGRAPHIC_DATA])" at bounding box center [603, 115] width 940 height 148
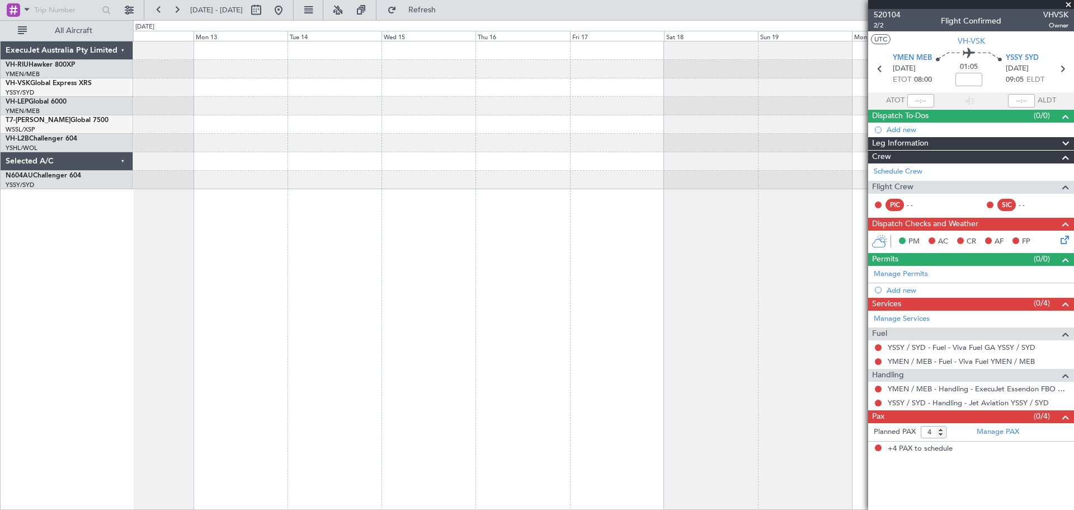
click at [526, 91] on div "Planned Maint [GEOGRAPHIC_DATA] ([GEOGRAPHIC_DATA])" at bounding box center [603, 115] width 940 height 148
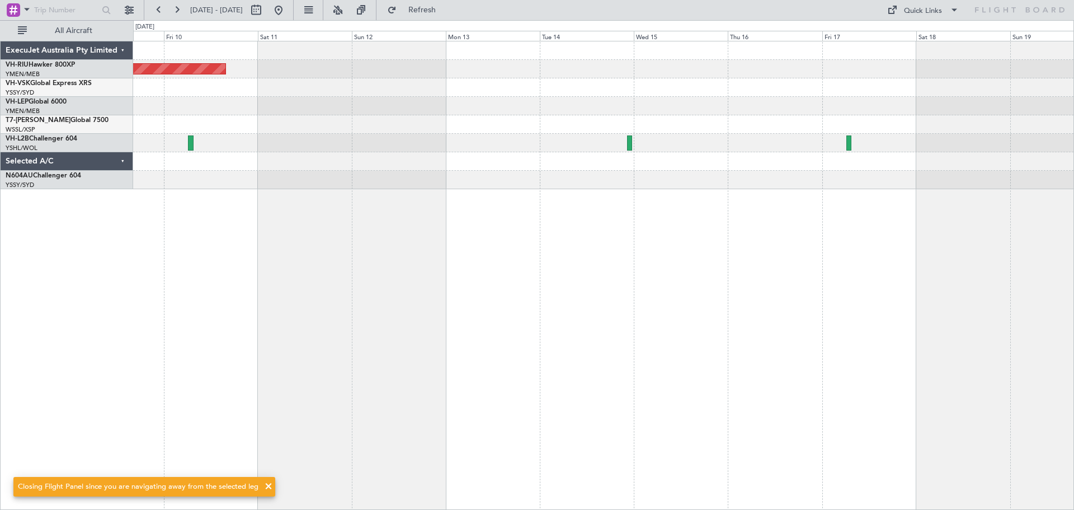
click at [732, 83] on div at bounding box center [603, 87] width 940 height 18
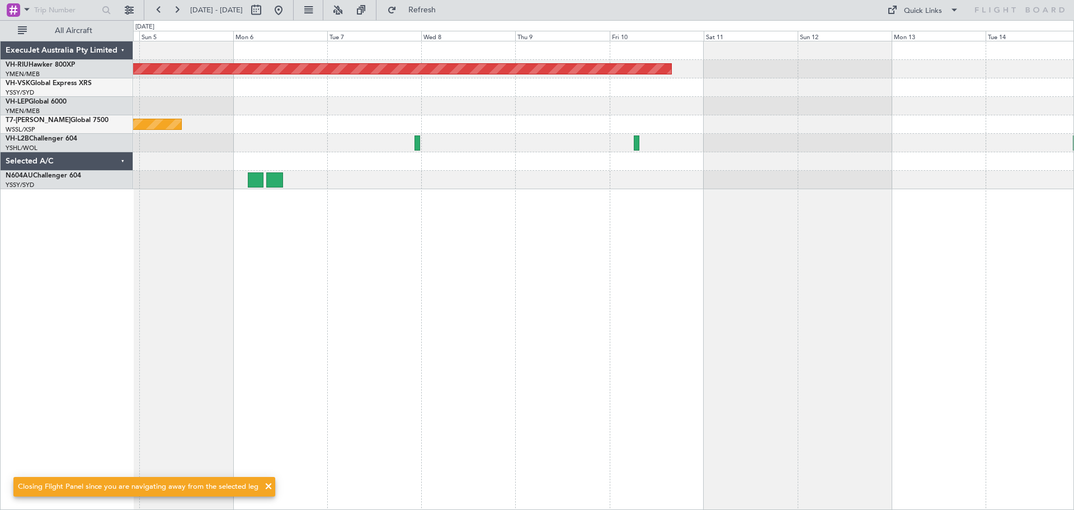
click at [710, 100] on div at bounding box center [603, 106] width 940 height 18
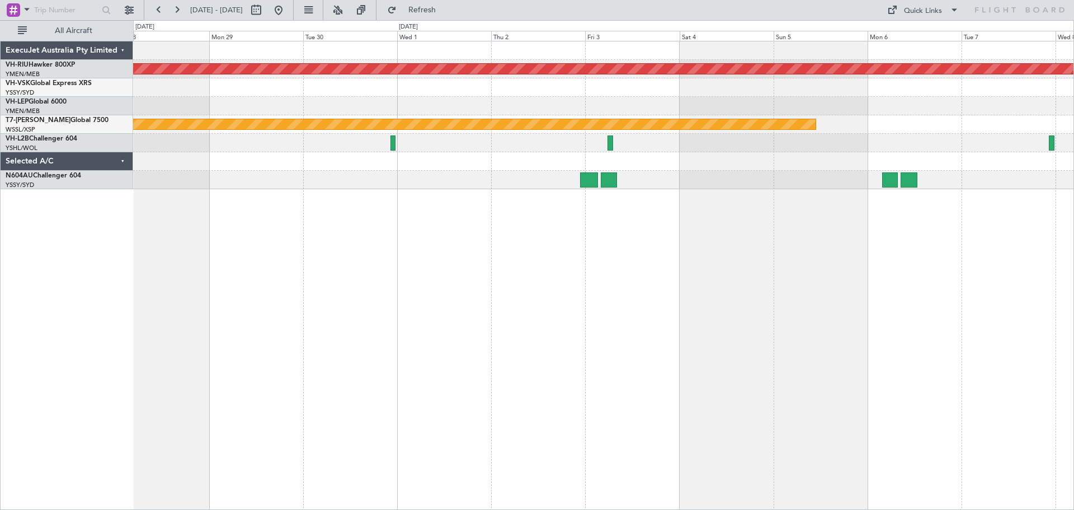
click at [394, 95] on div "Planned Maint [GEOGRAPHIC_DATA] ([GEOGRAPHIC_DATA]) Planned Maint [GEOGRAPHIC_D…" at bounding box center [603, 115] width 940 height 148
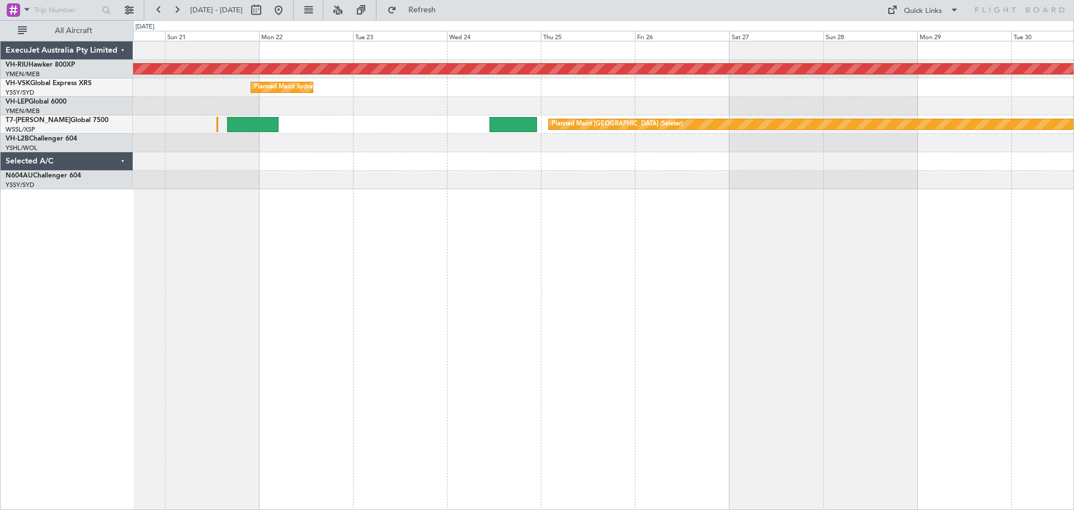
click at [606, 91] on div "Planned Maint Sydney ([PERSON_NAME] Intl)" at bounding box center [603, 87] width 940 height 18
click at [159, 7] on button at bounding box center [159, 10] width 18 height 18
click at [159, 8] on button at bounding box center [159, 10] width 18 height 18
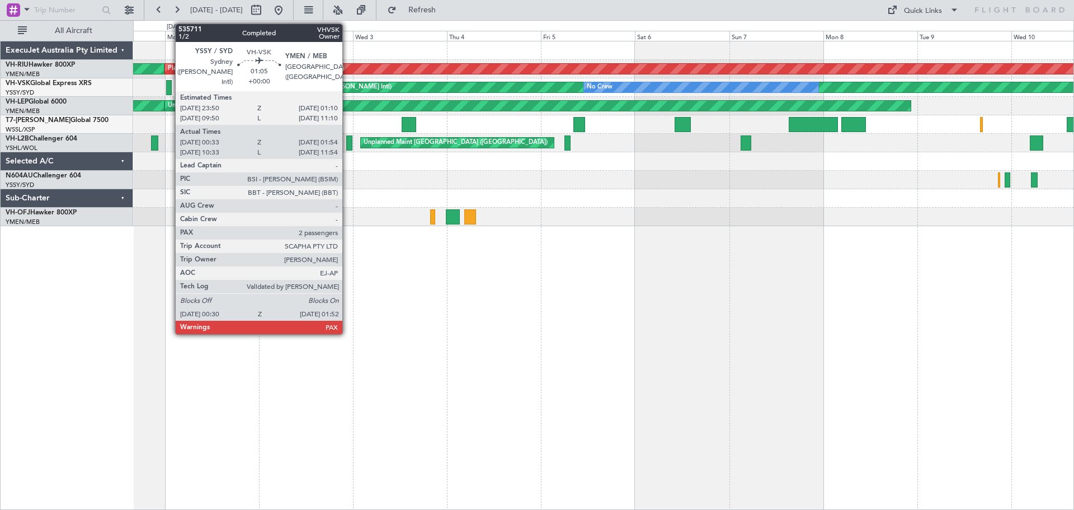
click at [170, 87] on div at bounding box center [169, 87] width 6 height 15
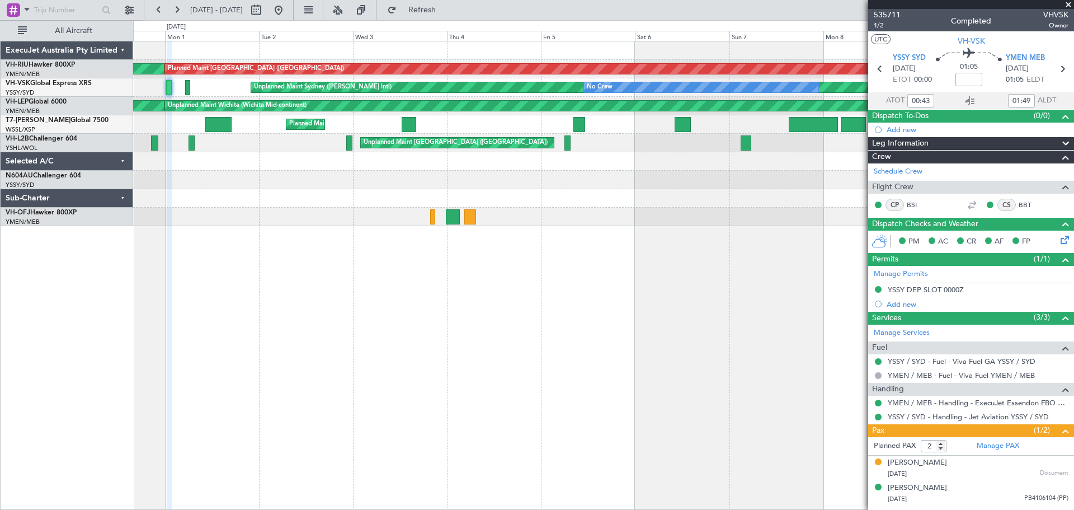
click at [459, 251] on div "Planned Maint [GEOGRAPHIC_DATA] ([GEOGRAPHIC_DATA]) Planned Maint [GEOGRAPHIC_D…" at bounding box center [603, 275] width 941 height 469
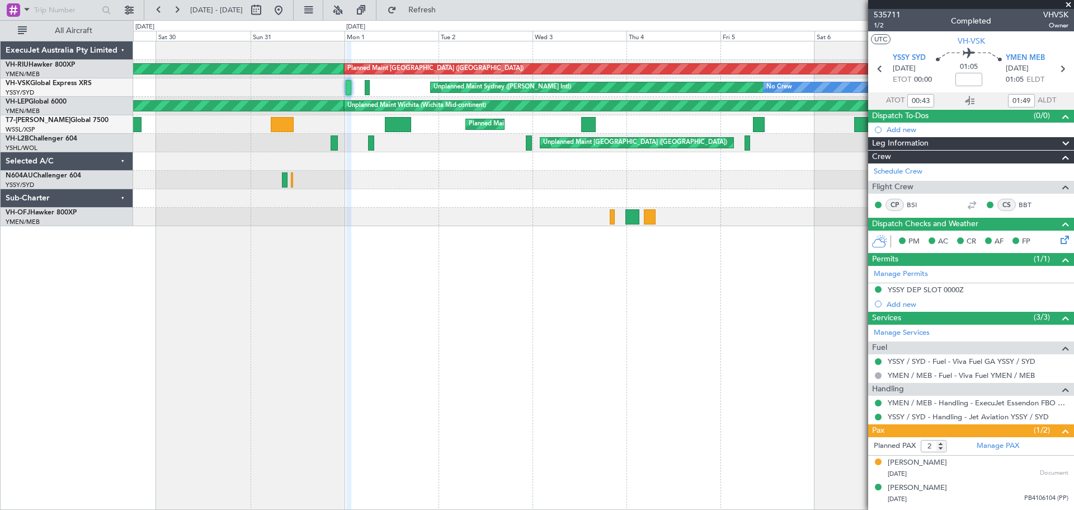
click at [396, 249] on div "Planned Maint [GEOGRAPHIC_DATA] ([GEOGRAPHIC_DATA]) Planned Maint [GEOGRAPHIC_D…" at bounding box center [603, 275] width 941 height 469
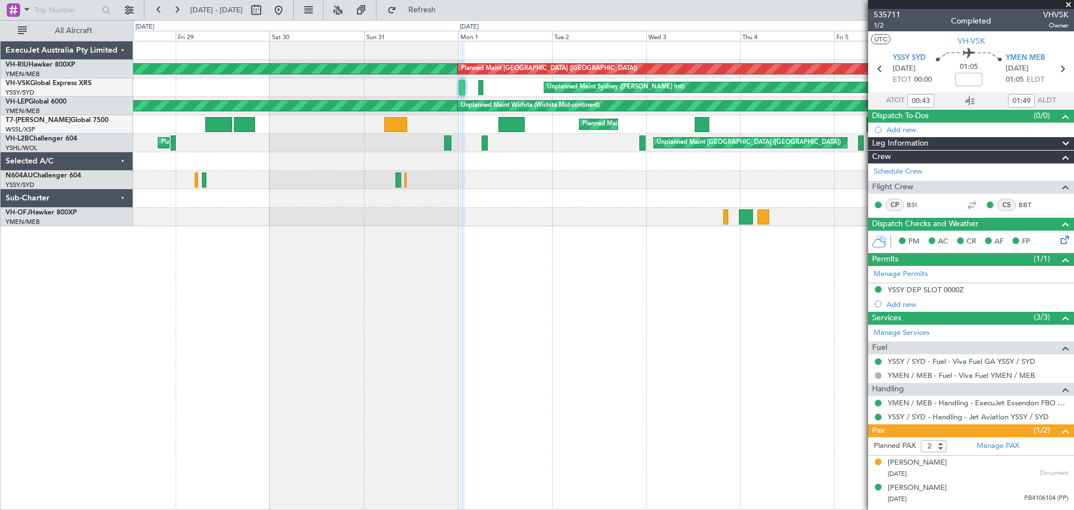
click at [388, 246] on div "Planned Maint [GEOGRAPHIC_DATA] ([GEOGRAPHIC_DATA]) Planned Maint [GEOGRAPHIC_D…" at bounding box center [603, 275] width 941 height 469
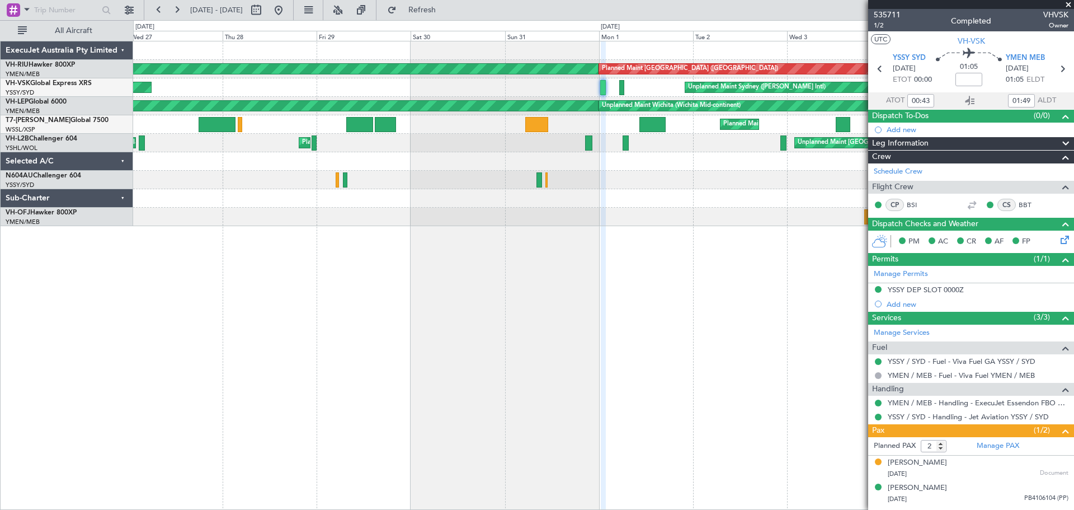
click at [302, 250] on div "Planned Maint [GEOGRAPHIC_DATA] ([GEOGRAPHIC_DATA]) Planned Maint [GEOGRAPHIC_D…" at bounding box center [603, 275] width 941 height 469
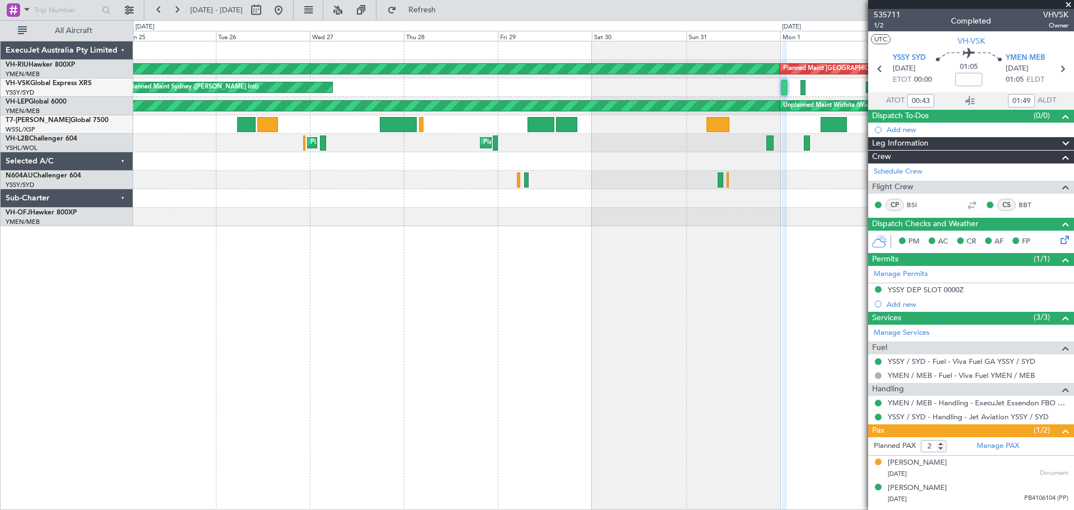
click at [323, 238] on div "Planned Maint [GEOGRAPHIC_DATA] ([GEOGRAPHIC_DATA]) Planned Maint [GEOGRAPHIC_D…" at bounding box center [603, 275] width 941 height 469
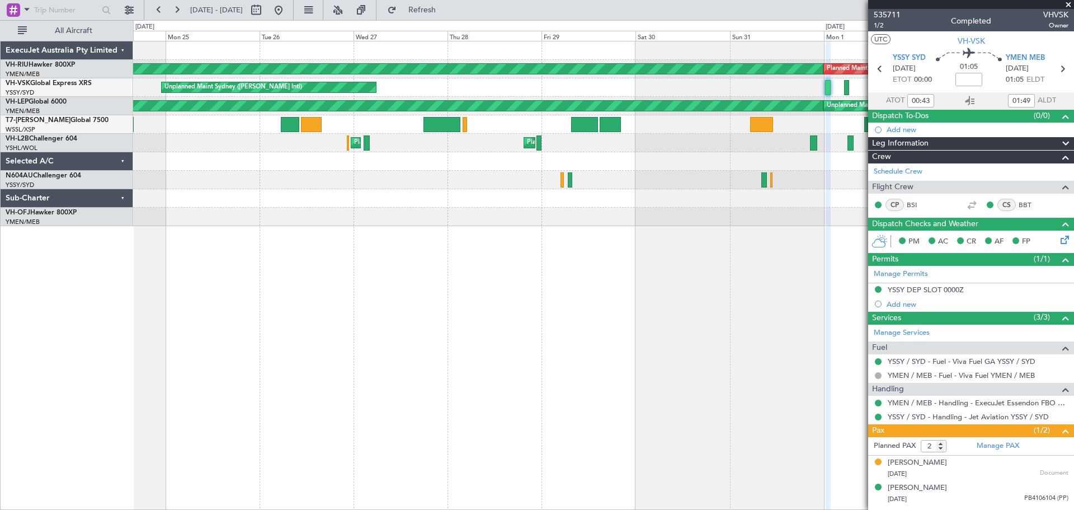
click at [294, 227] on div "Planned Maint [GEOGRAPHIC_DATA] ([GEOGRAPHIC_DATA]) Planned Maint [GEOGRAPHIC_D…" at bounding box center [603, 275] width 941 height 469
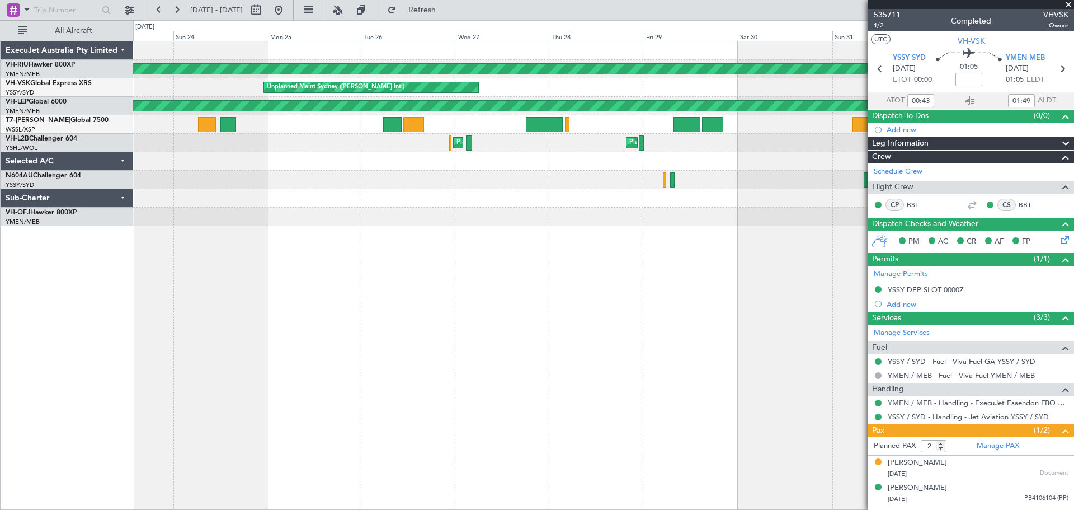
click at [323, 224] on div "Planned Maint [GEOGRAPHIC_DATA] ([GEOGRAPHIC_DATA]) Planned Maint [GEOGRAPHIC_D…" at bounding box center [603, 275] width 941 height 469
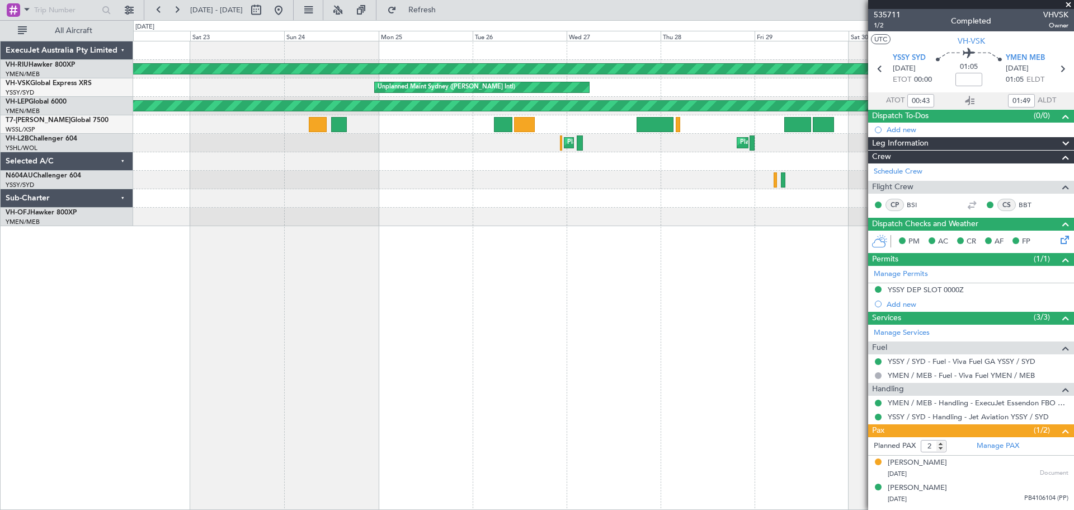
click at [272, 214] on div "Planned Maint [GEOGRAPHIC_DATA] ([GEOGRAPHIC_DATA]) Planned Maint [GEOGRAPHIC_D…" at bounding box center [603, 275] width 941 height 469
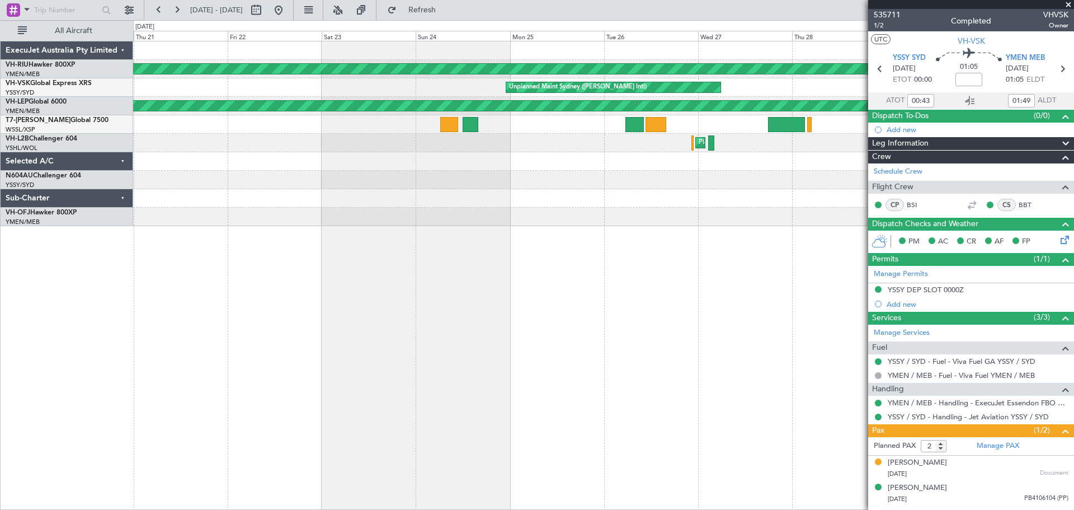
click at [360, 171] on div "Planned Maint [GEOGRAPHIC_DATA] ([GEOGRAPHIC_DATA]) Planned Maint [GEOGRAPHIC_D…" at bounding box center [603, 133] width 940 height 185
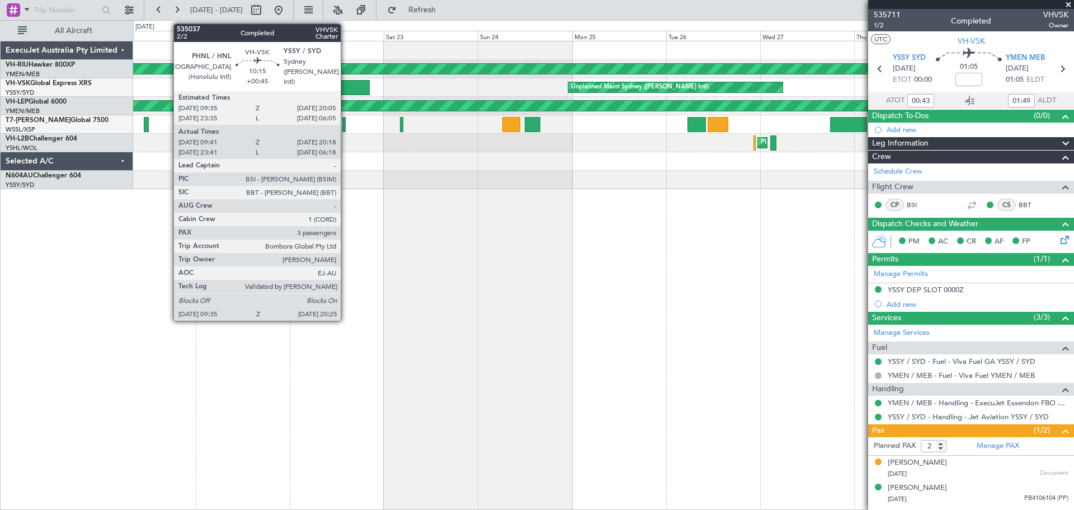
click at [346, 89] on div at bounding box center [348, 87] width 43 height 15
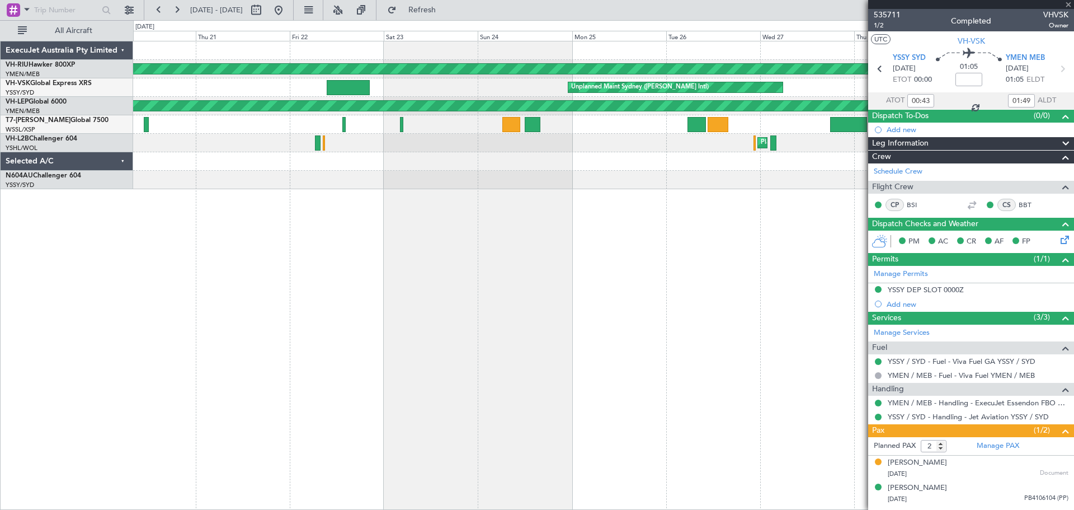
type input "+00:45"
type input "09:51"
type input "20:13"
type input "3"
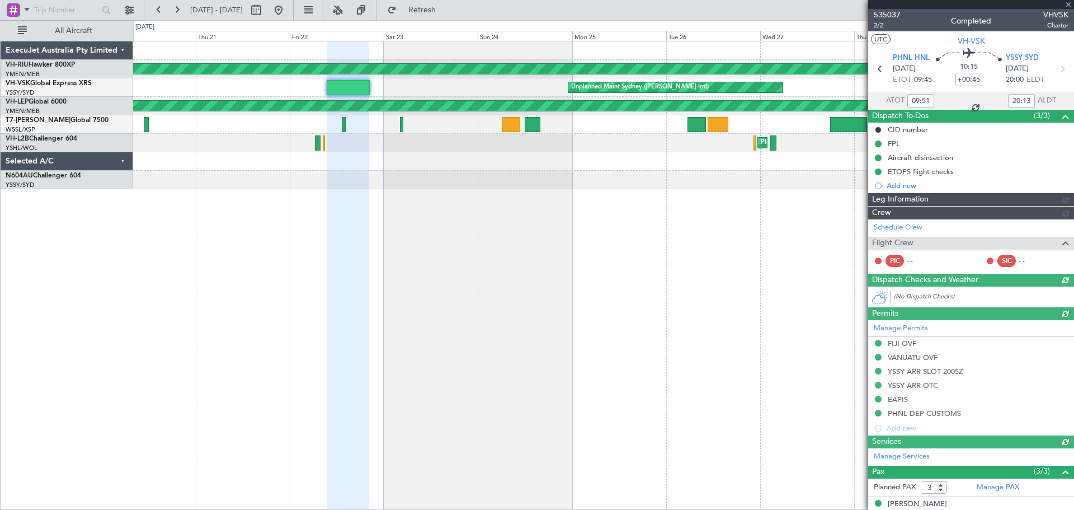
type input "[PERSON_NAME] (LEU)"
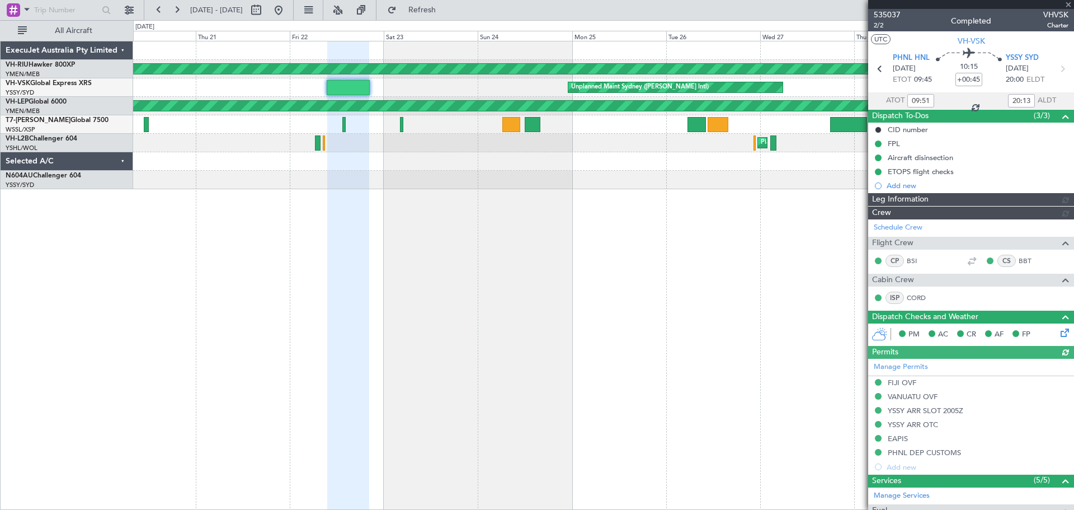
type input "[PERSON_NAME] (LEU)"
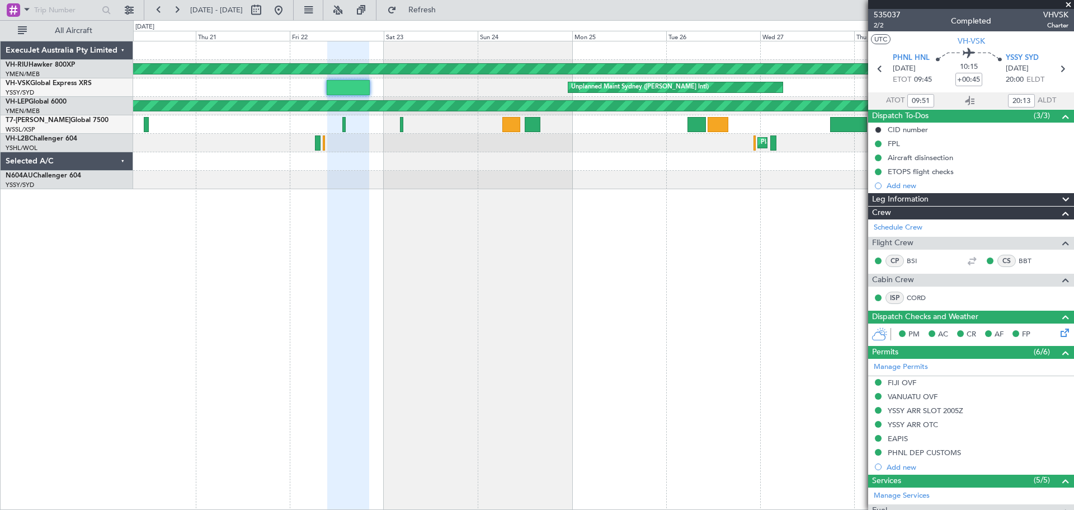
type input "[PERSON_NAME] (LEU)"
click at [175, 10] on button at bounding box center [177, 10] width 18 height 18
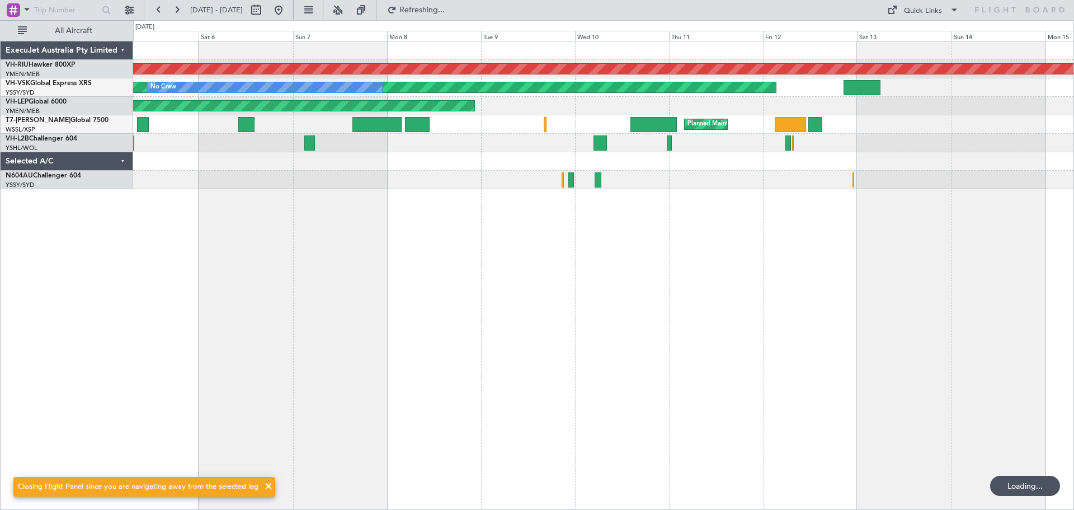
click at [608, 189] on div "Planned Maint [GEOGRAPHIC_DATA] ([GEOGRAPHIC_DATA]) Unplanned Maint Sydney ([PE…" at bounding box center [603, 275] width 941 height 469
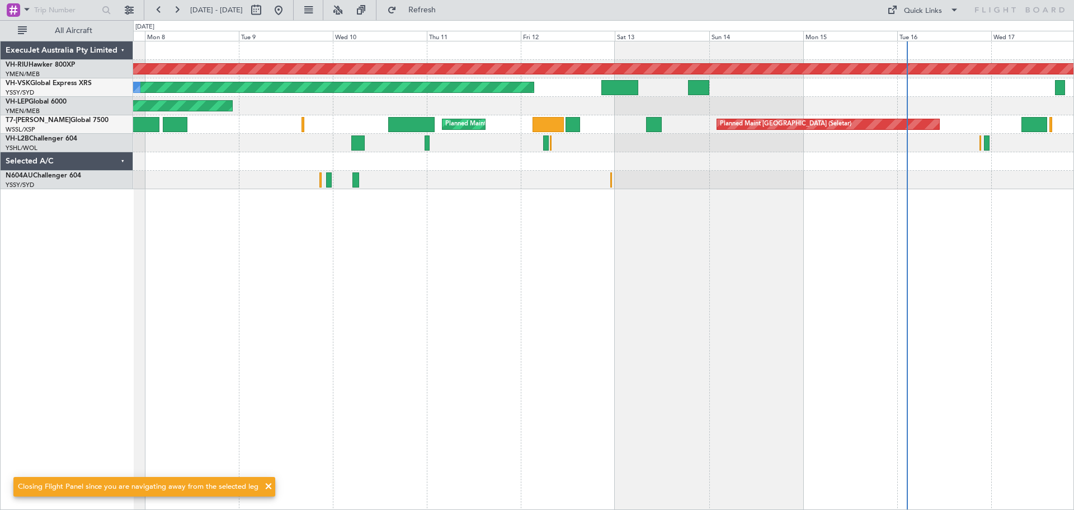
click at [198, 283] on div "Planned Maint [GEOGRAPHIC_DATA] ([GEOGRAPHIC_DATA]) Unplanned Maint Sydney ([PE…" at bounding box center [603, 275] width 941 height 469
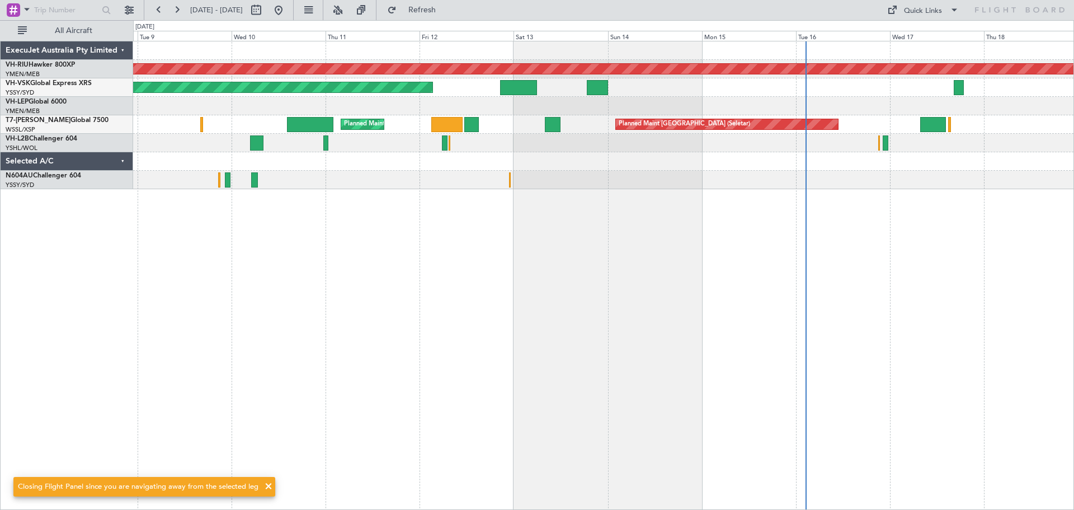
click at [457, 279] on div "Planned Maint [GEOGRAPHIC_DATA] ([GEOGRAPHIC_DATA]) Unplanned Maint Sydney ([PE…" at bounding box center [603, 275] width 941 height 469
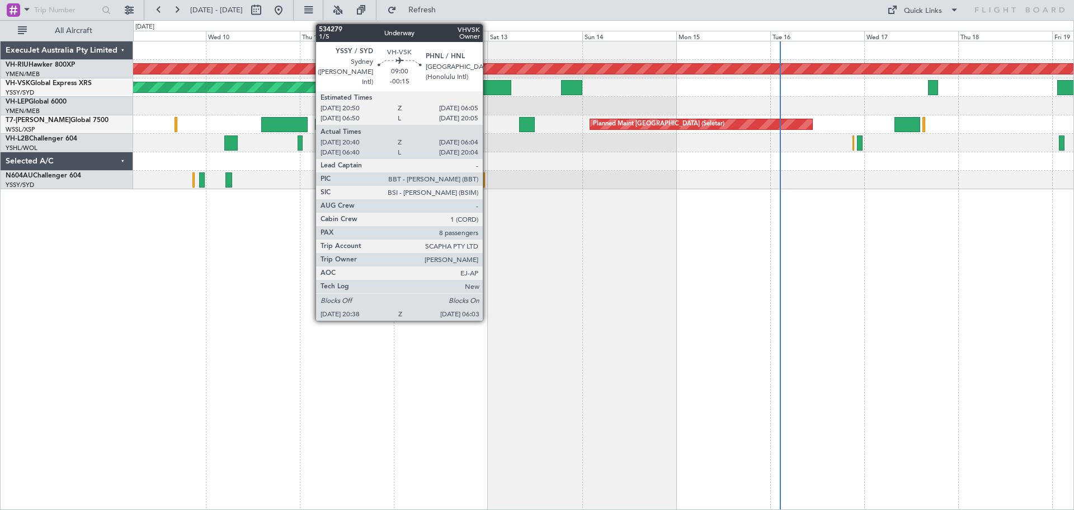
click at [488, 88] on div at bounding box center [492, 87] width 37 height 15
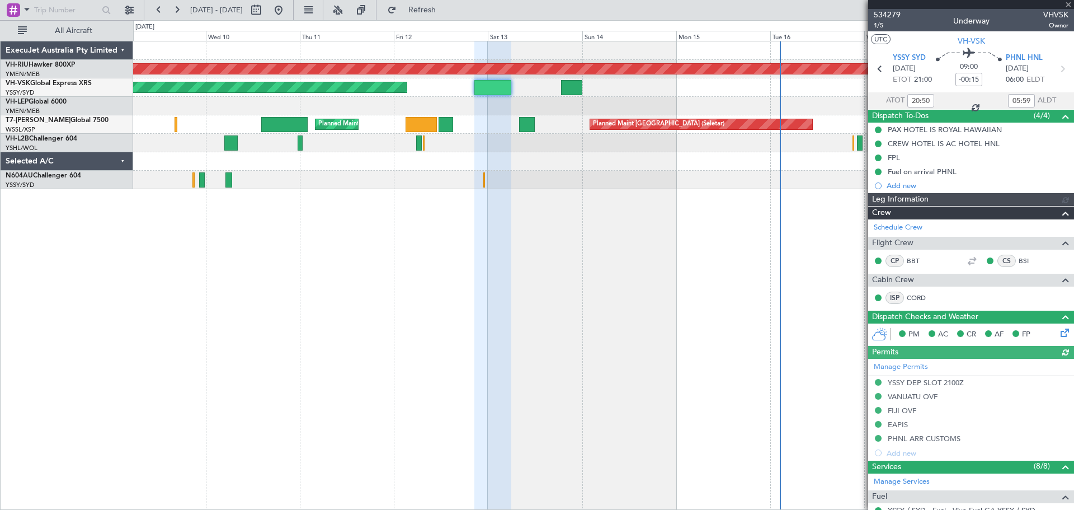
type input "[PERSON_NAME] (BTA)"
click at [163, 11] on button at bounding box center [159, 10] width 18 height 18
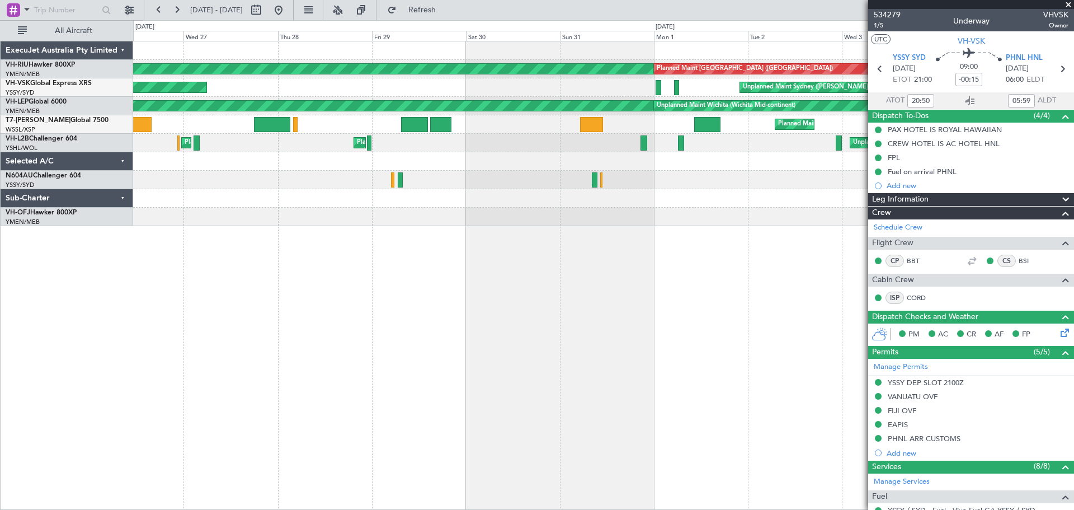
click at [614, 60] on div "Planned Maint [GEOGRAPHIC_DATA] ([GEOGRAPHIC_DATA]) Planned Maint [GEOGRAPHIC_D…" at bounding box center [603, 69] width 940 height 18
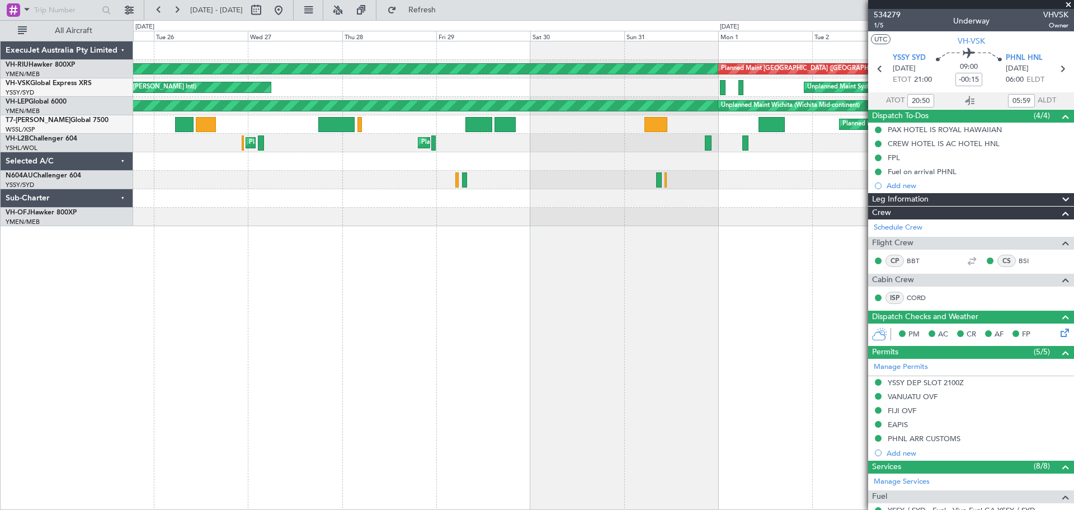
click at [538, 123] on div "Planned Maint Dubai (Al Maktoum Intl)" at bounding box center [603, 124] width 940 height 18
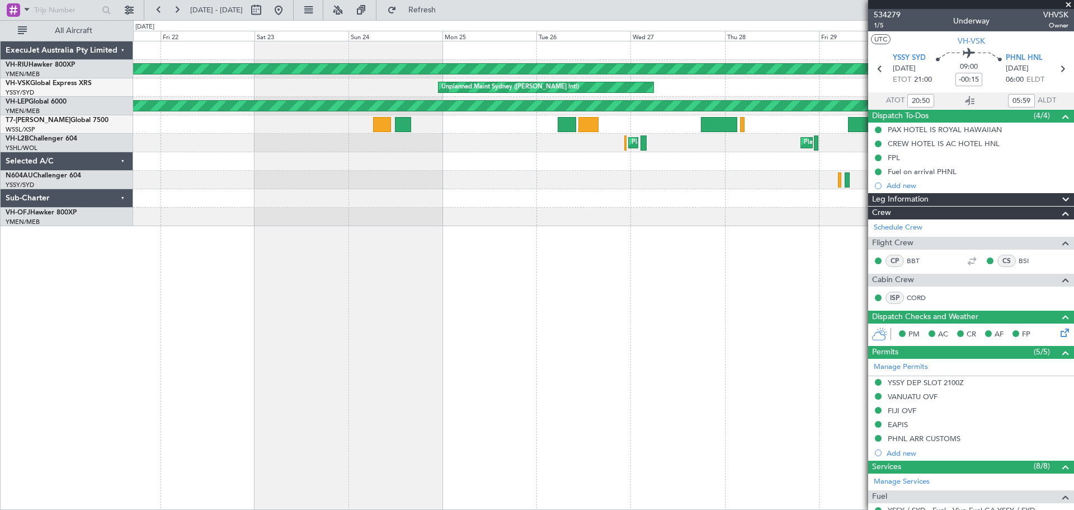
click at [504, 147] on div "Planned Maint [GEOGRAPHIC_DATA] ([GEOGRAPHIC_DATA]) Planned Maint [GEOGRAPHIC_D…" at bounding box center [603, 133] width 940 height 185
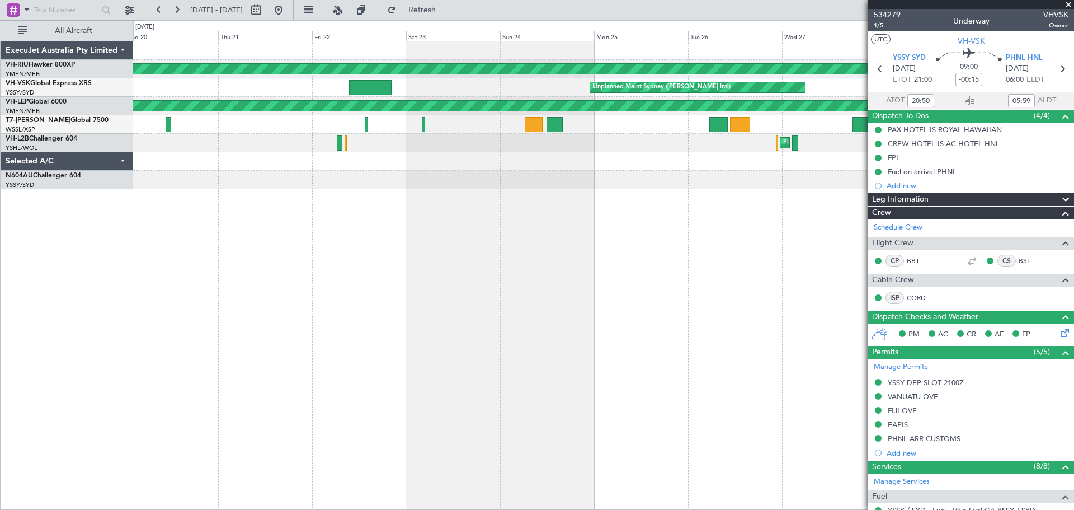
click at [390, 90] on div "Unplanned Maint Sydney ([PERSON_NAME] Intl)" at bounding box center [603, 87] width 940 height 18
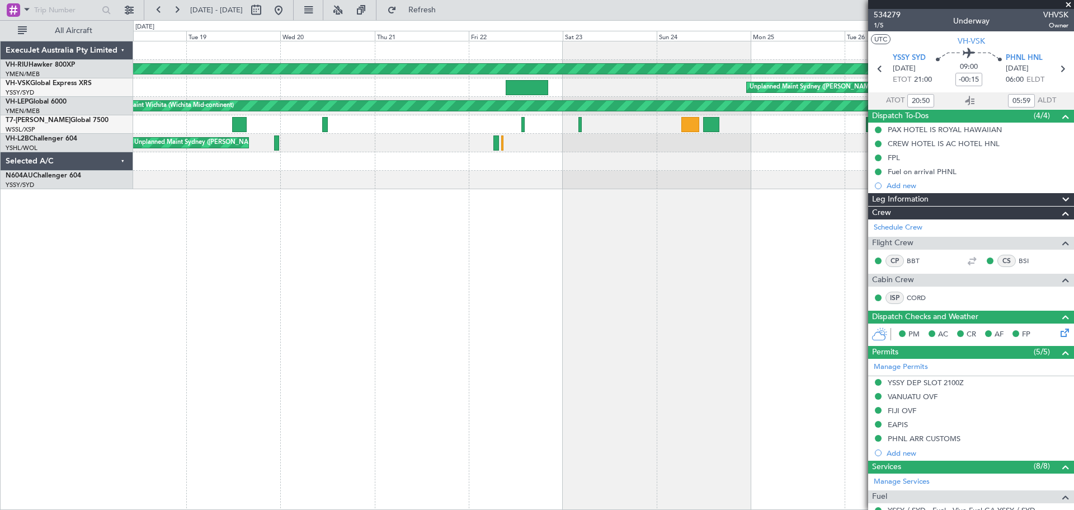
click at [383, 85] on div "Unplanned Maint Sydney ([PERSON_NAME] Intl)" at bounding box center [603, 87] width 940 height 18
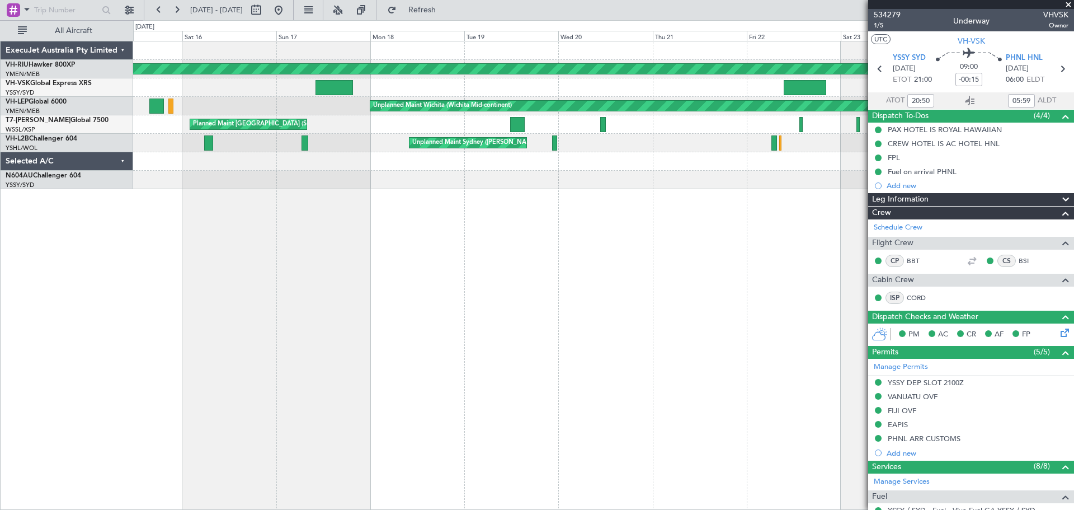
click at [685, 78] on div "Unplanned Maint Sydney ([PERSON_NAME] Intl)" at bounding box center [603, 87] width 940 height 18
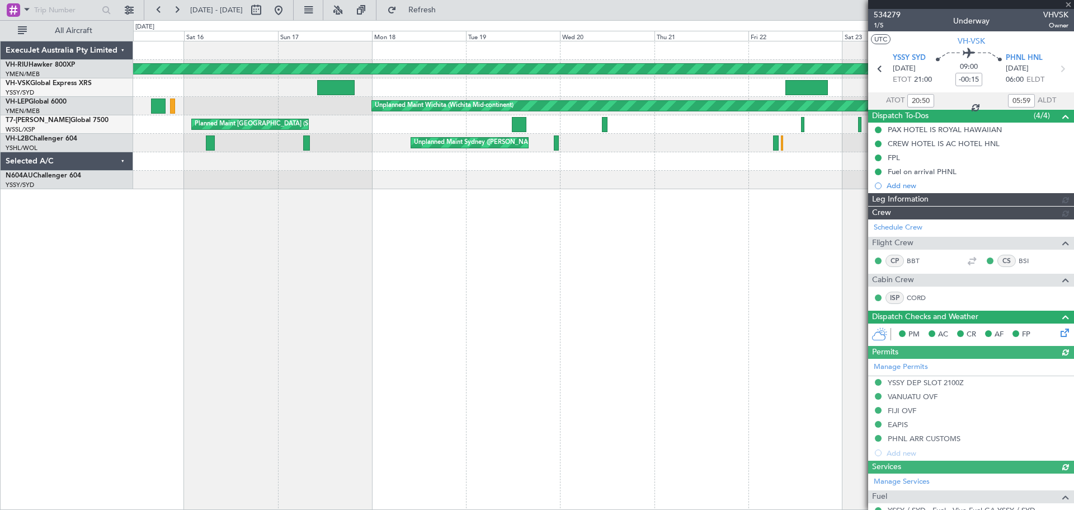
type input "[PERSON_NAME] (BTA)"
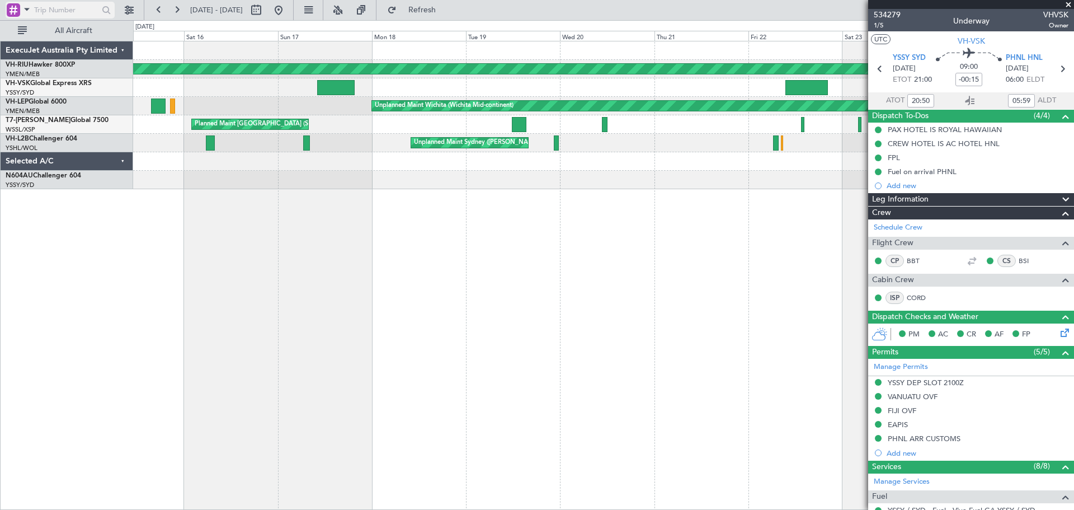
type input "[PERSON_NAME] (BTA)"
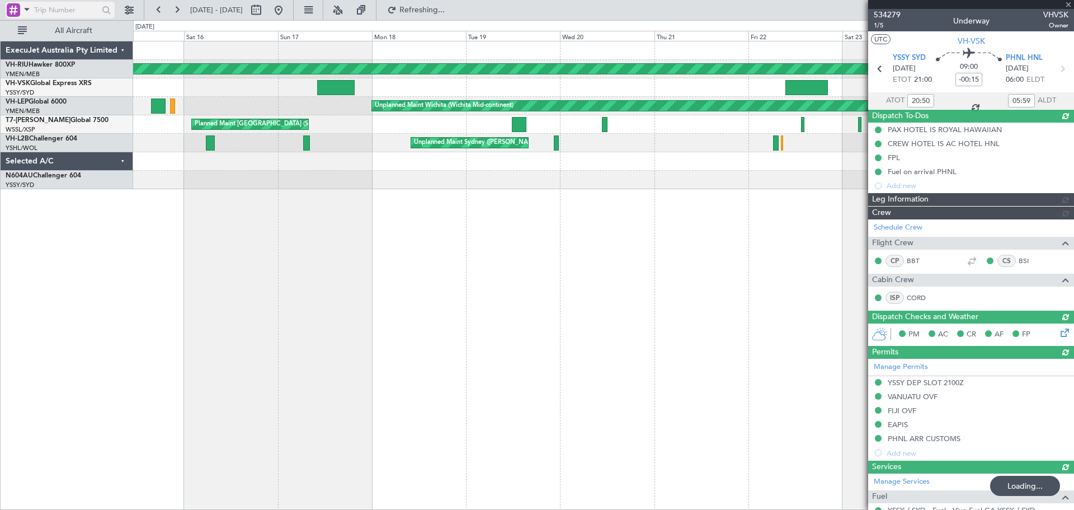
type input "[PERSON_NAME] (BTA)"
